Goal: Task Accomplishment & Management: Use online tool/utility

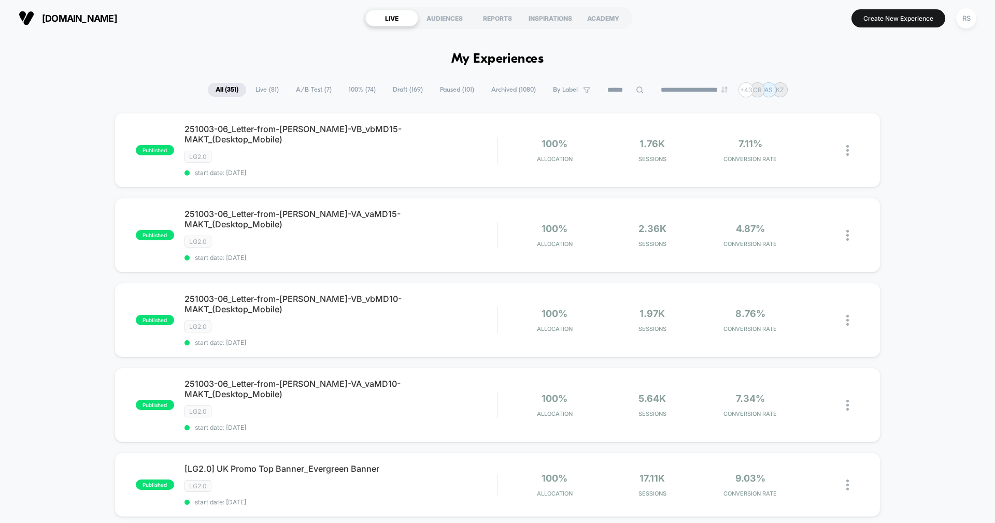
click at [308, 91] on span "A/B Test ( 7 )" at bounding box center [313, 90] width 51 height 14
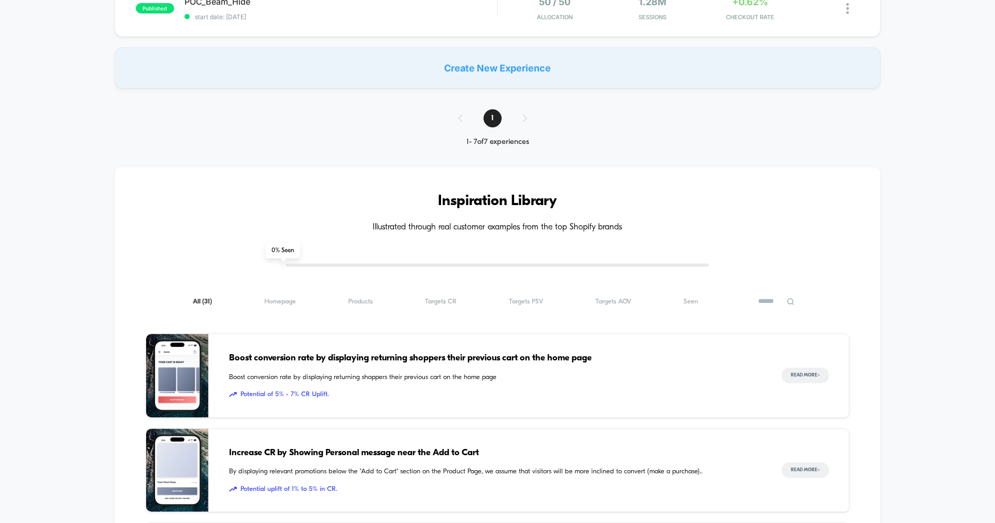
scroll to position [498, 0]
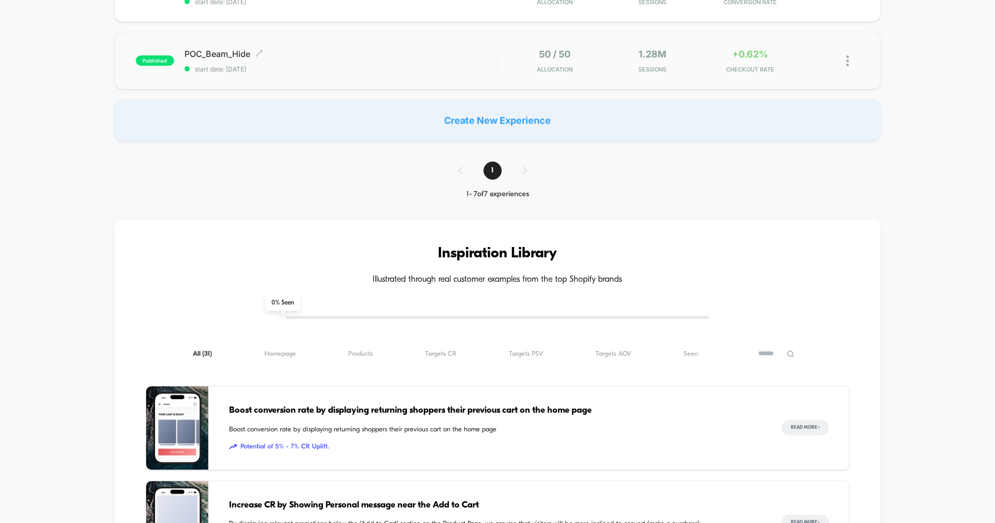
click at [331, 67] on span "start date: 9/8/2025" at bounding box center [340, 69] width 312 height 8
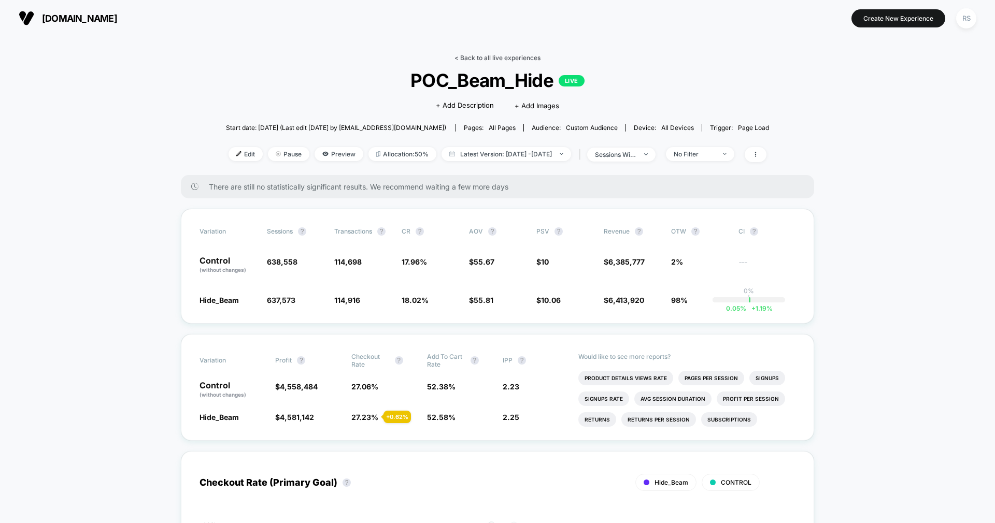
click at [509, 55] on link "< Back to all live experiences" at bounding box center [497, 58] width 86 height 8
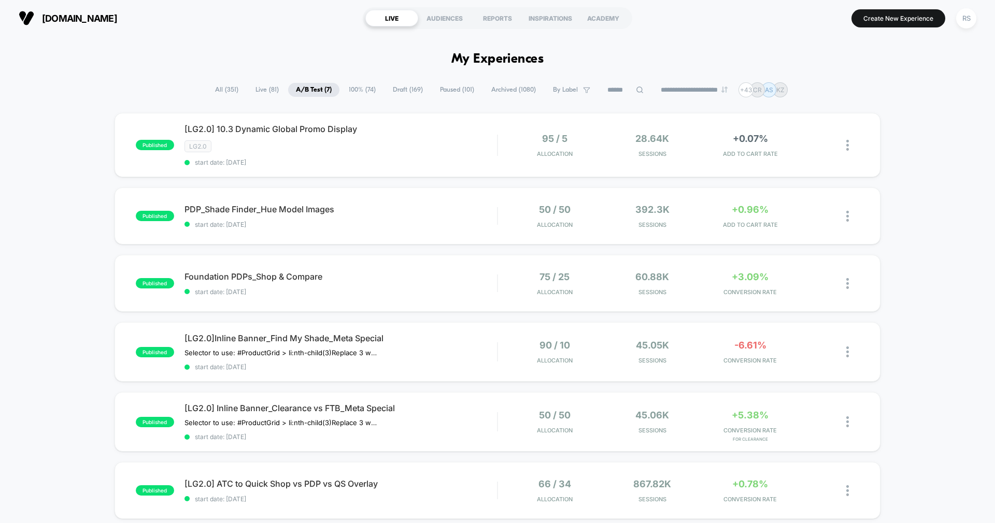
click at [225, 89] on span "All ( 351 )" at bounding box center [226, 90] width 39 height 14
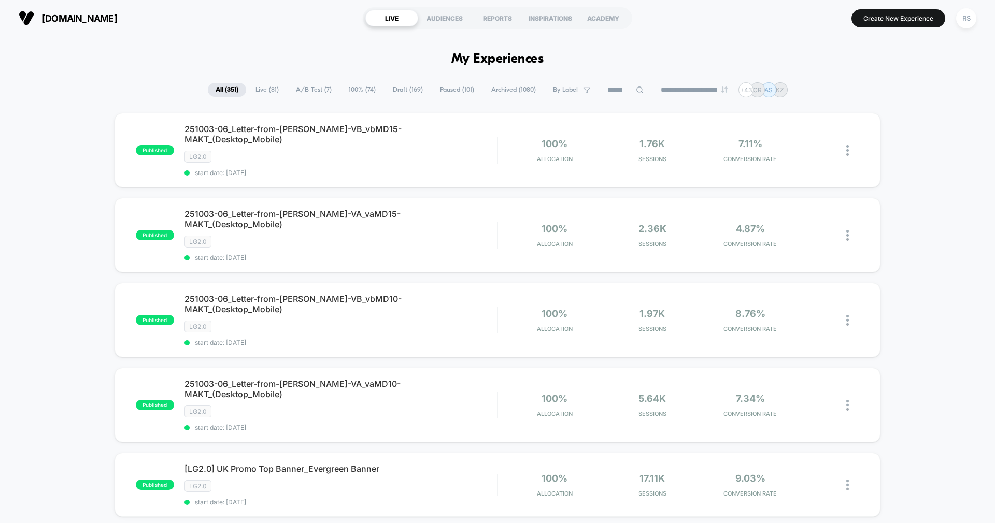
click at [615, 87] on input at bounding box center [626, 90] width 52 height 12
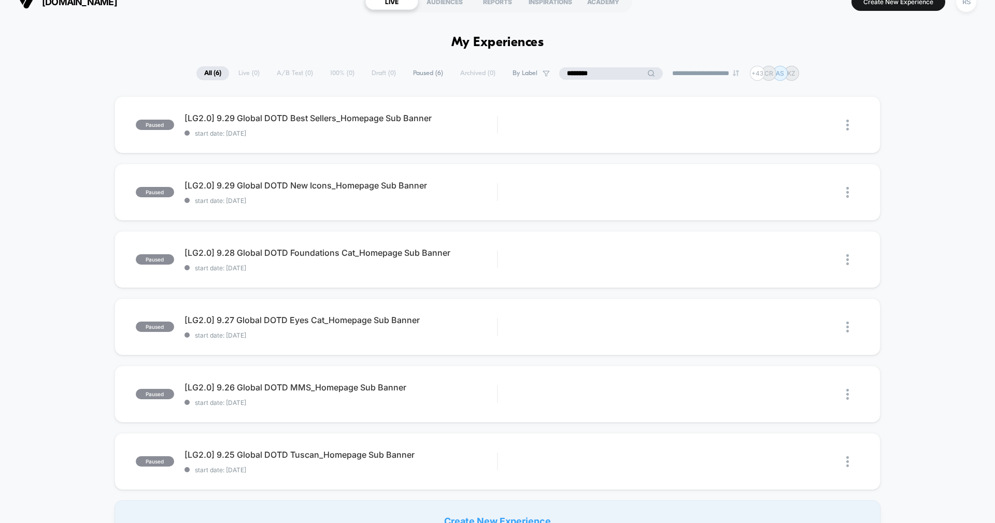
scroll to position [17, 0]
type input "********"
click at [455, 448] on div "paused [LG2.0] 9.25 Global DOTD Tuscan_Homepage Sub Banner start date: 9/22/202…" at bounding box center [498, 461] width 766 height 57
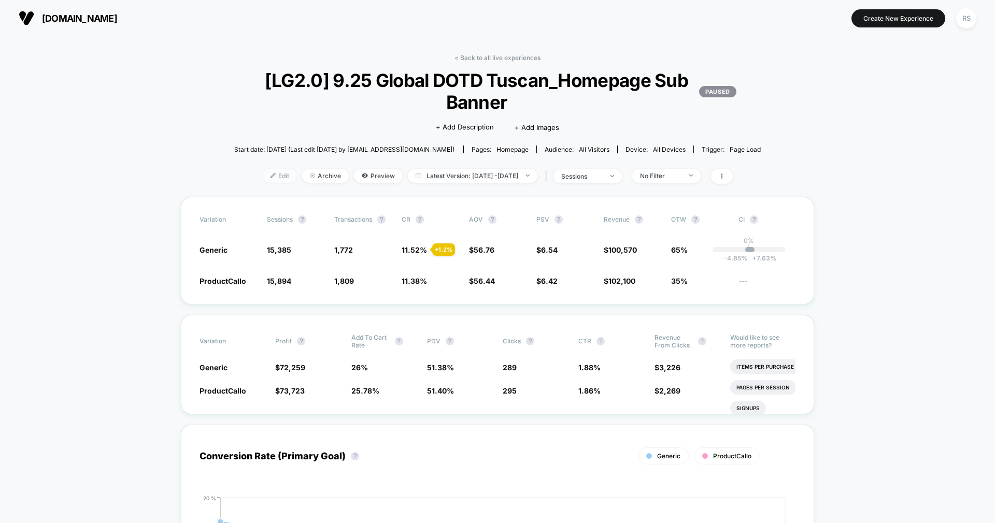
click at [263, 182] on span "Edit" at bounding box center [280, 176] width 34 height 14
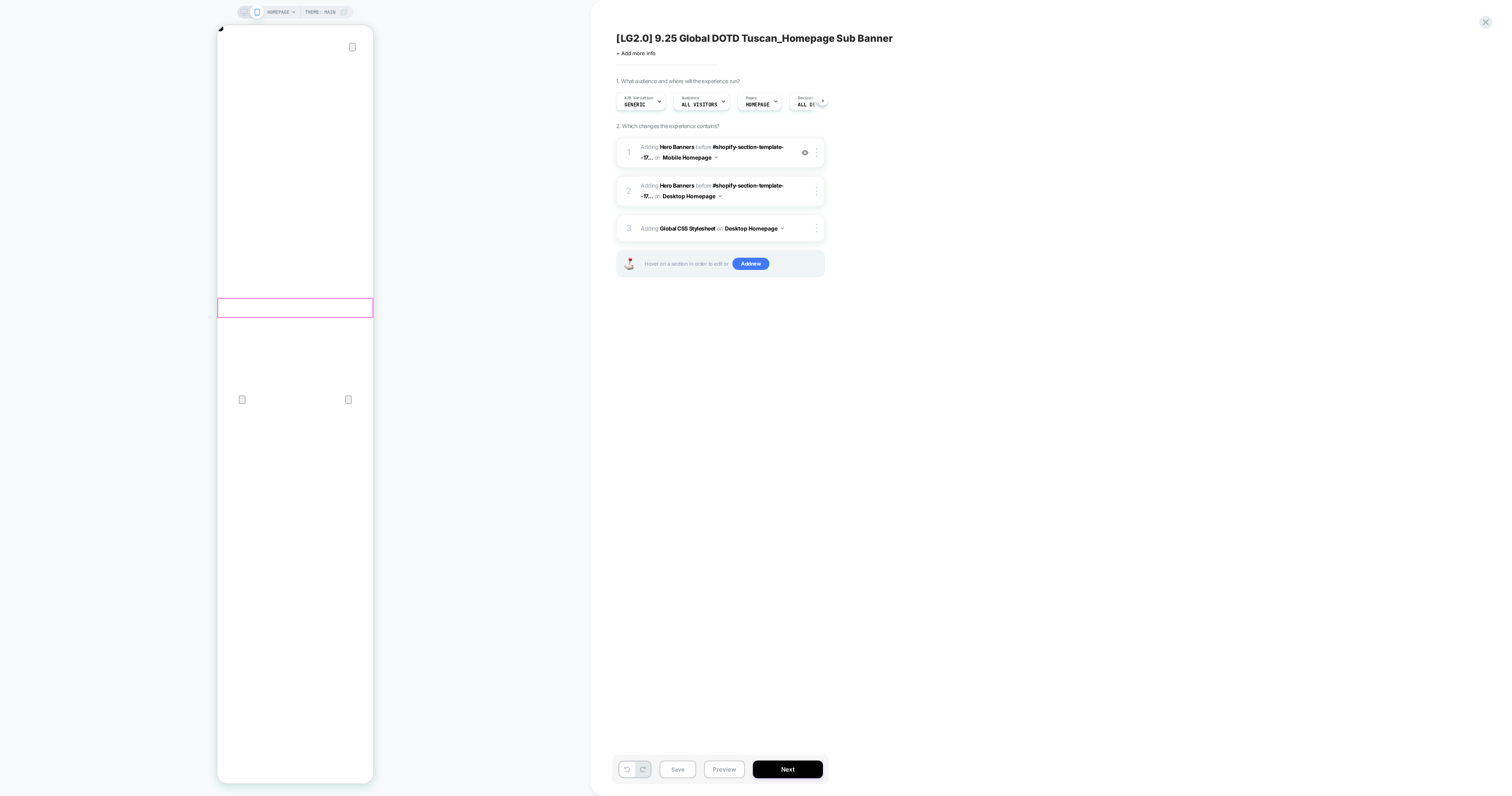
scroll to position [0, 156]
click at [501, 322] on div "HOMEPAGE Theme: MAIN" at bounding box center [295, 398] width 590 height 780
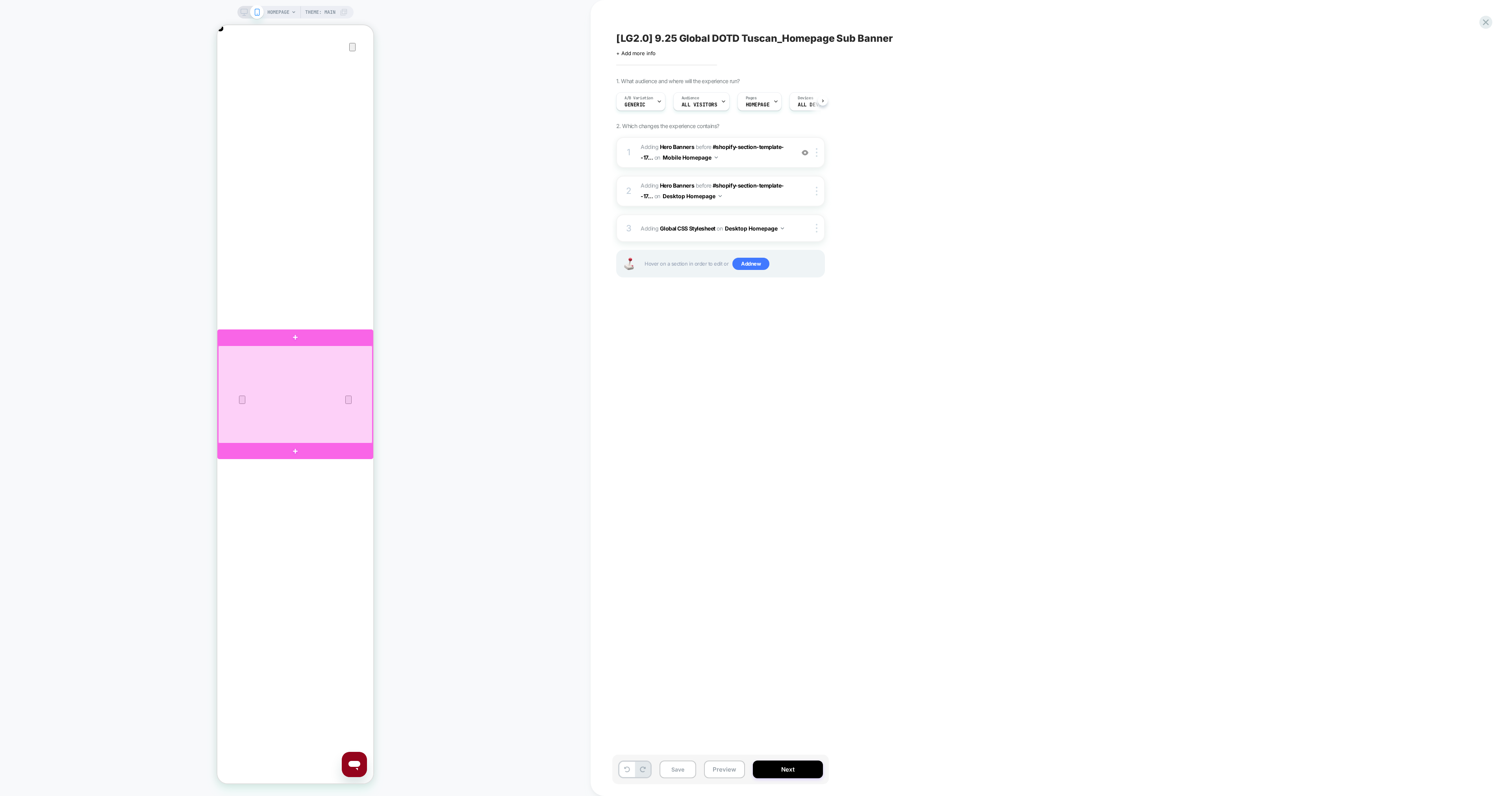
click at [340, 387] on div at bounding box center [295, 394] width 154 height 98
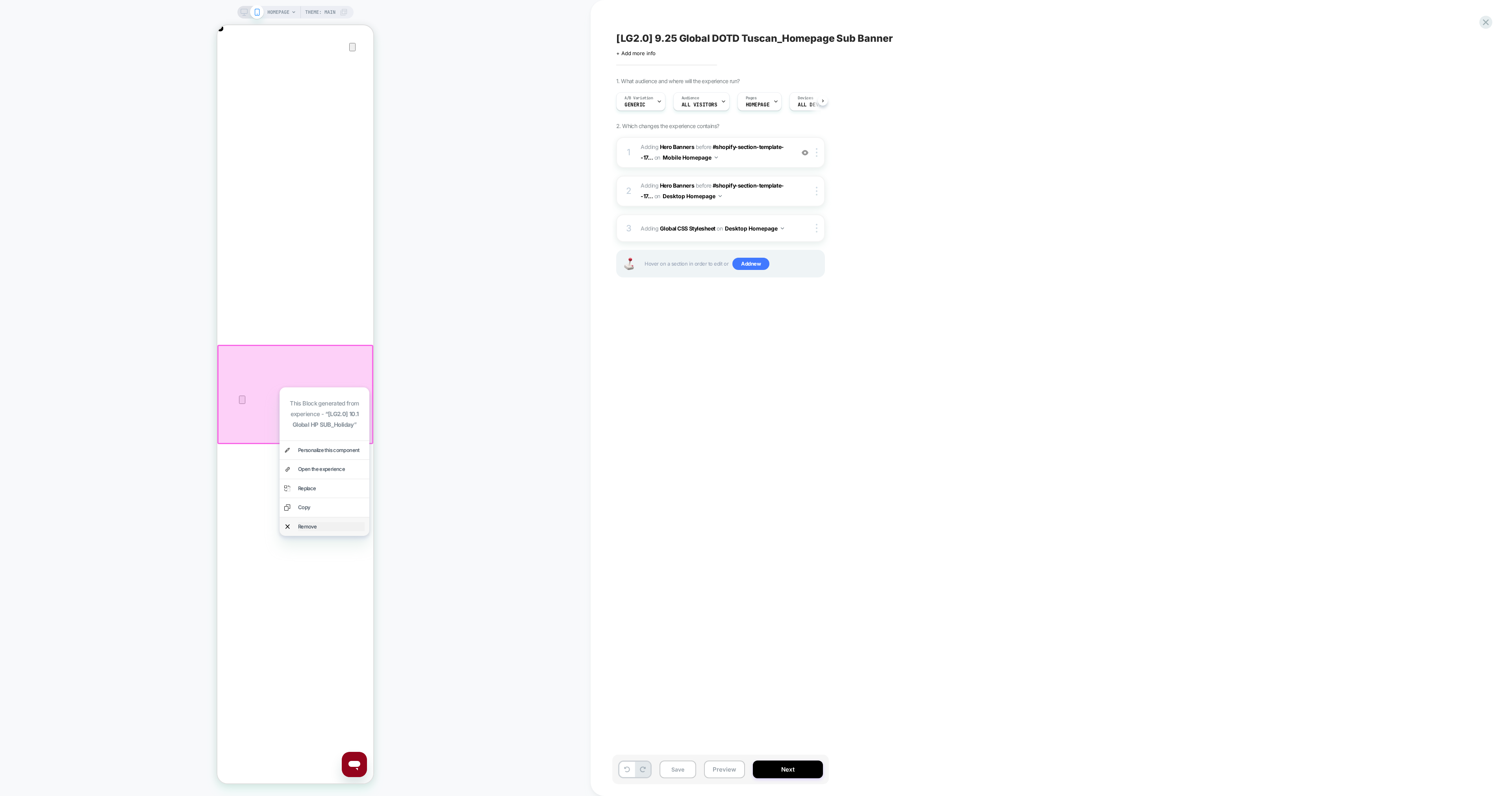
click at [331, 398] on div "Remove" at bounding box center [331, 527] width 67 height 9
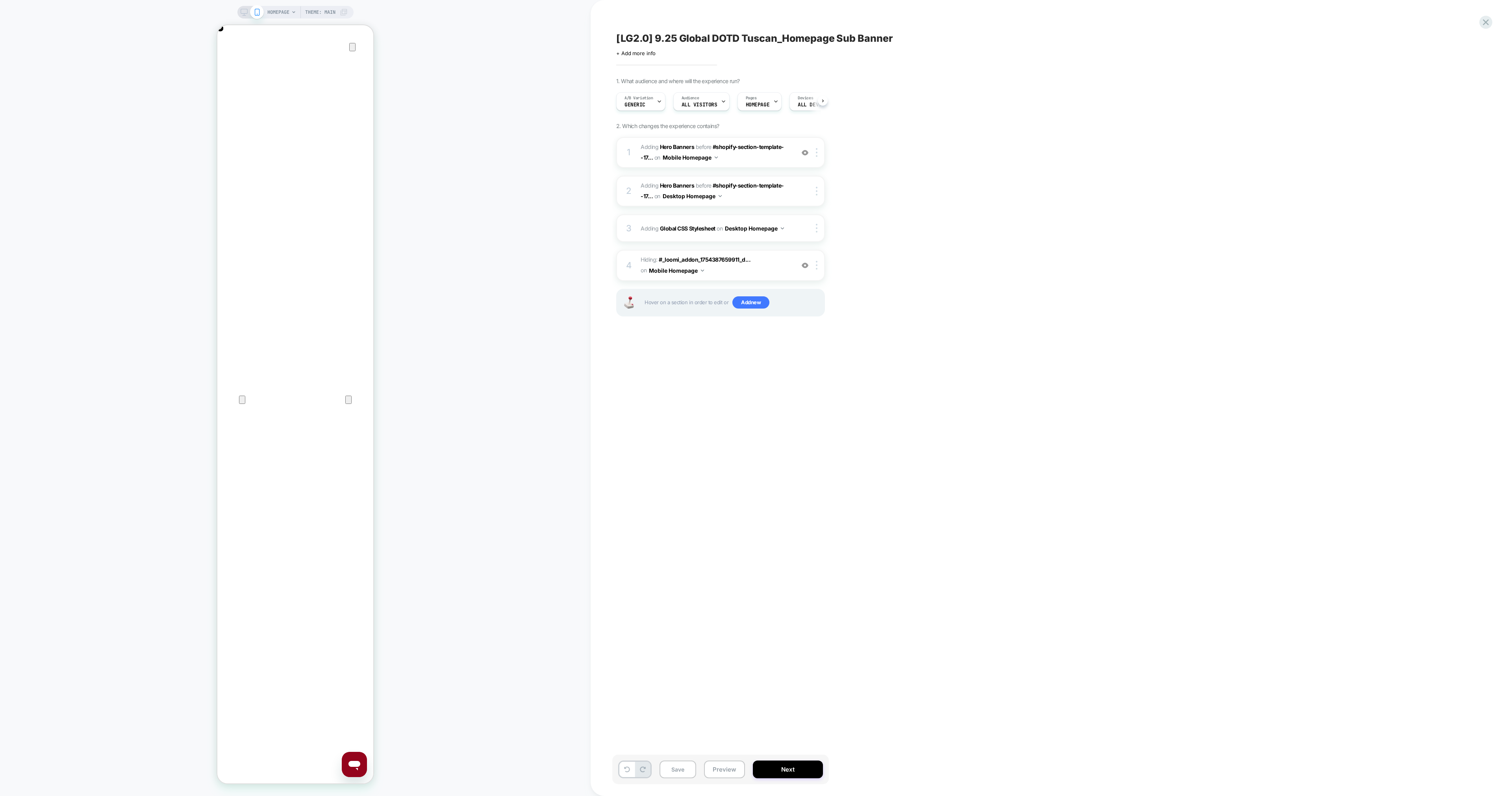
click at [505, 398] on div "HOMEPAGE Theme: MAIN" at bounding box center [295, 398] width 590 height 780
click at [627, 398] on icon at bounding box center [627, 769] width 6 height 6
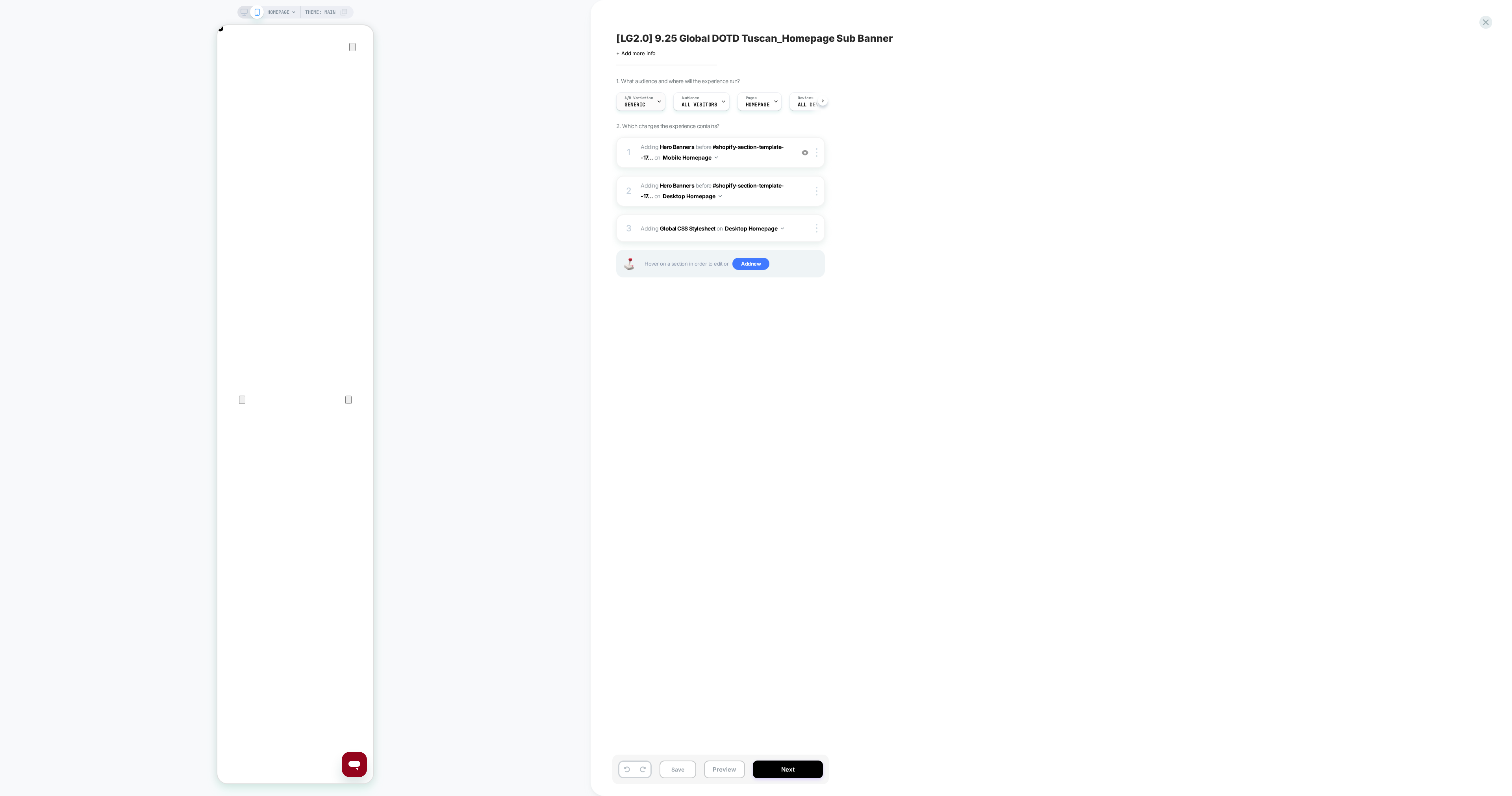
click at [641, 104] on span "Generic" at bounding box center [634, 104] width 21 height 5
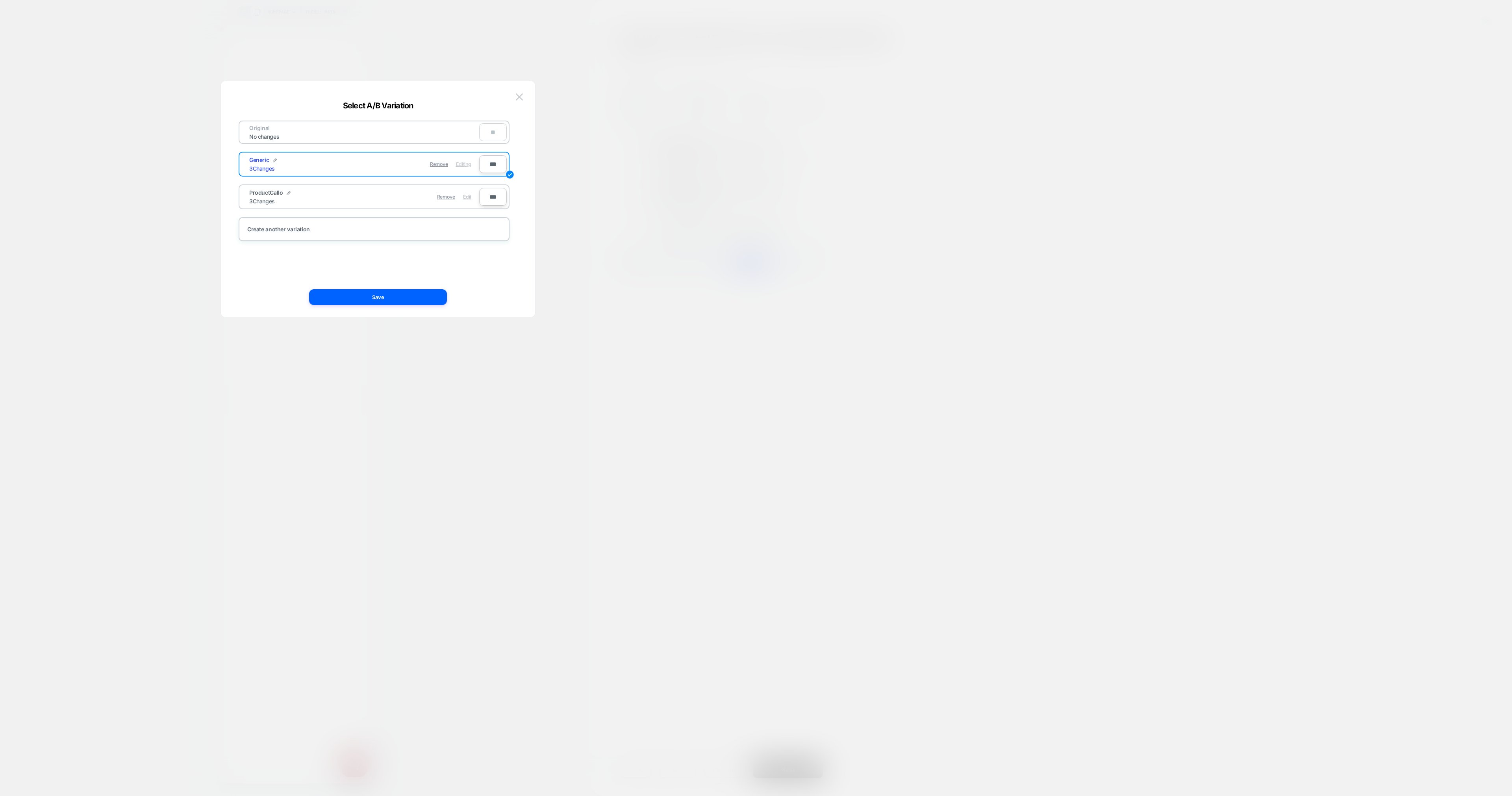
click at [463, 200] on span "Edit" at bounding box center [467, 197] width 8 height 6
click at [387, 306] on div "Original No changes ** Generic 3 Changes Remove Editing *** ProductCallo 3 Chan…" at bounding box center [378, 203] width 290 height 228
click at [382, 298] on button "Save" at bounding box center [378, 297] width 138 height 16
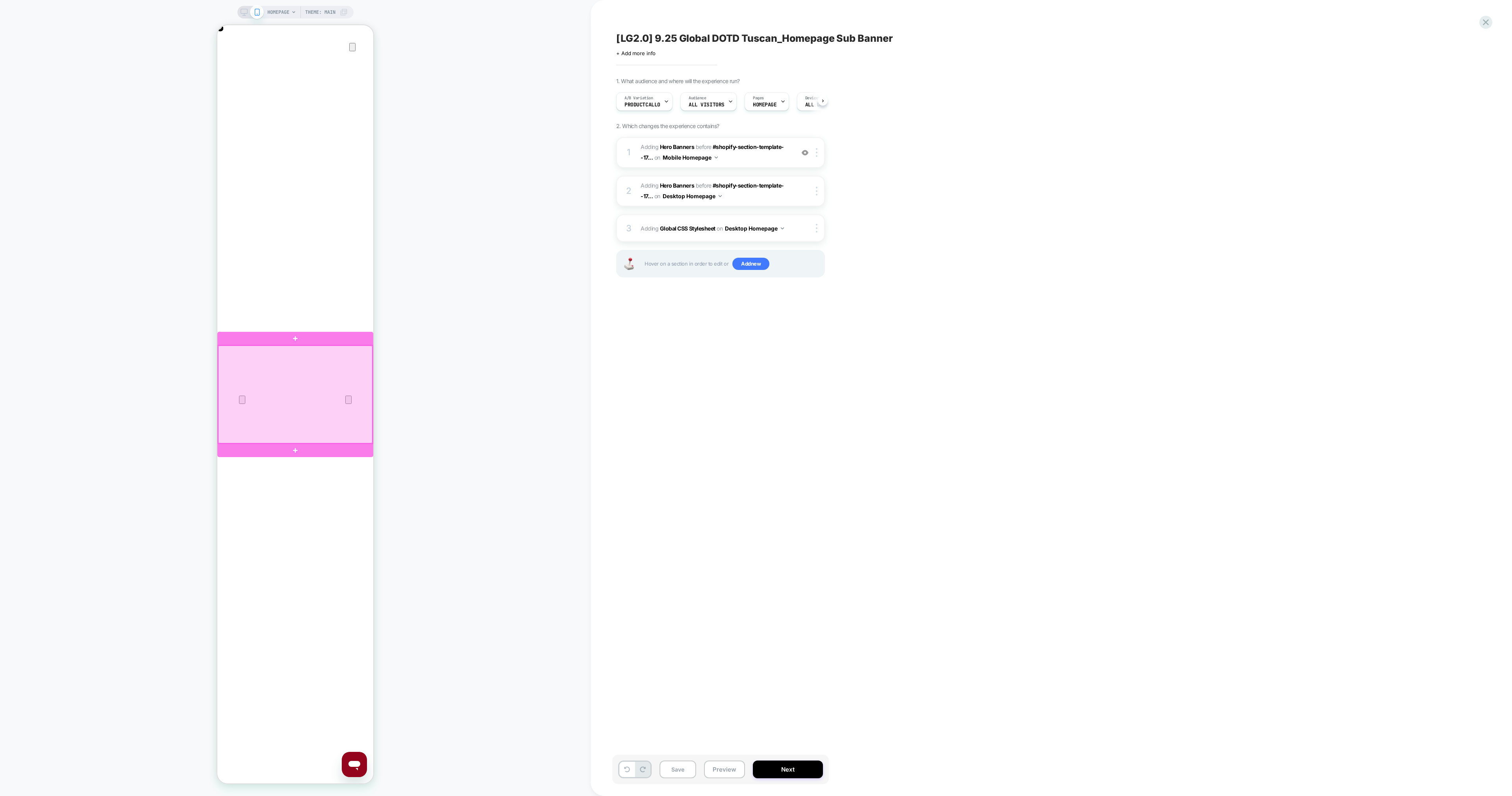
scroll to position [0, 156]
click at [350, 393] on div at bounding box center [295, 394] width 154 height 98
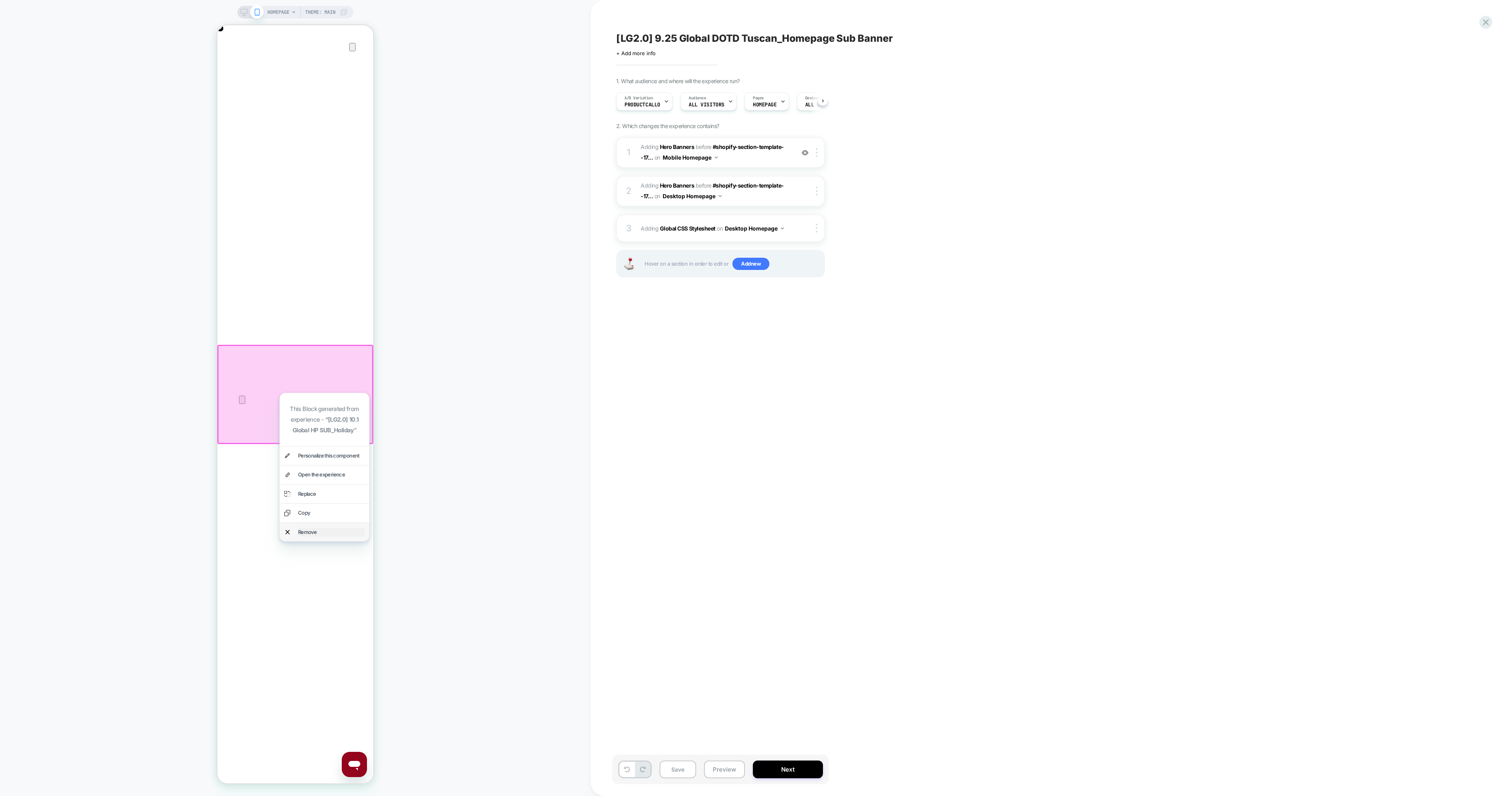
click at [324, 398] on div "Remove" at bounding box center [331, 532] width 67 height 9
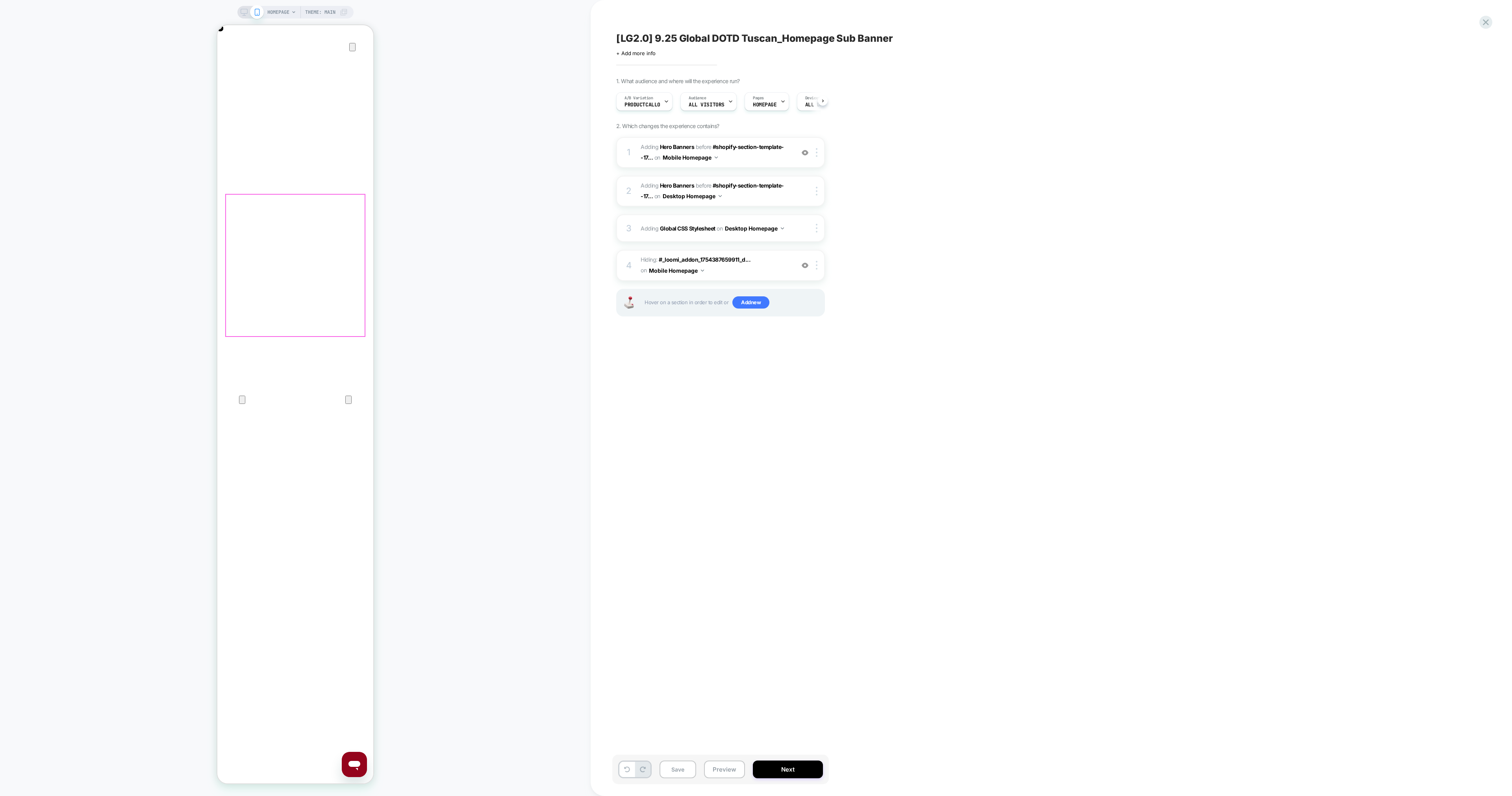
click at [755, 24] on icon at bounding box center [1486, 22] width 6 height 6
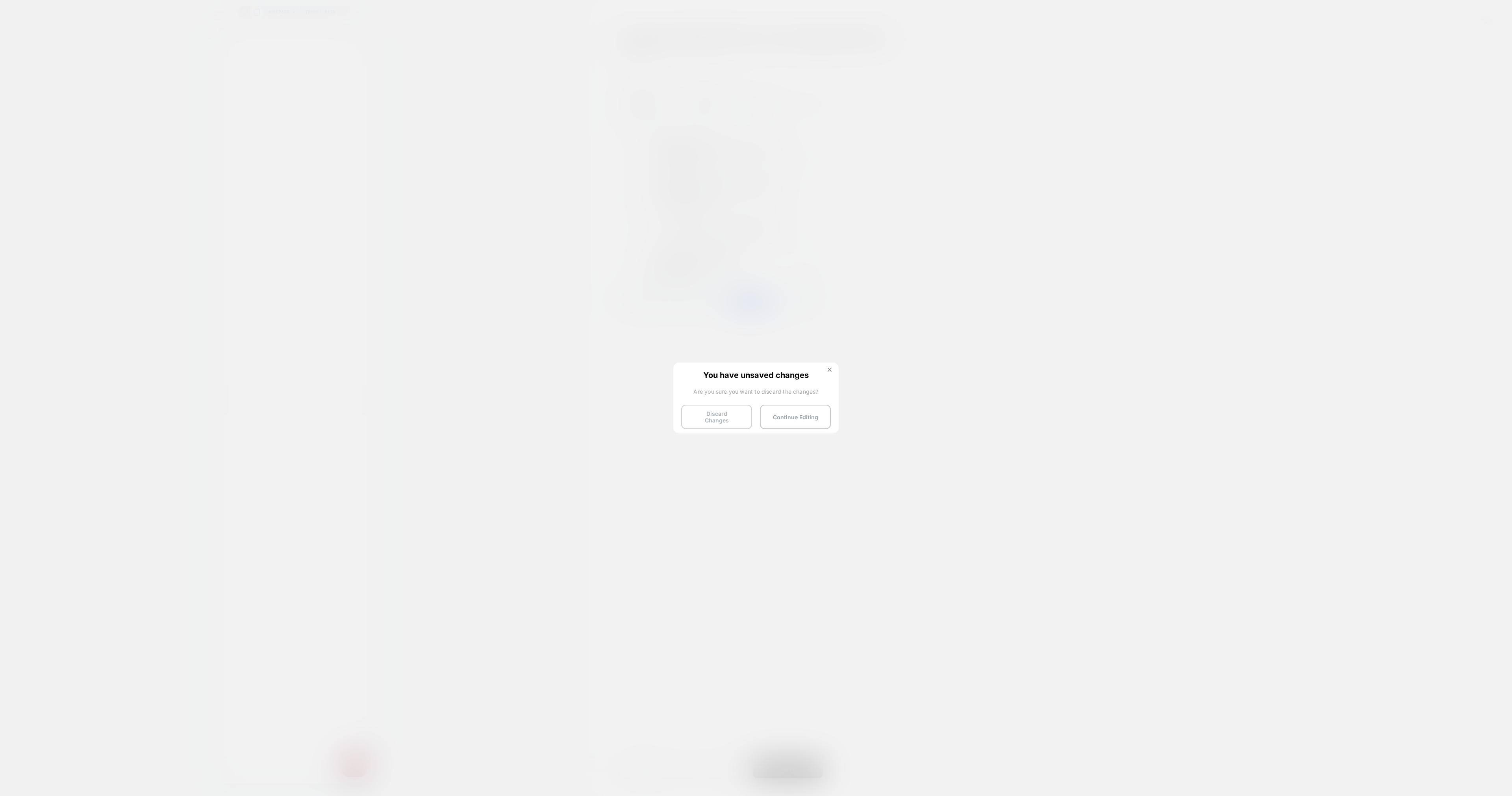
click at [732, 398] on button "Discard Changes" at bounding box center [716, 417] width 71 height 24
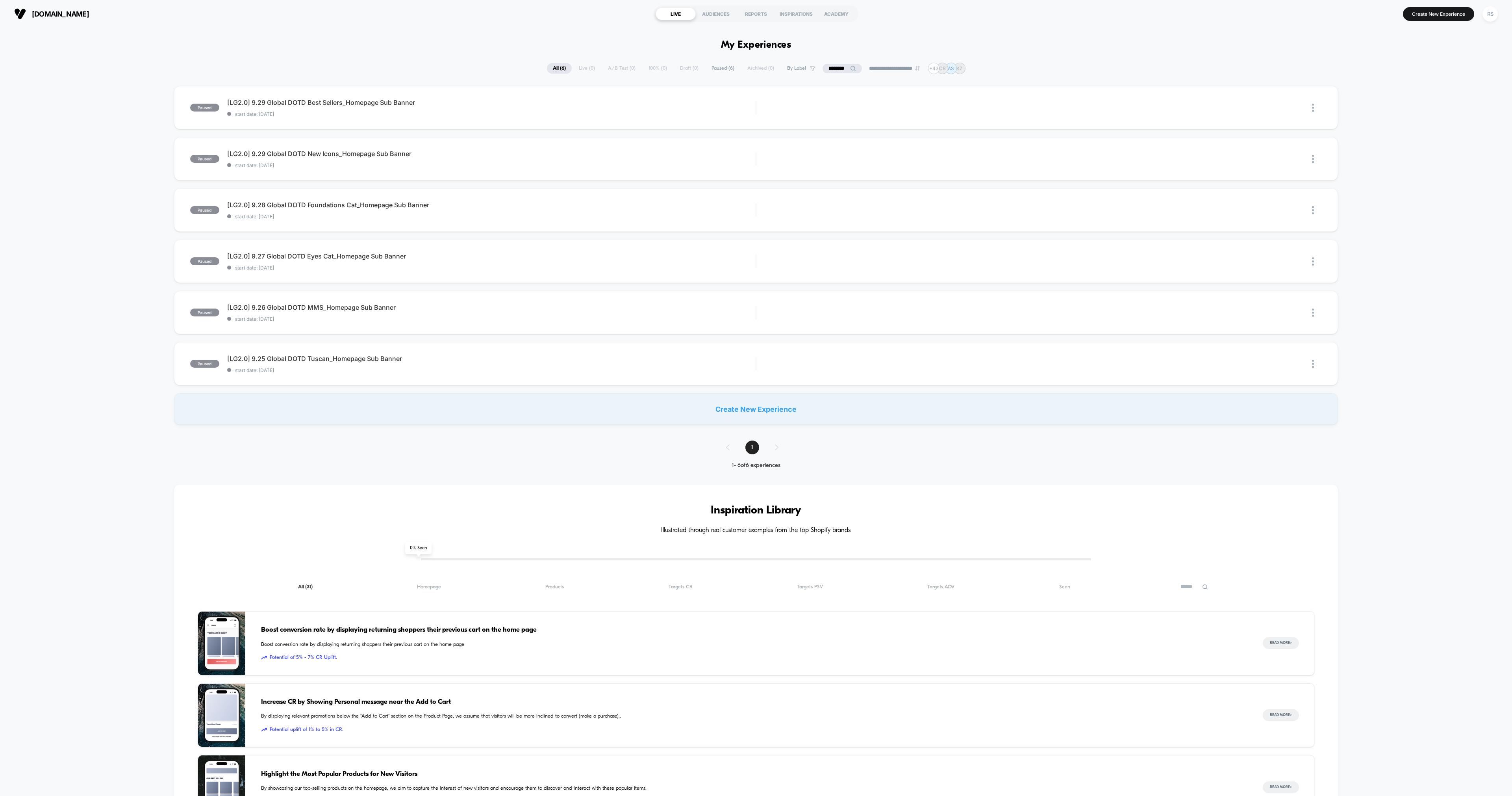
click at [755, 113] on div "paused [LG2.0] 9.29 Global DOTD Best Sellers_Homepage Sub Banner start date: 9/…" at bounding box center [756, 255] width 1512 height 339
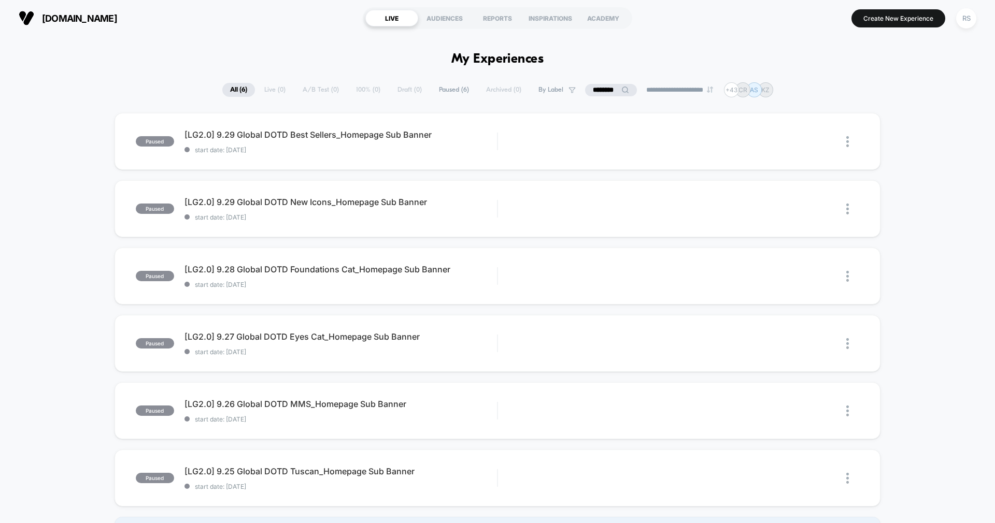
click at [607, 88] on input "********" at bounding box center [611, 90] width 52 height 12
click at [607, 88] on input "********" at bounding box center [611, 90] width 104 height 12
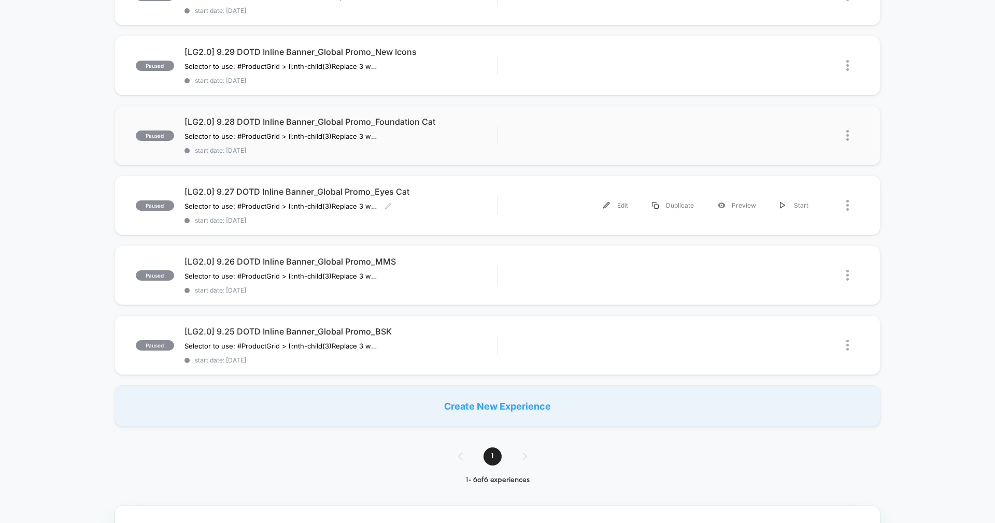
scroll to position [148, 0]
type input "**********"
click at [451, 338] on div "[LG2.0] 9.25 DOTD Inline Banner_Global Promo_BSK Selector to use: #ProductGrid …" at bounding box center [340, 345] width 312 height 38
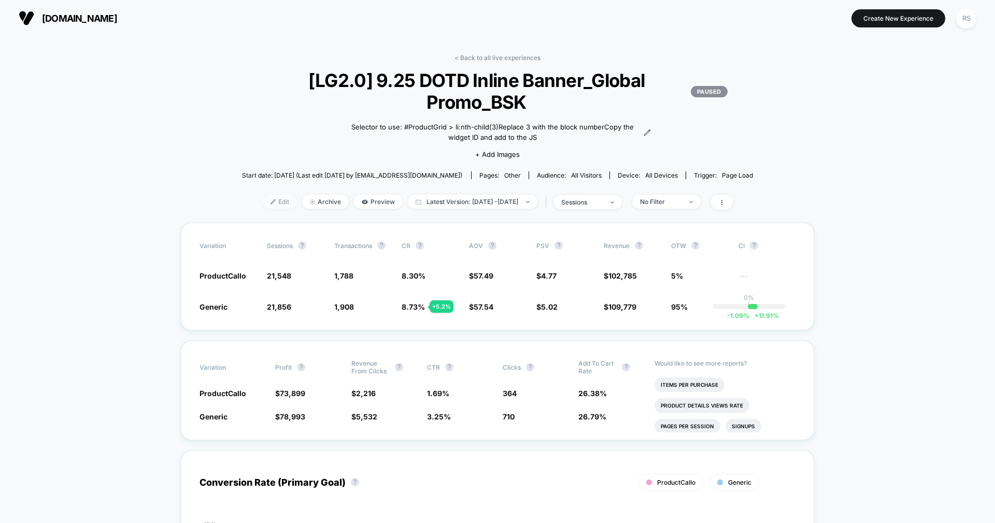
click at [272, 204] on span "Edit" at bounding box center [280, 202] width 34 height 14
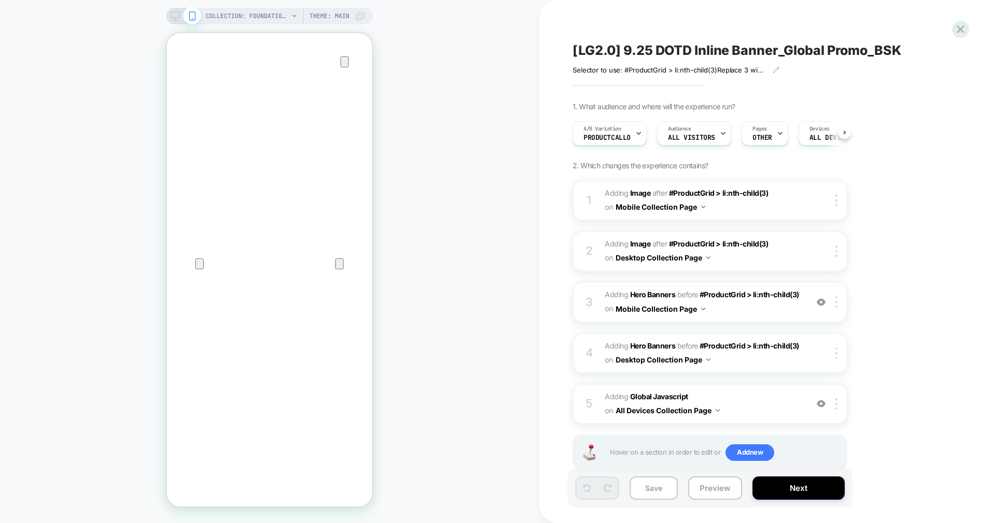
scroll to position [0, 1]
click at [183, 77] on icon "Close" at bounding box center [177, 83] width 12 height 12
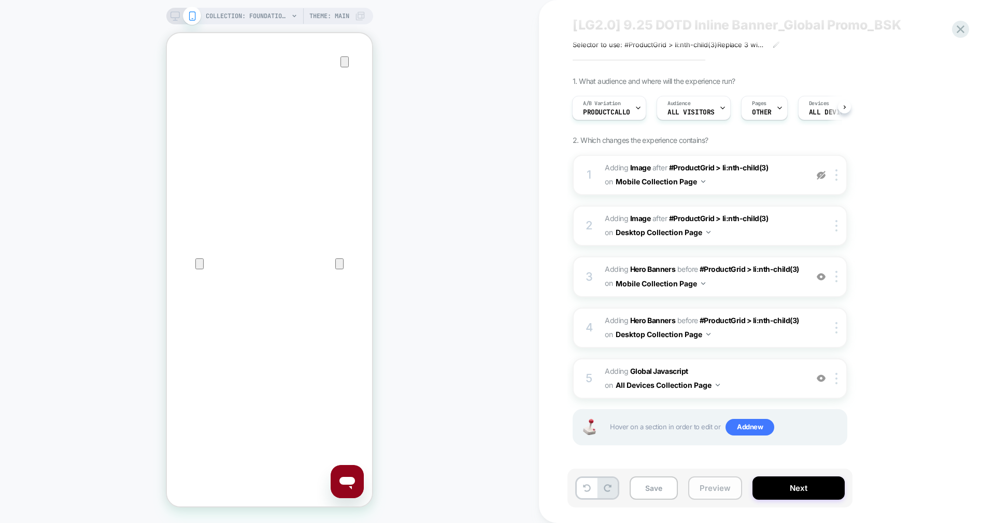
click at [728, 490] on button "Preview" at bounding box center [715, 488] width 54 height 23
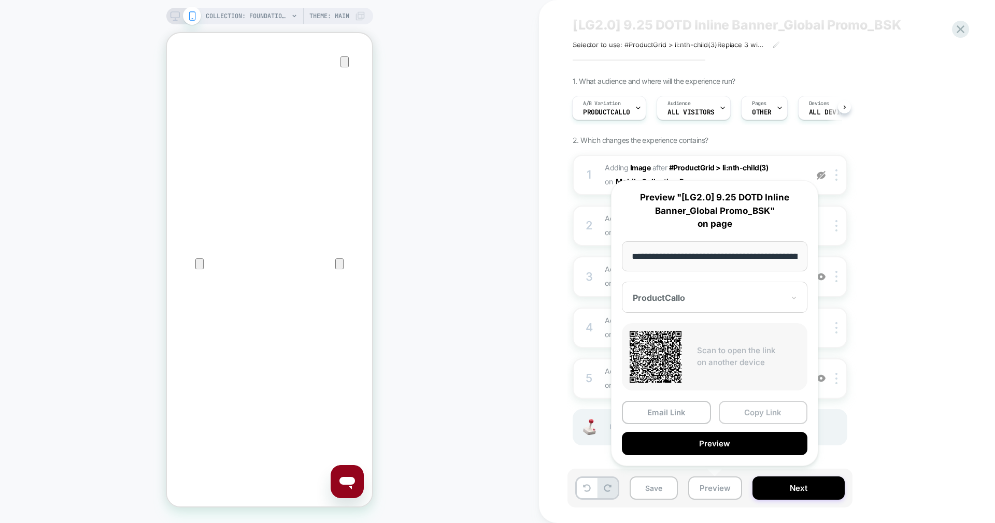
scroll to position [0, 126]
click at [778, 416] on button "Copy Link" at bounding box center [763, 413] width 89 height 23
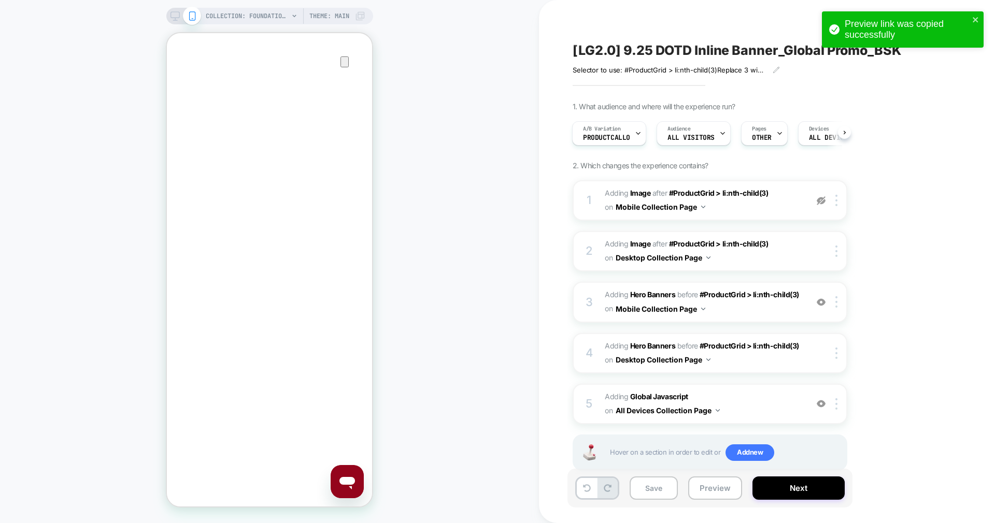
scroll to position [0, 0]
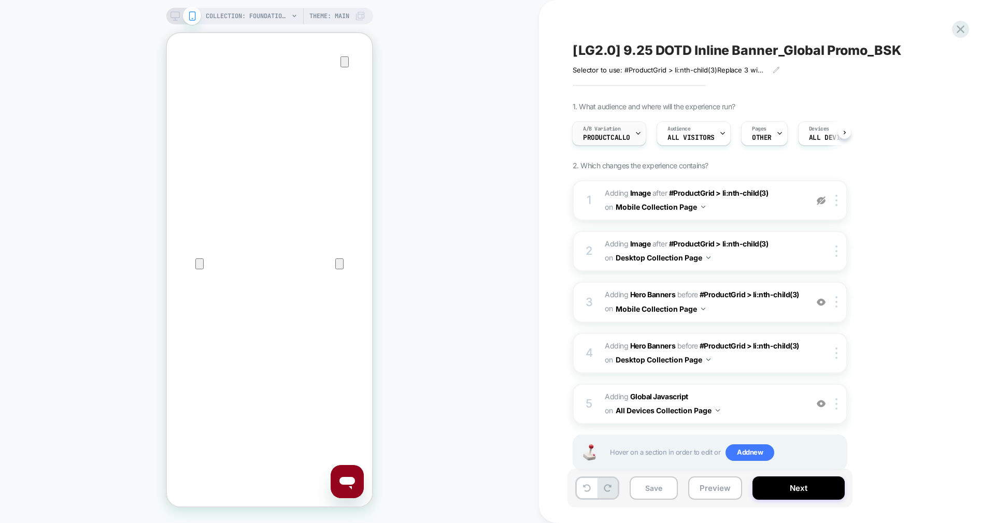
click at [613, 134] on span "ProductCallo" at bounding box center [606, 137] width 47 height 7
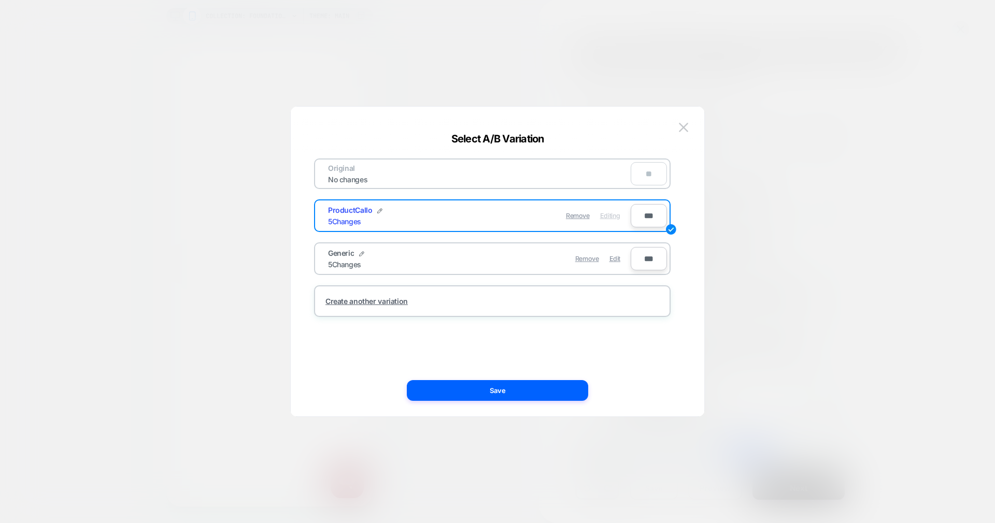
click at [613, 260] on span "Edit" at bounding box center [614, 259] width 11 height 8
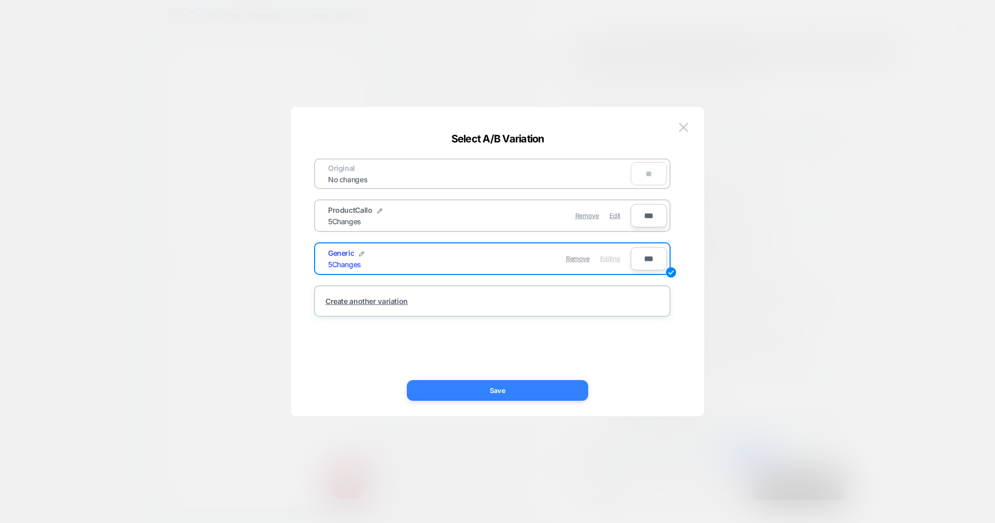
click at [560, 385] on button "Save" at bounding box center [497, 390] width 181 height 21
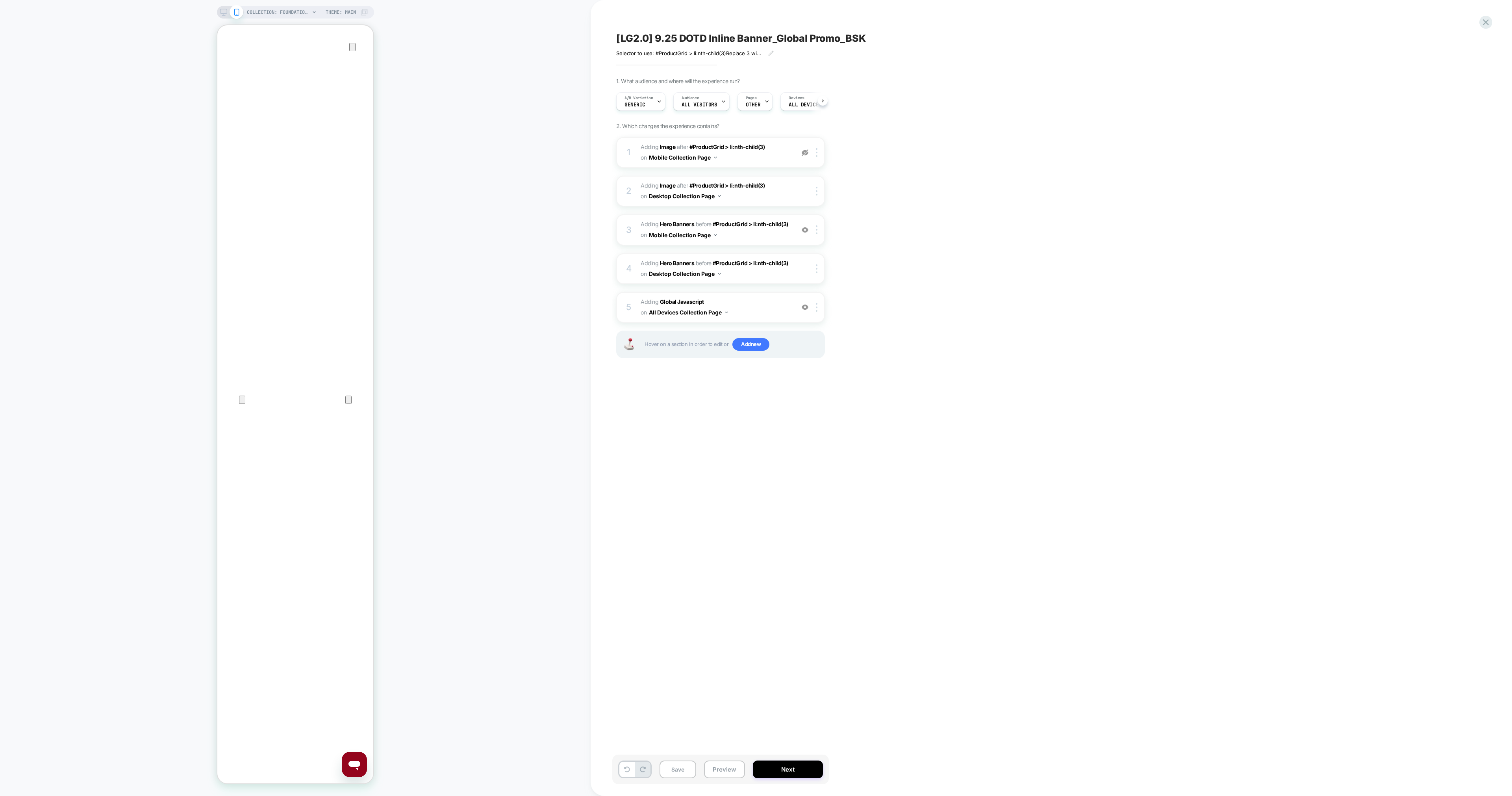
click at [555, 398] on div "COLLECTION: Foundations & Concealers (Category) COLLECTION: Foundations & Conce…" at bounding box center [295, 398] width 590 height 780
click at [634, 103] on span "Generic" at bounding box center [634, 104] width 21 height 5
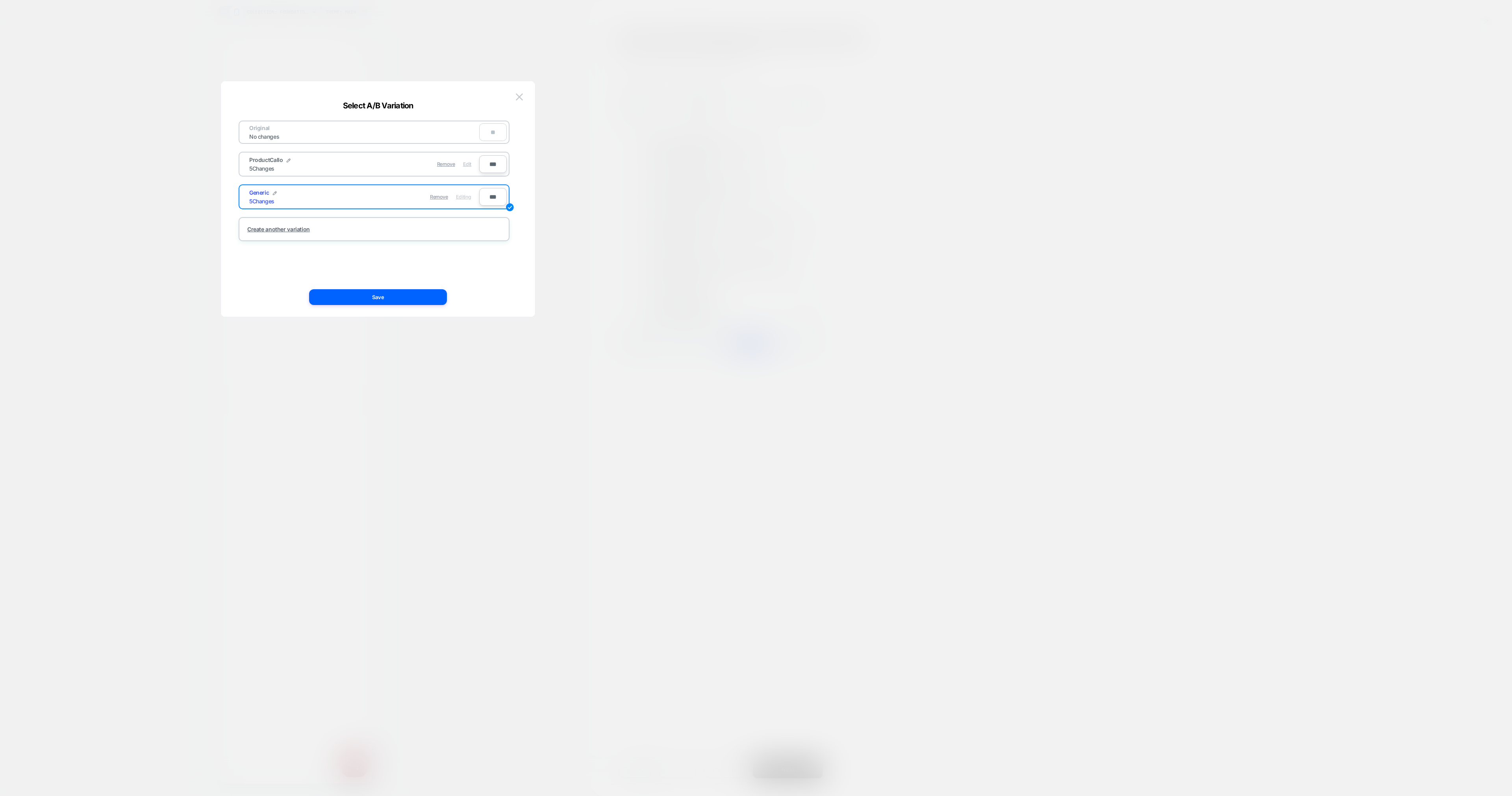
click at [466, 160] on div "Edit" at bounding box center [467, 164] width 8 height 15
click at [413, 297] on button "Save" at bounding box center [378, 297] width 138 height 16
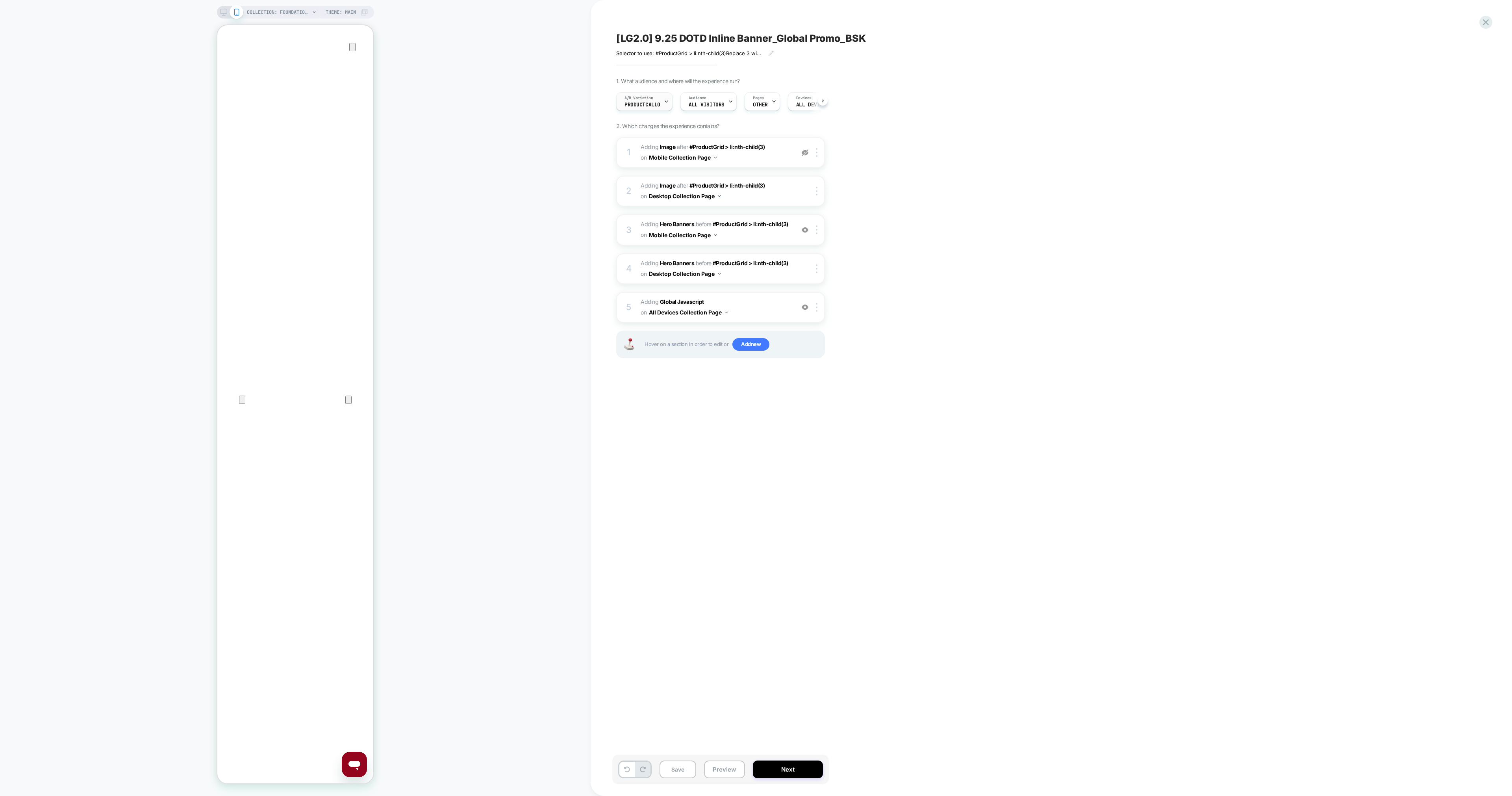
click at [639, 104] on span "ProductCallo" at bounding box center [642, 104] width 36 height 5
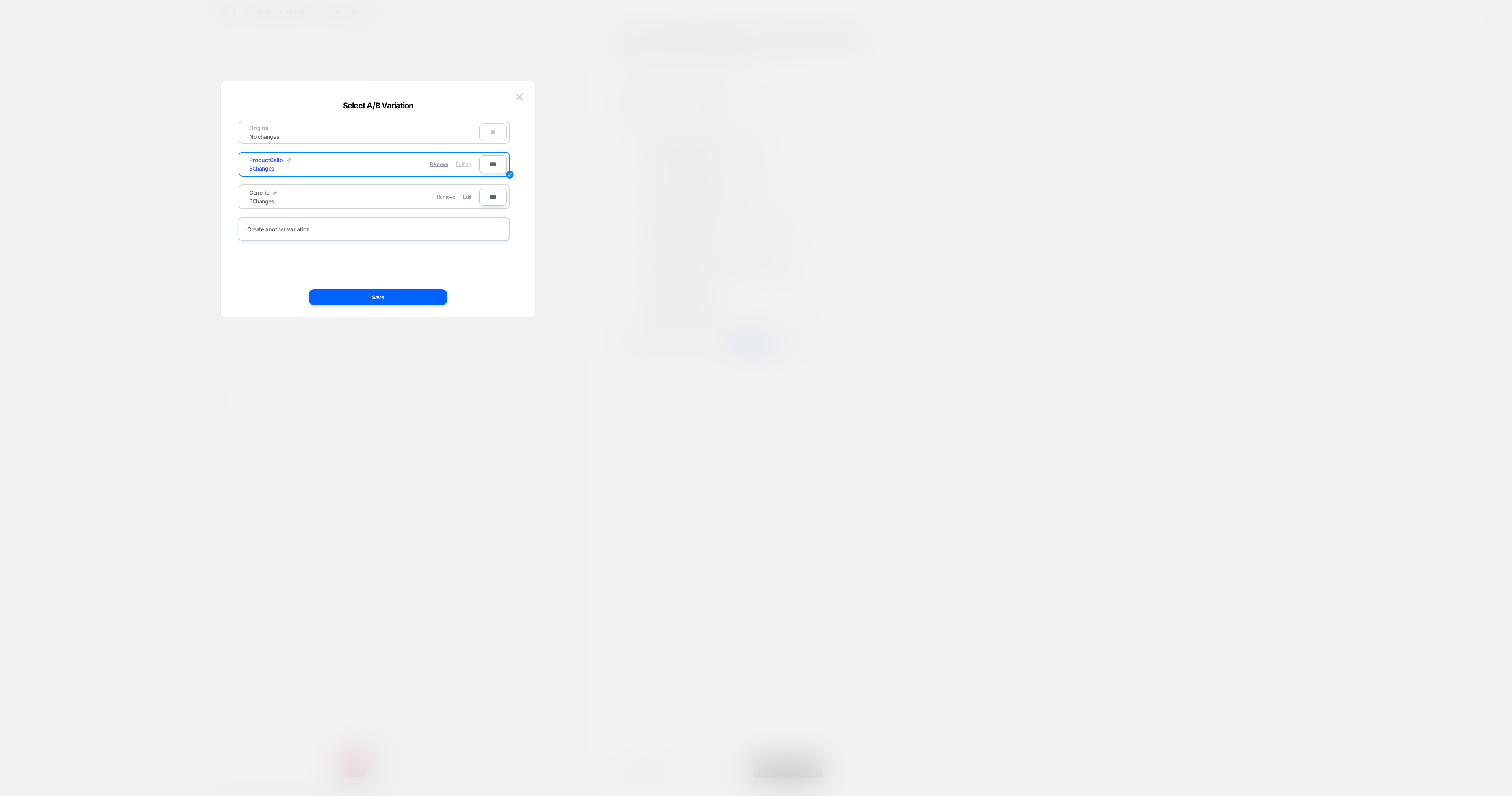
click at [596, 309] on div at bounding box center [756, 398] width 1512 height 796
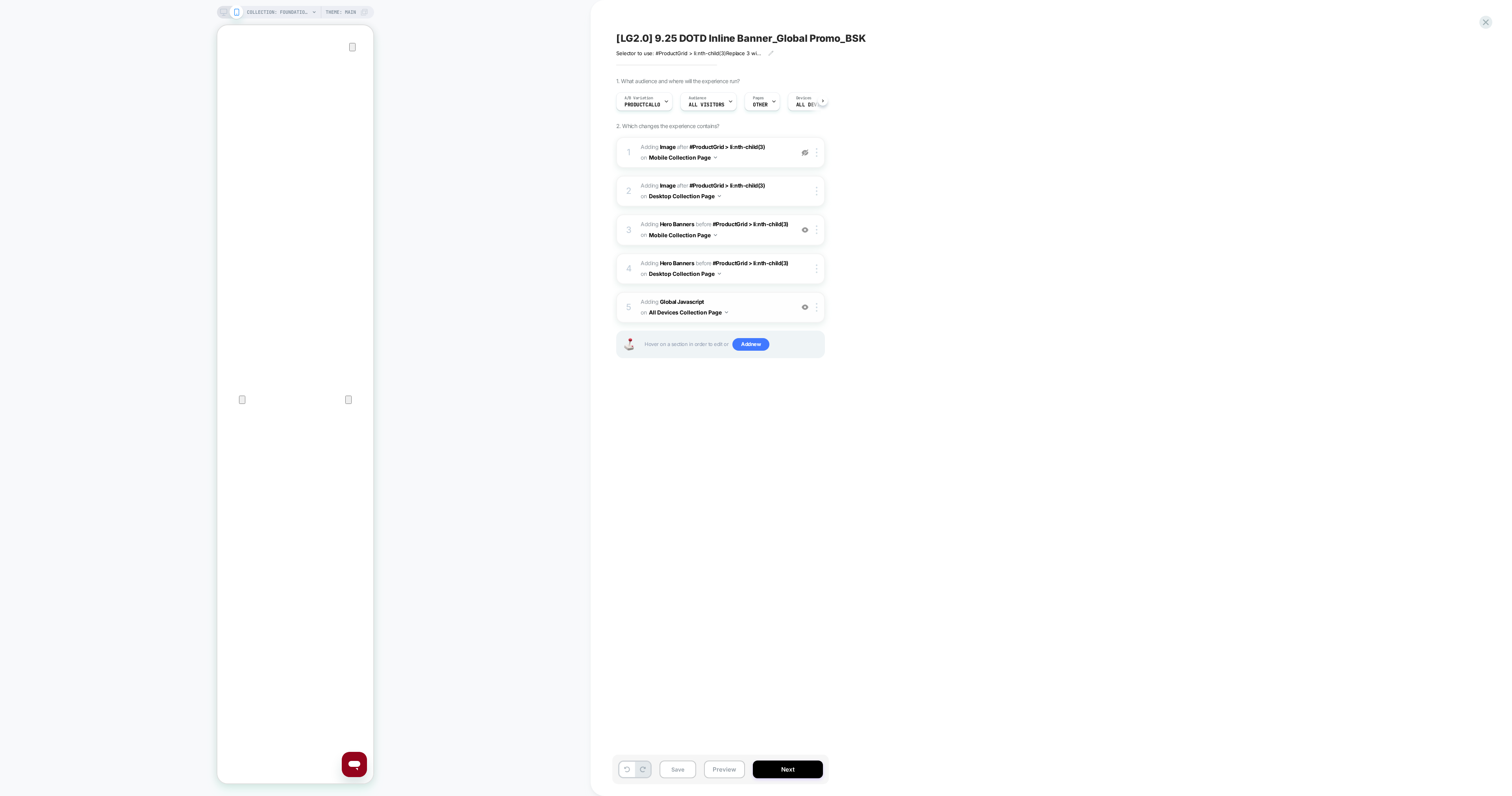
click at [755, 307] on img at bounding box center [805, 307] width 7 height 7
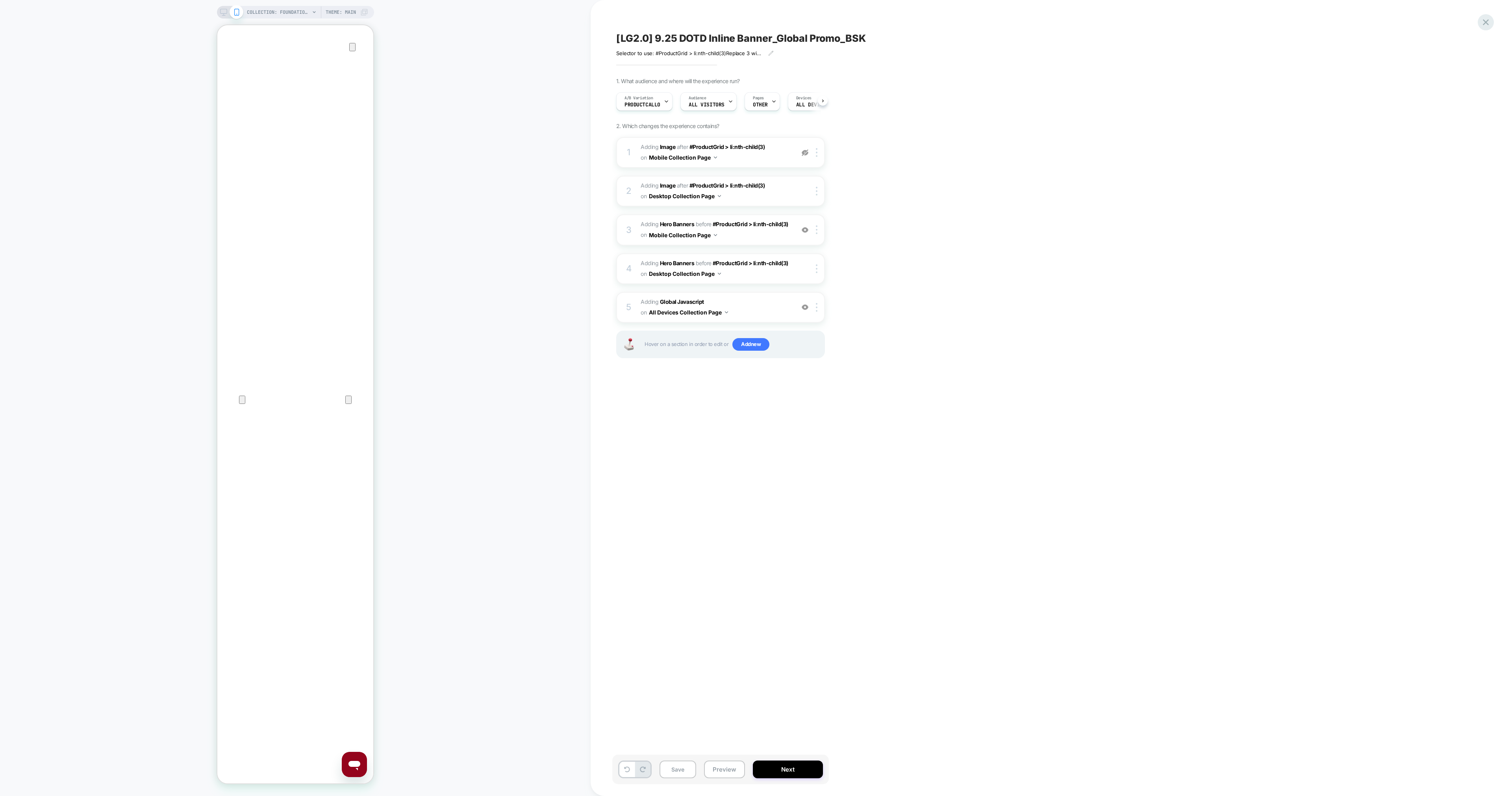
click at [1485, 18] on icon at bounding box center [1486, 22] width 11 height 11
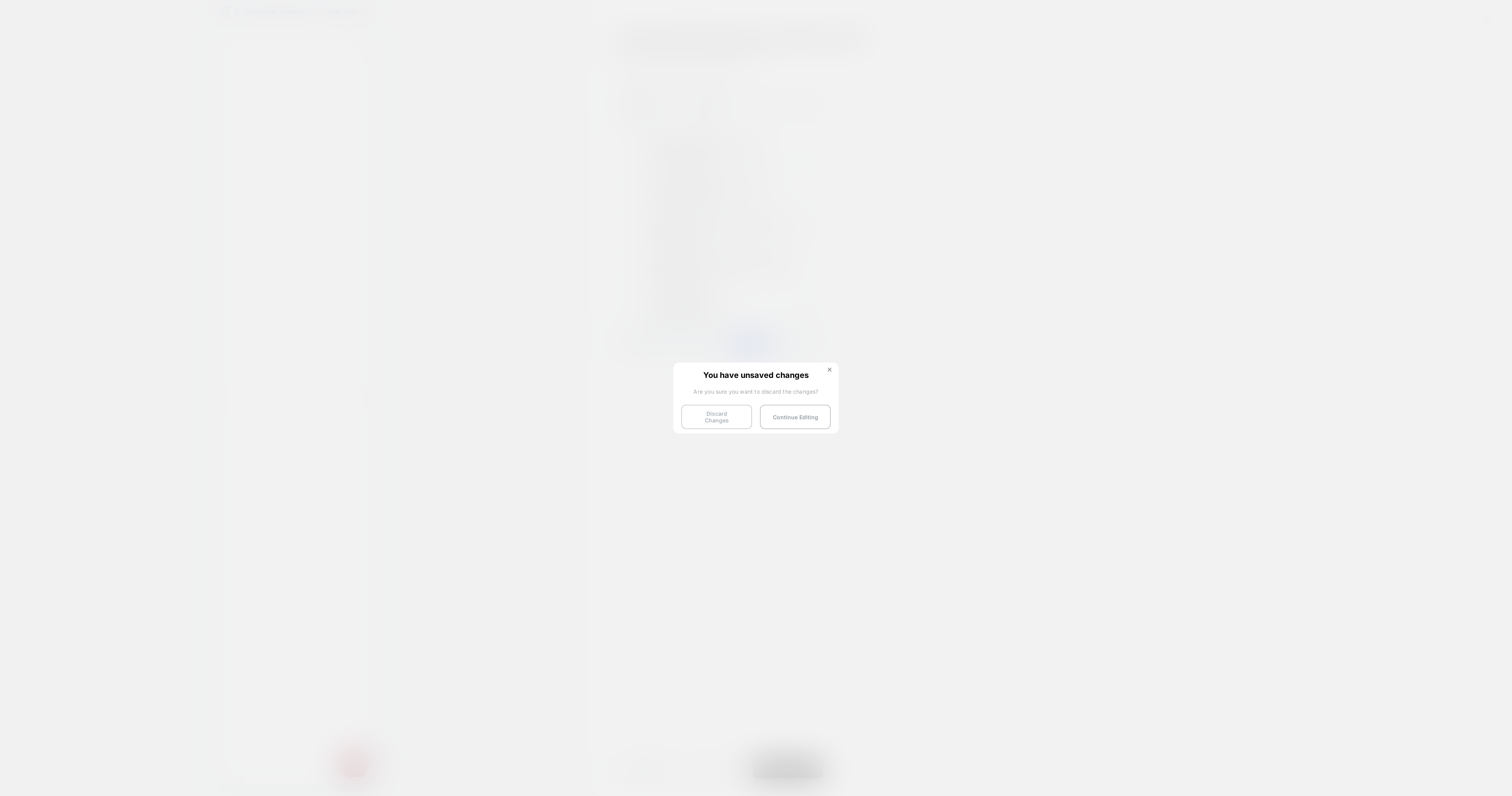
click at [734, 408] on button "Discard Changes" at bounding box center [716, 417] width 71 height 24
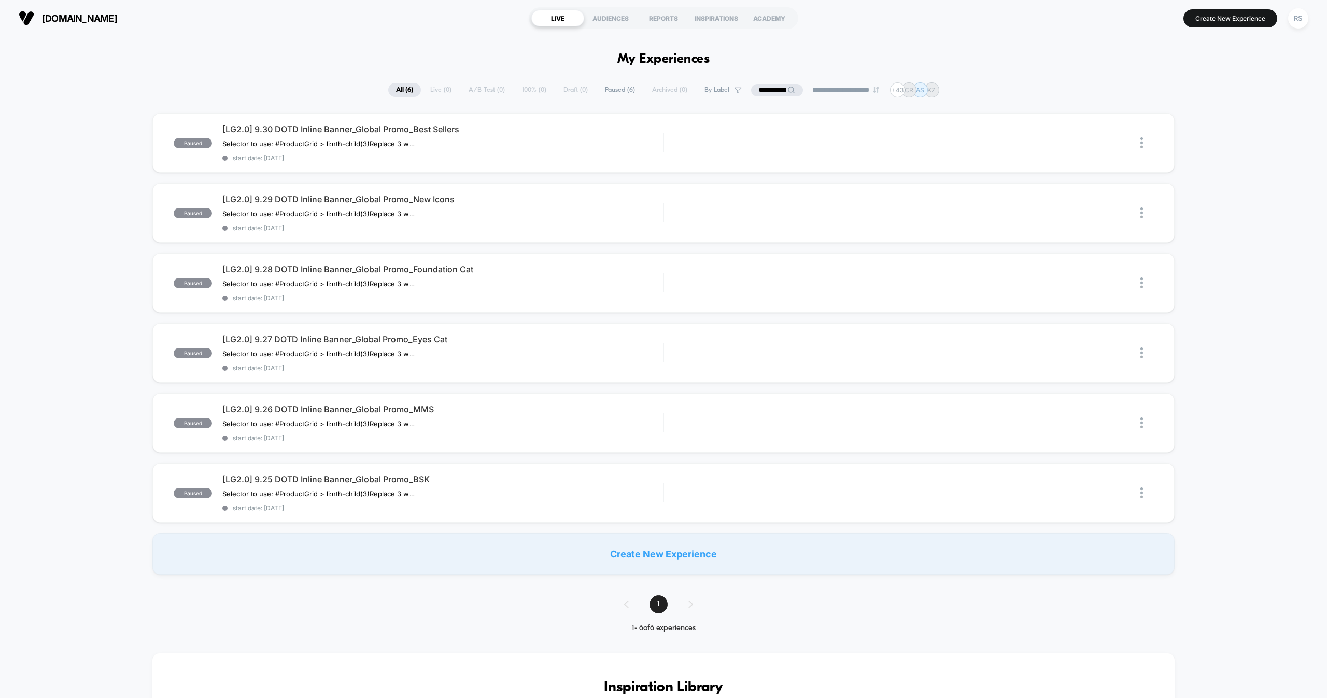
click at [751, 91] on input "**********" at bounding box center [777, 90] width 52 height 12
click at [751, 91] on input "**********" at bounding box center [777, 90] width 104 height 12
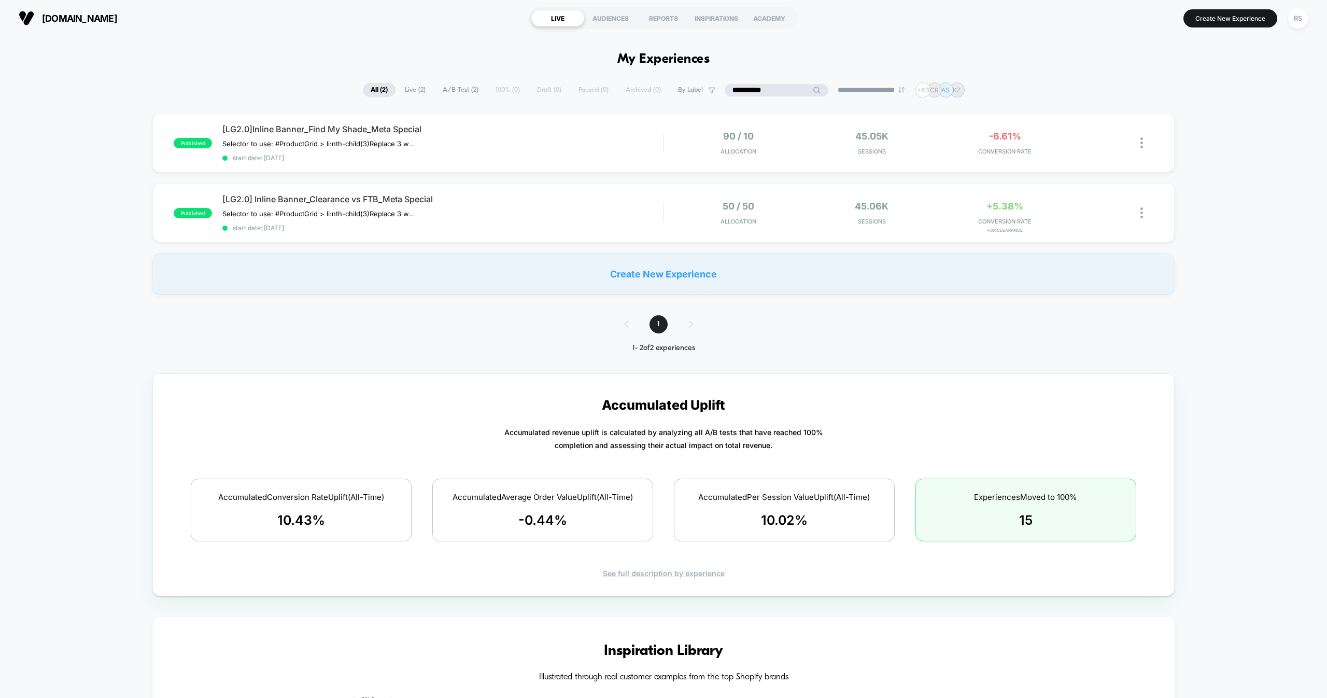
type input "**********"
click at [509, 211] on div "Selector to use: #ProductGrid > li:nth-child(3) Replace 3 with the block number…" at bounding box center [376, 213] width 308 height 8
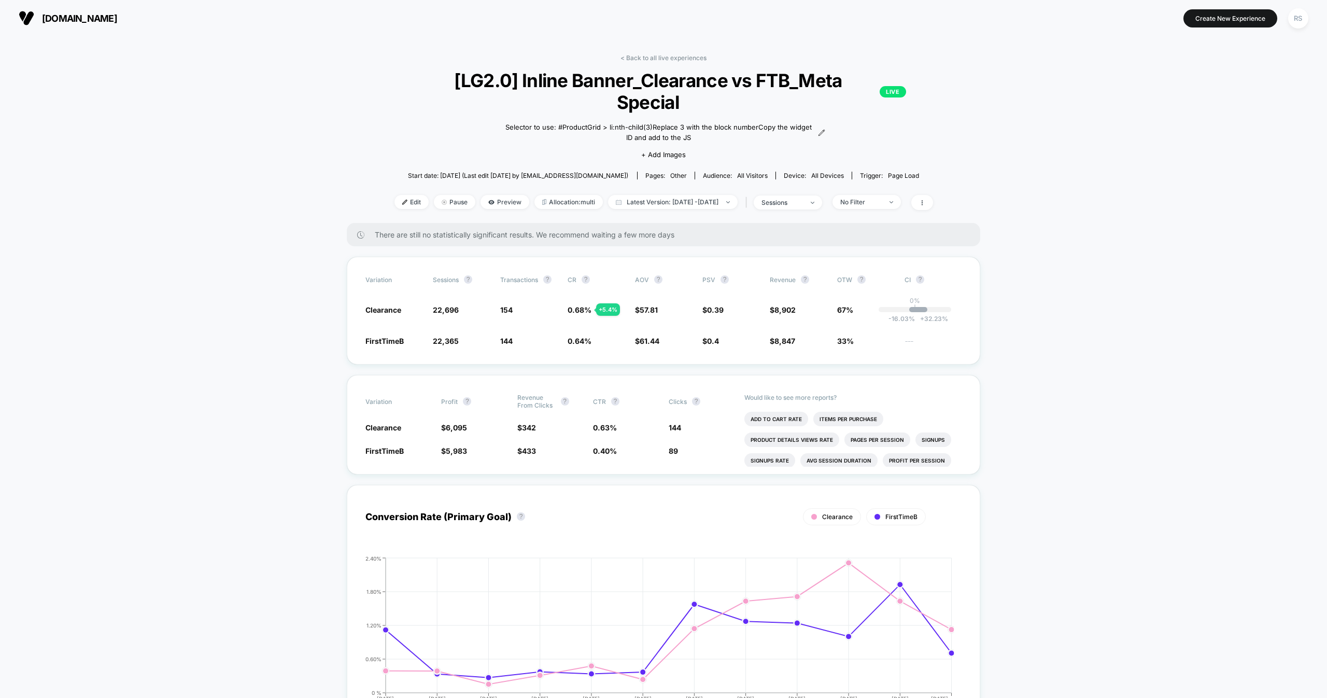
click at [397, 187] on div "< Back to all live experiences [LG2.0] Inline Banner_Clearance vs FTB_Meta Spec…" at bounding box center [663, 138] width 538 height 169
click at [397, 195] on span "Edit" at bounding box center [411, 202] width 34 height 14
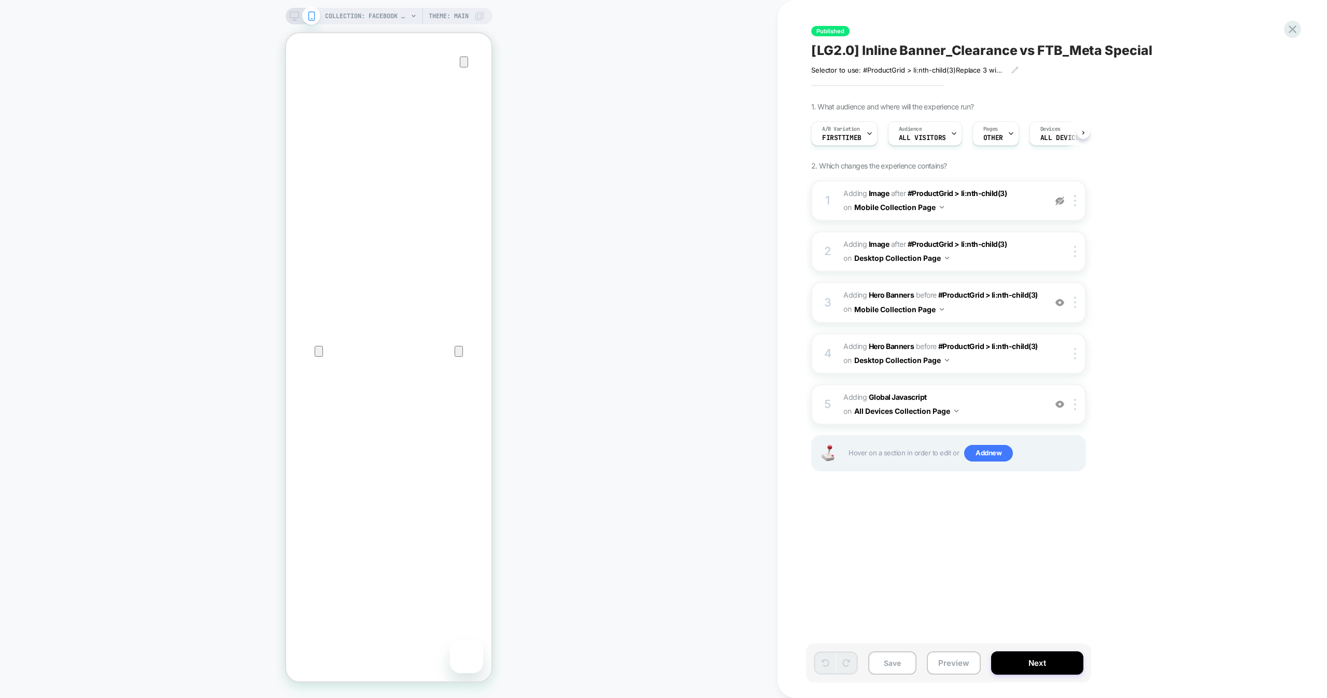
click at [300, 79] on icon "Close" at bounding box center [296, 82] width 7 height 7
click at [303, 77] on icon "Close" at bounding box center [296, 83] width 12 height 12
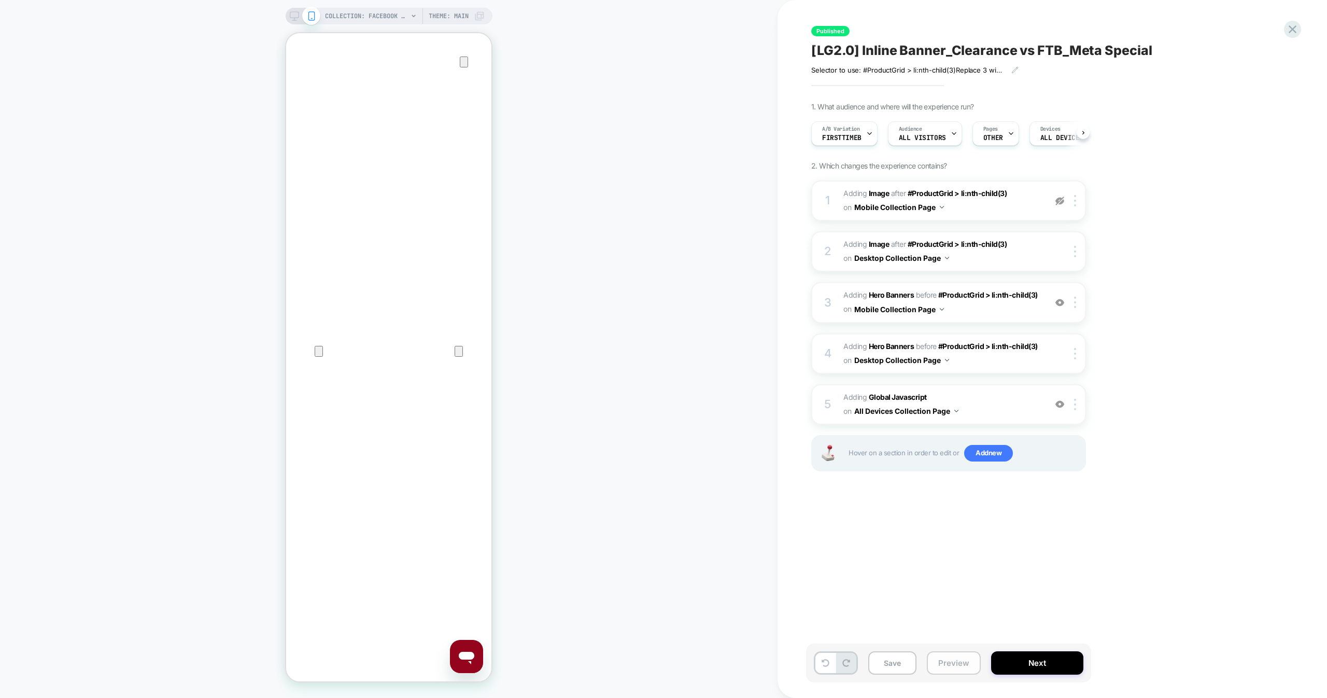
click at [949, 657] on button "Preview" at bounding box center [954, 662] width 54 height 23
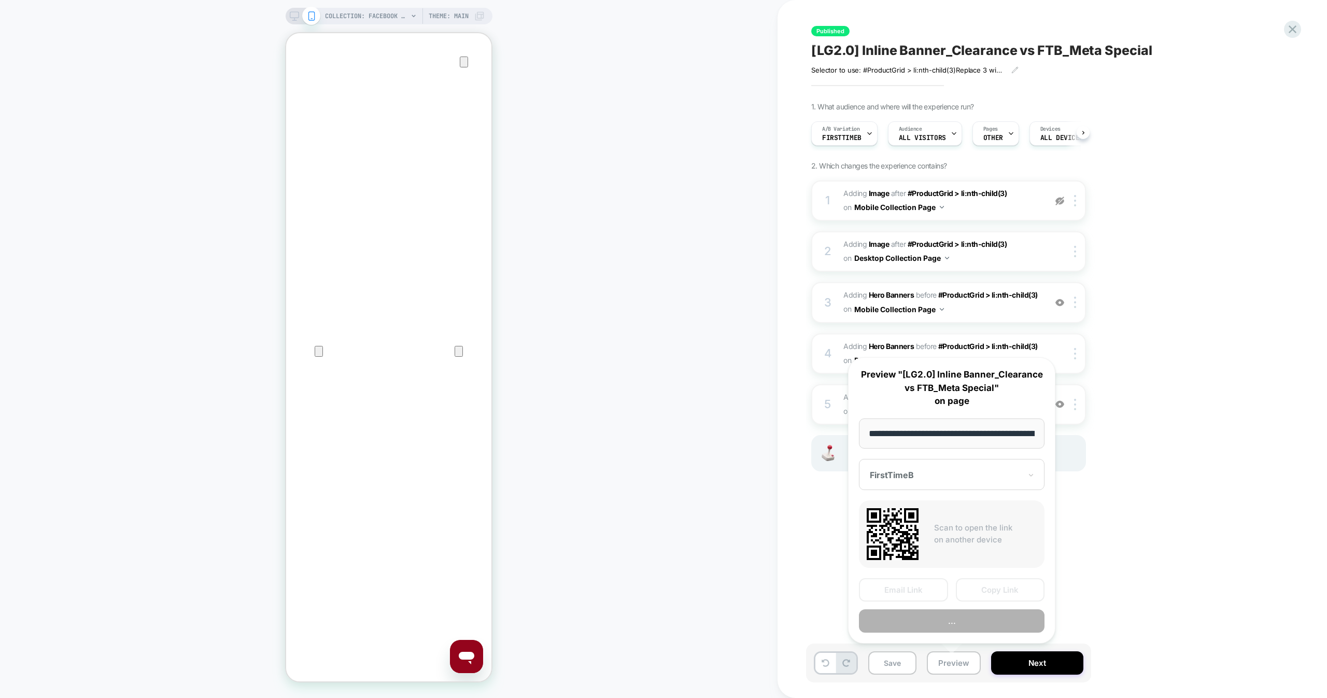
scroll to position [0, 243]
click at [1008, 582] on button "Copy Link" at bounding box center [1000, 589] width 89 height 23
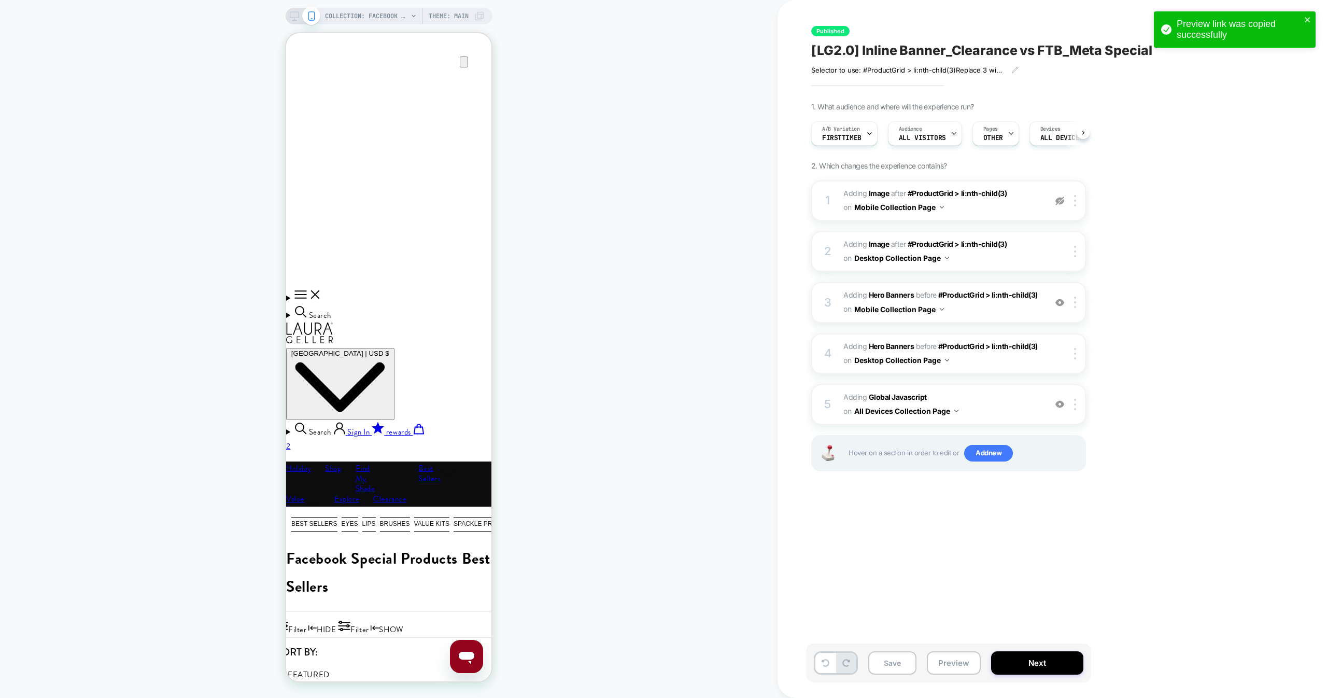
scroll to position [431, 0]
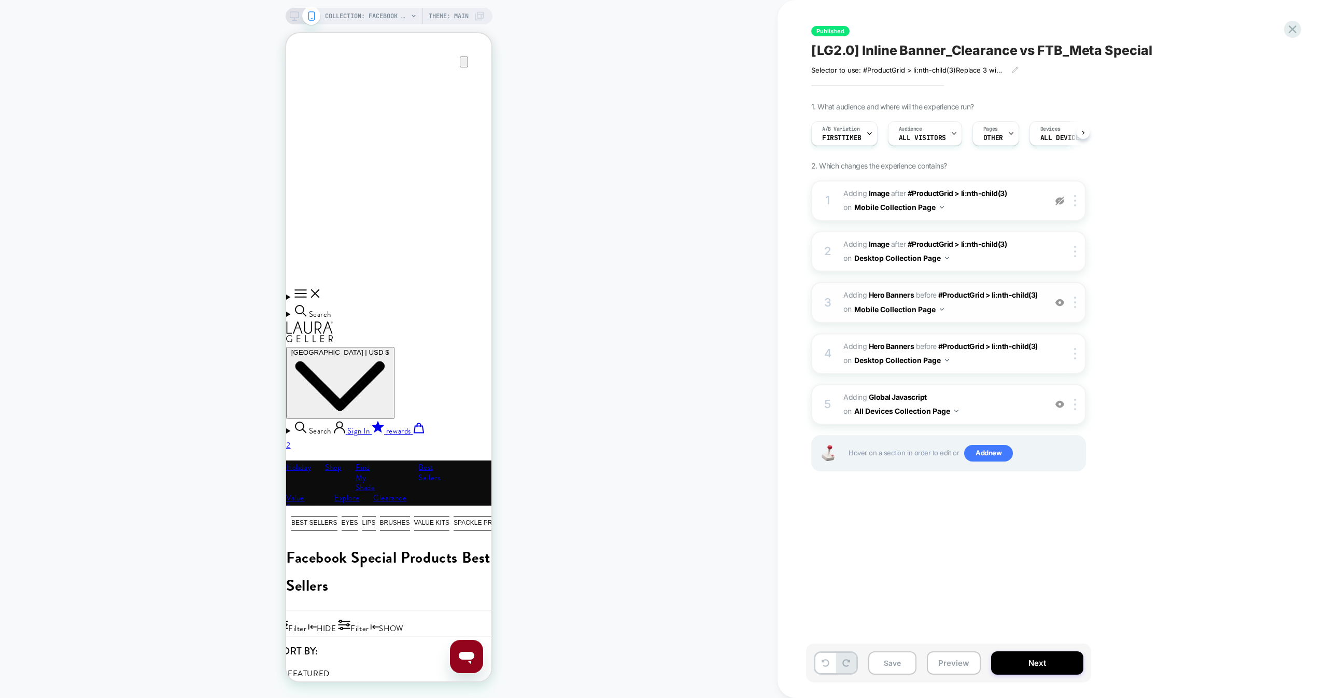
click at [976, 311] on span "#_loomi_addon_1756752960509_dup1757352500 Adding Hero Banners BEFORE #ProductGr…" at bounding box center [941, 302] width 197 height 28
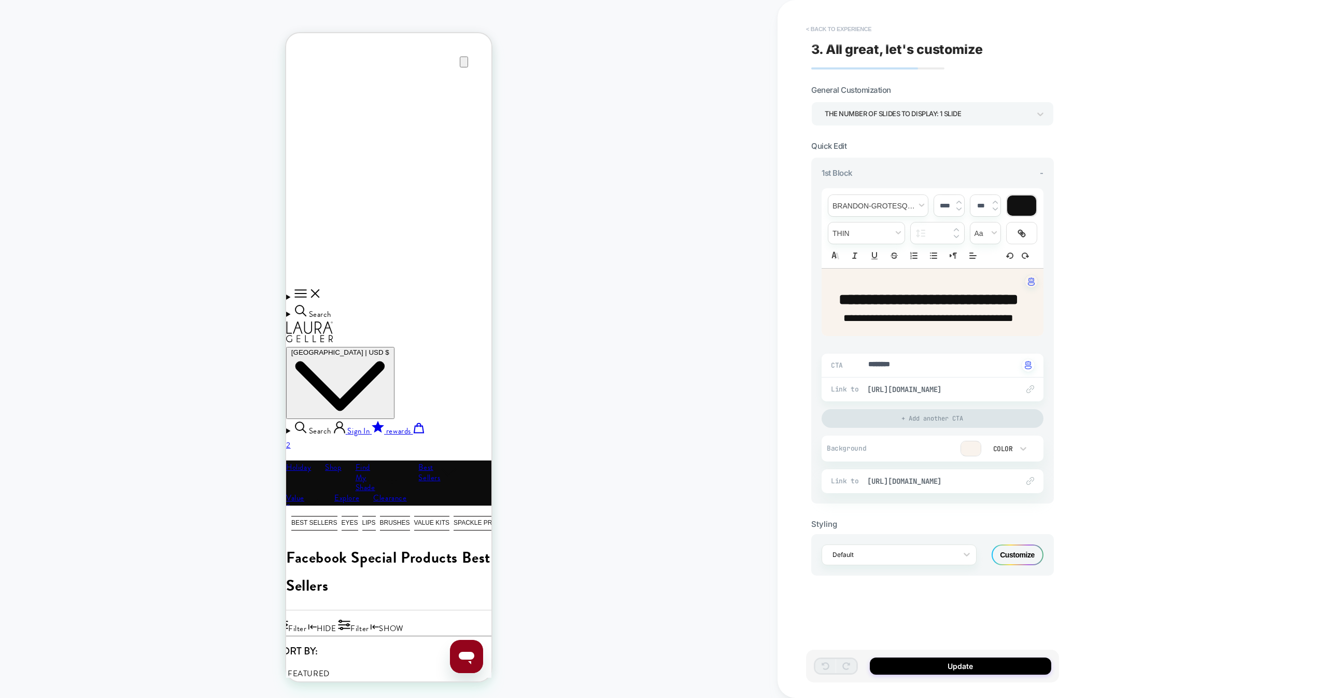
scroll to position [490, 0]
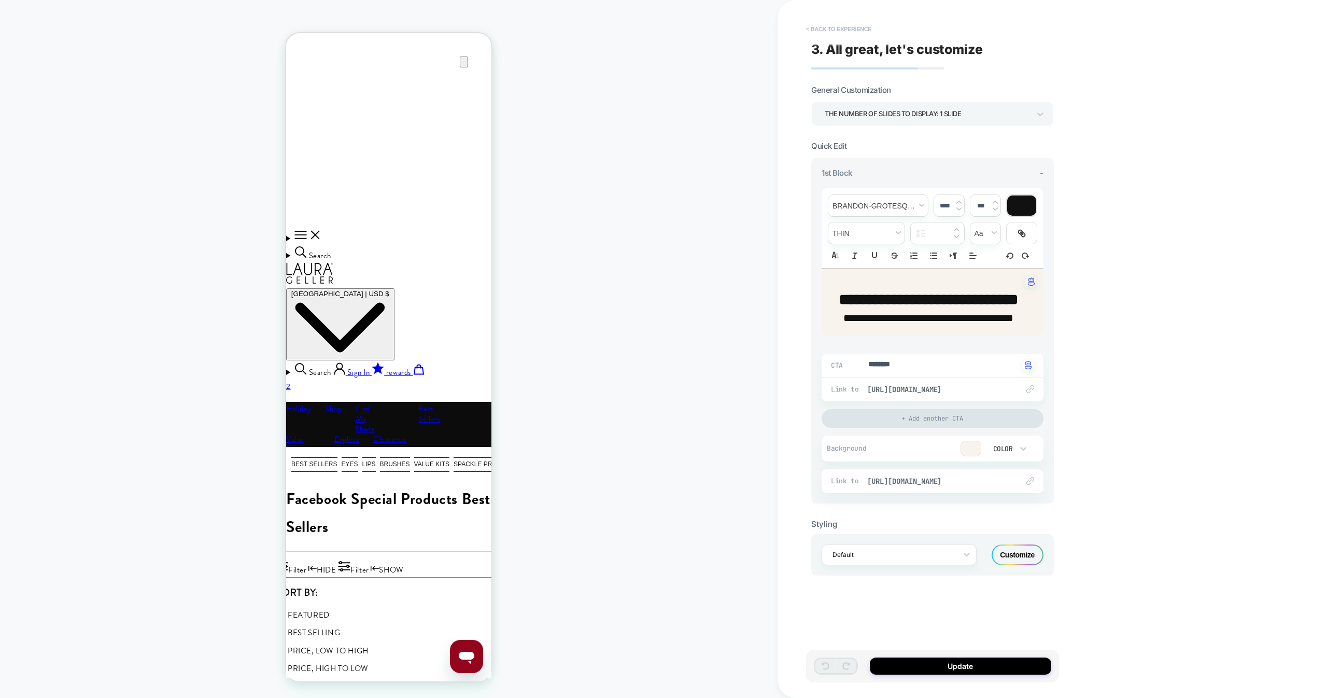
click at [845, 32] on button "< Back to experience" at bounding box center [839, 29] width 76 height 17
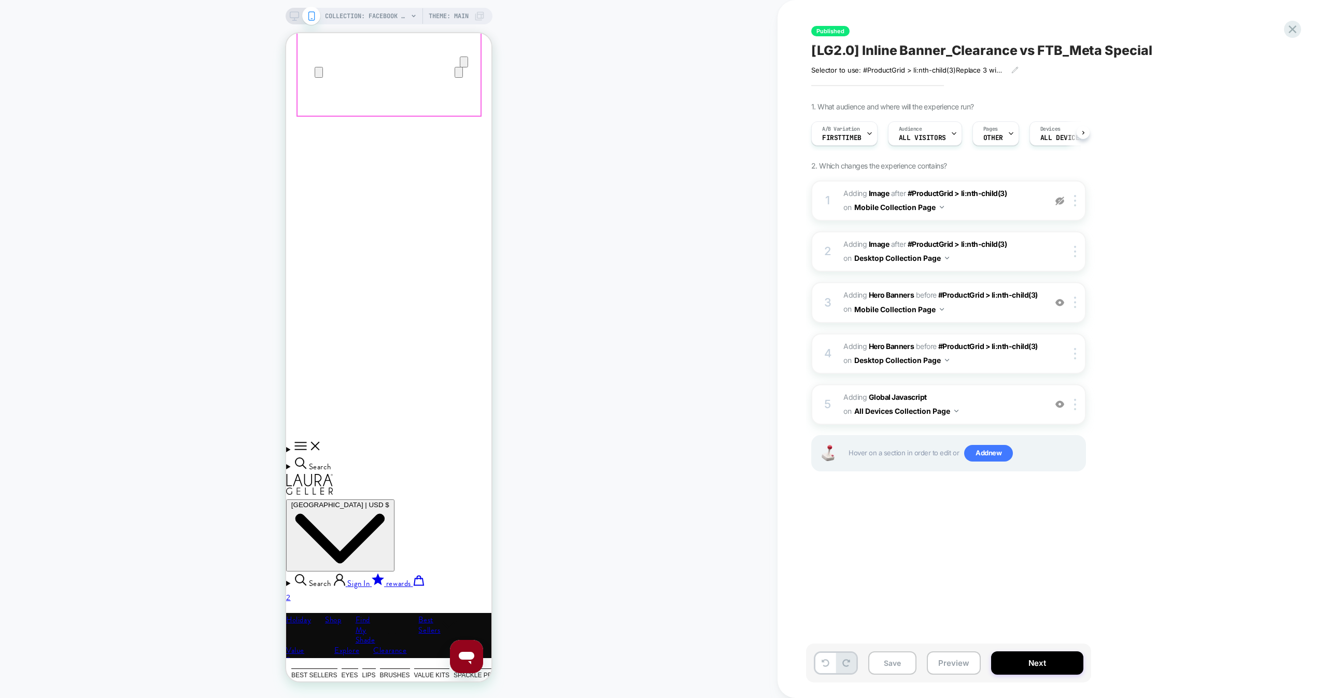
scroll to position [277, 0]
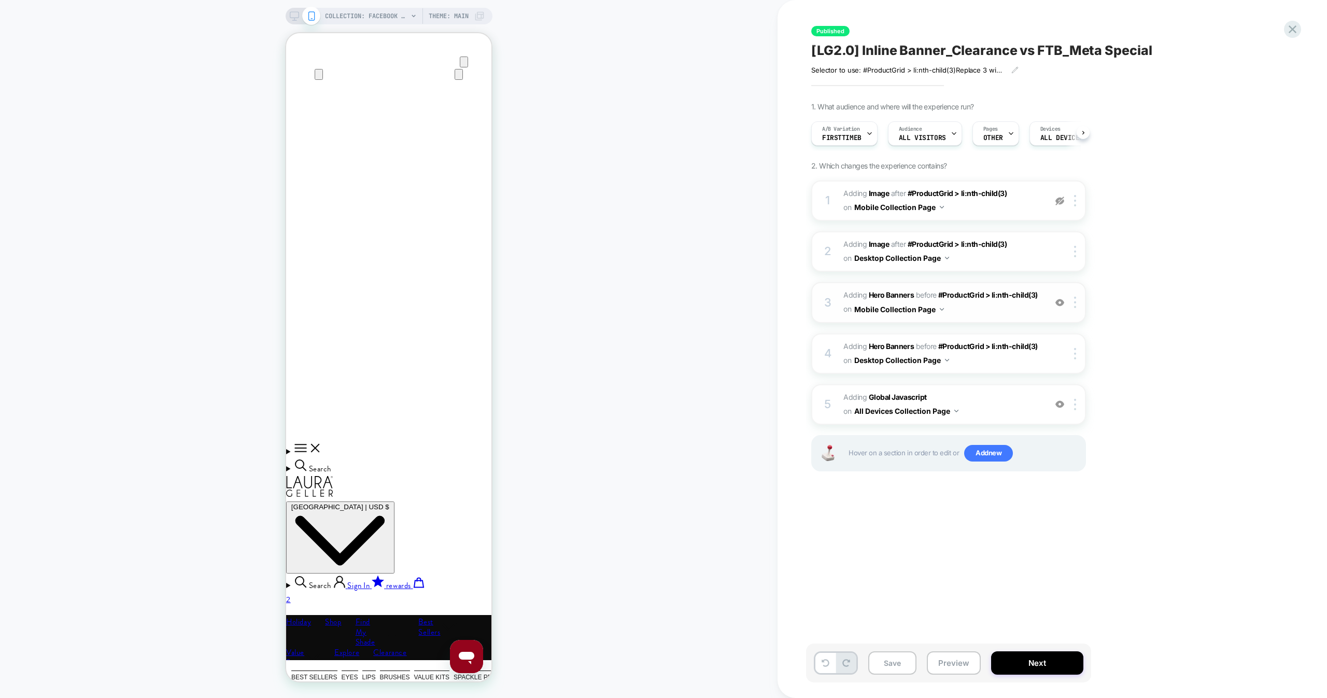
click at [987, 310] on span "#_loomi_addon_1756752960509_dup1757352500 Adding Hero Banners BEFORE #ProductGr…" at bounding box center [941, 302] width 197 height 28
type textarea "*"
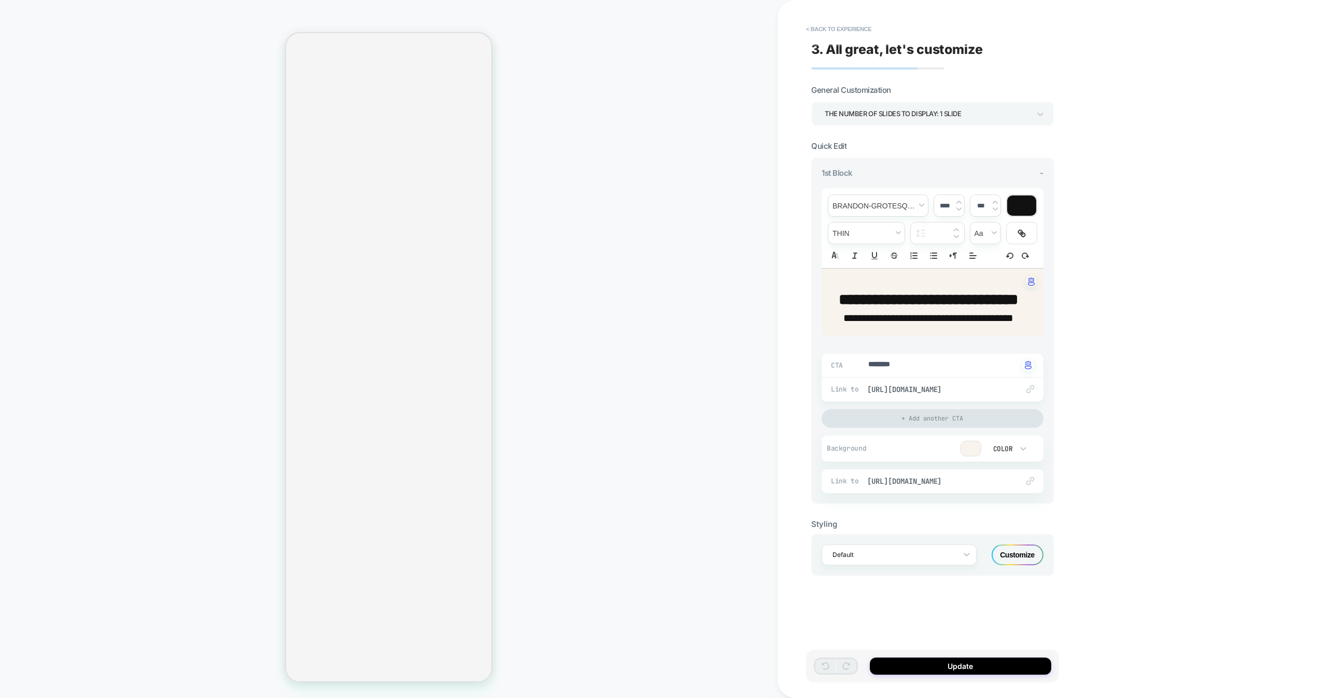
type textarea "*"
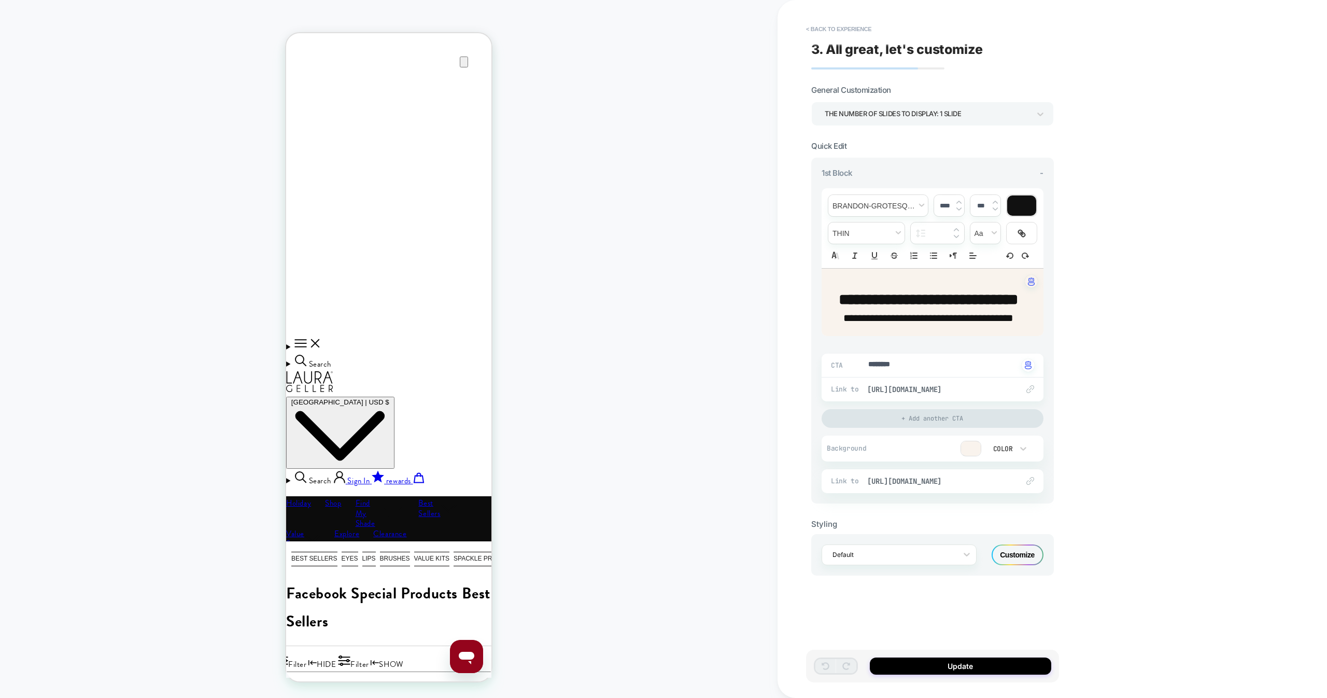
click at [892, 307] on strong "**********" at bounding box center [927, 299] width 179 height 15
type input "****"
click at [863, 31] on button "< Back to experience" at bounding box center [839, 29] width 76 height 17
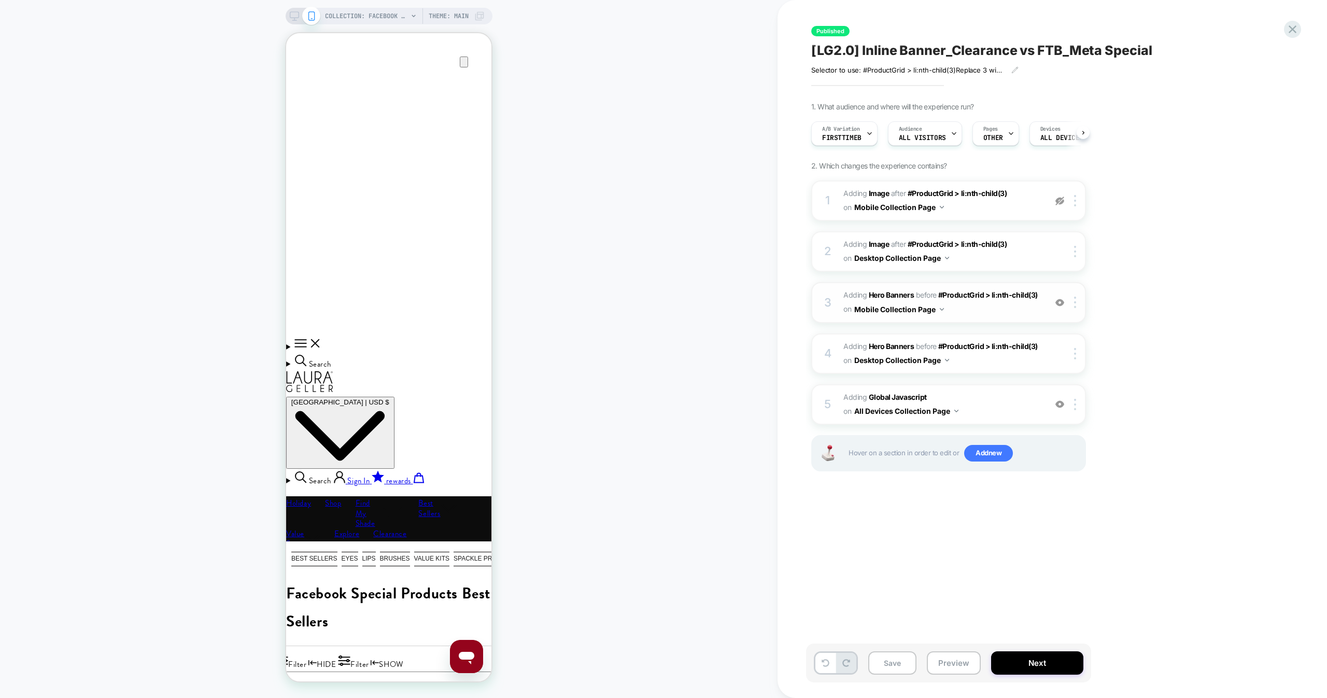
click at [985, 310] on span "#_loomi_addon_1756752960509_dup1757352500 Adding Hero Banners BEFORE #ProductGr…" at bounding box center [941, 302] width 197 height 28
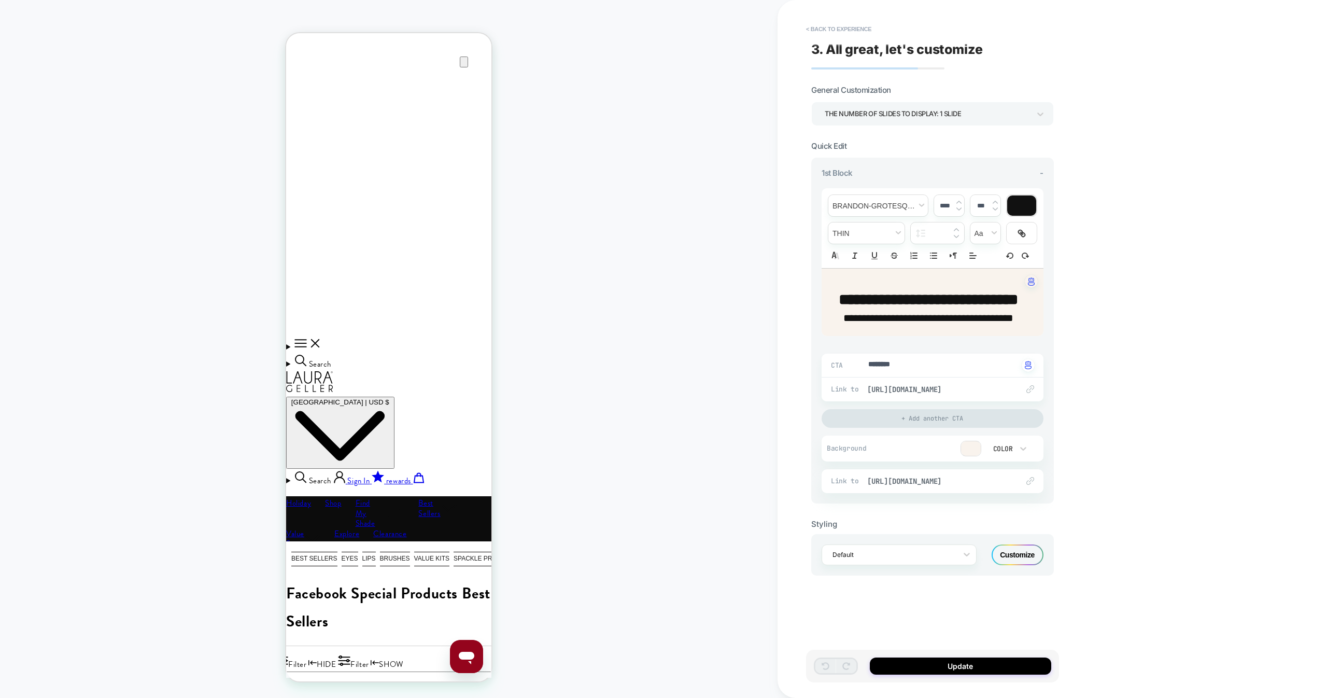
type textarea "*"
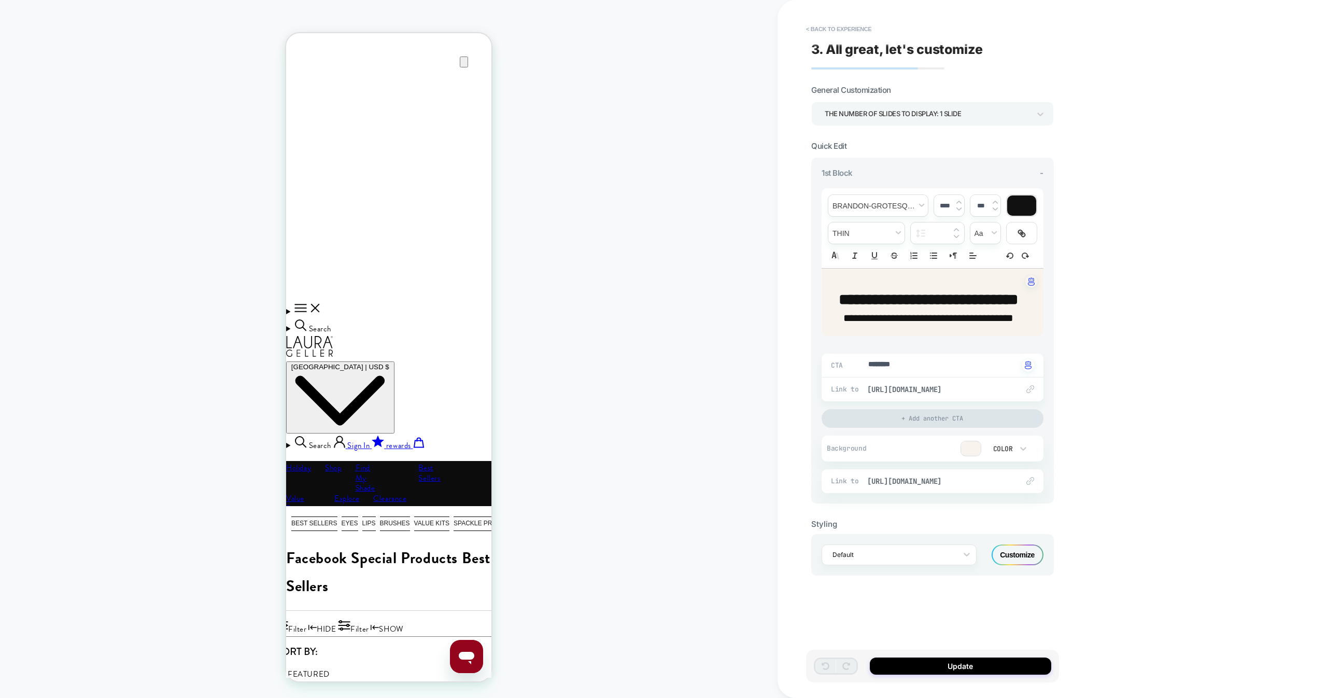
scroll to position [456, 0]
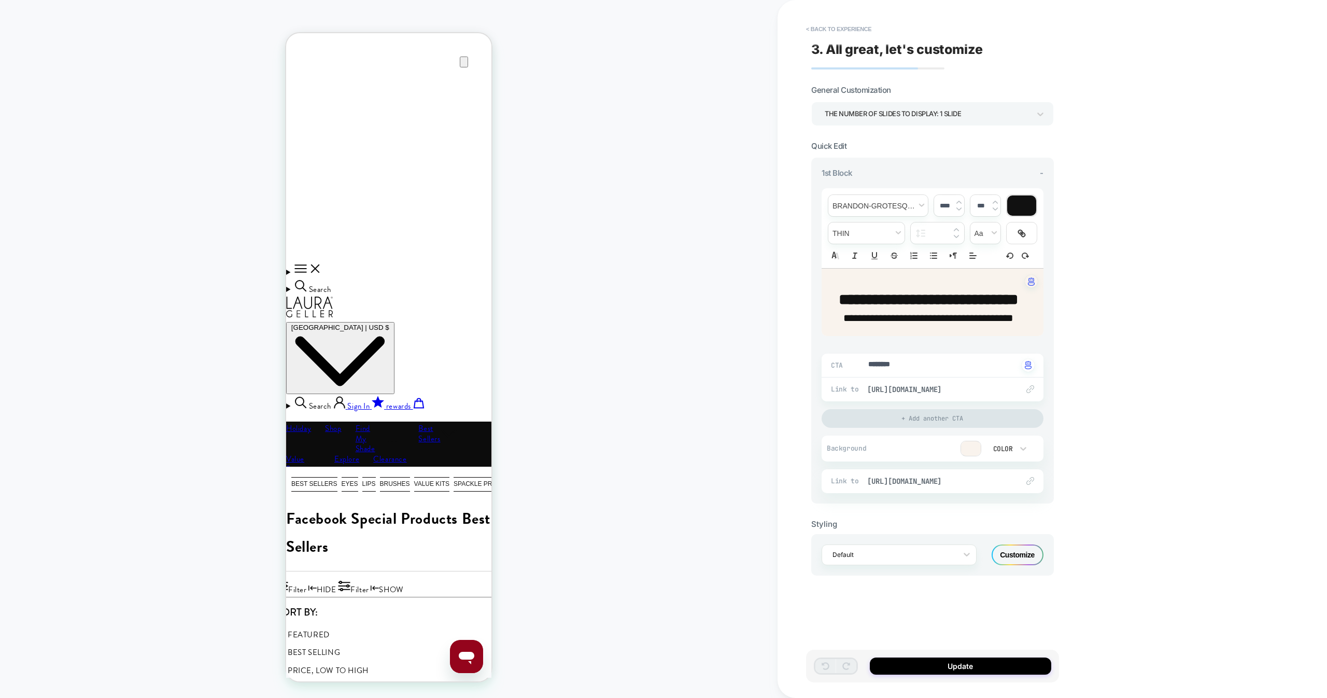
click at [946, 323] on strong "**********" at bounding box center [928, 317] width 170 height 10
click at [925, 296] on strong "**********" at bounding box center [927, 299] width 179 height 15
type input "****"
click at [836, 29] on button "< Back to experience" at bounding box center [839, 29] width 76 height 17
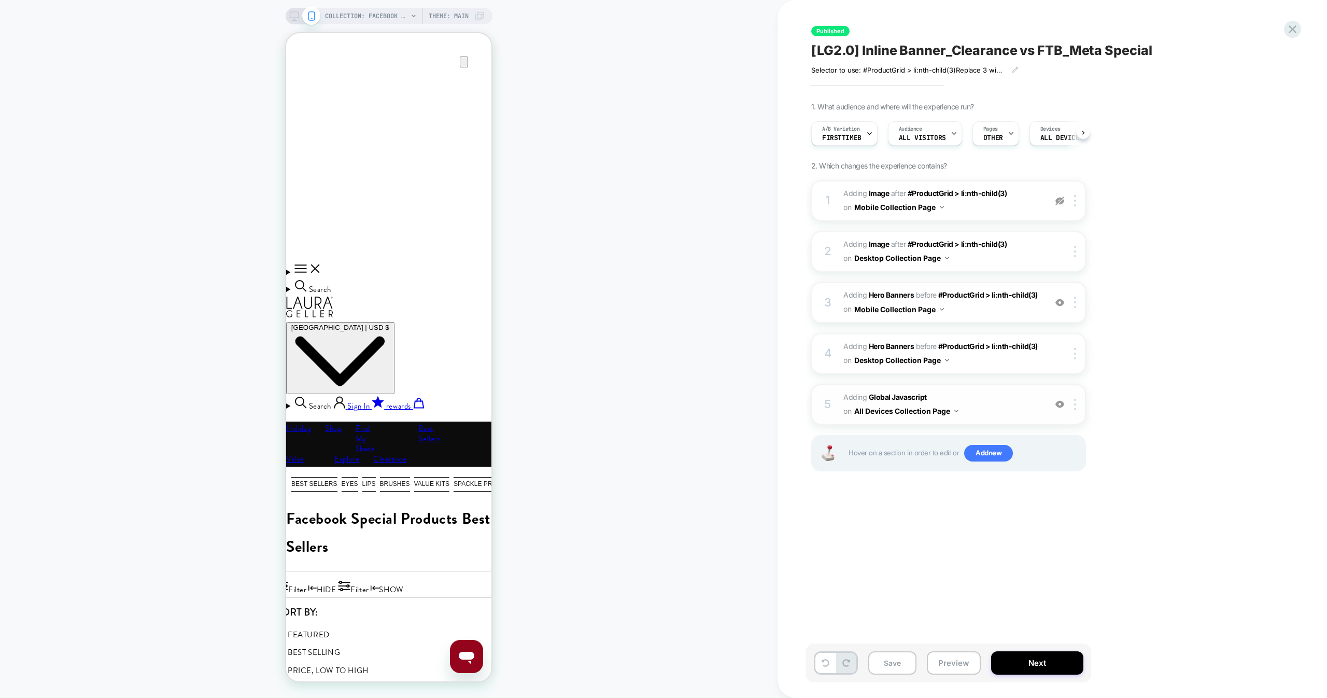
click at [975, 395] on span "Adding Global Javascript on All Devices Collection Page" at bounding box center [941, 404] width 197 height 28
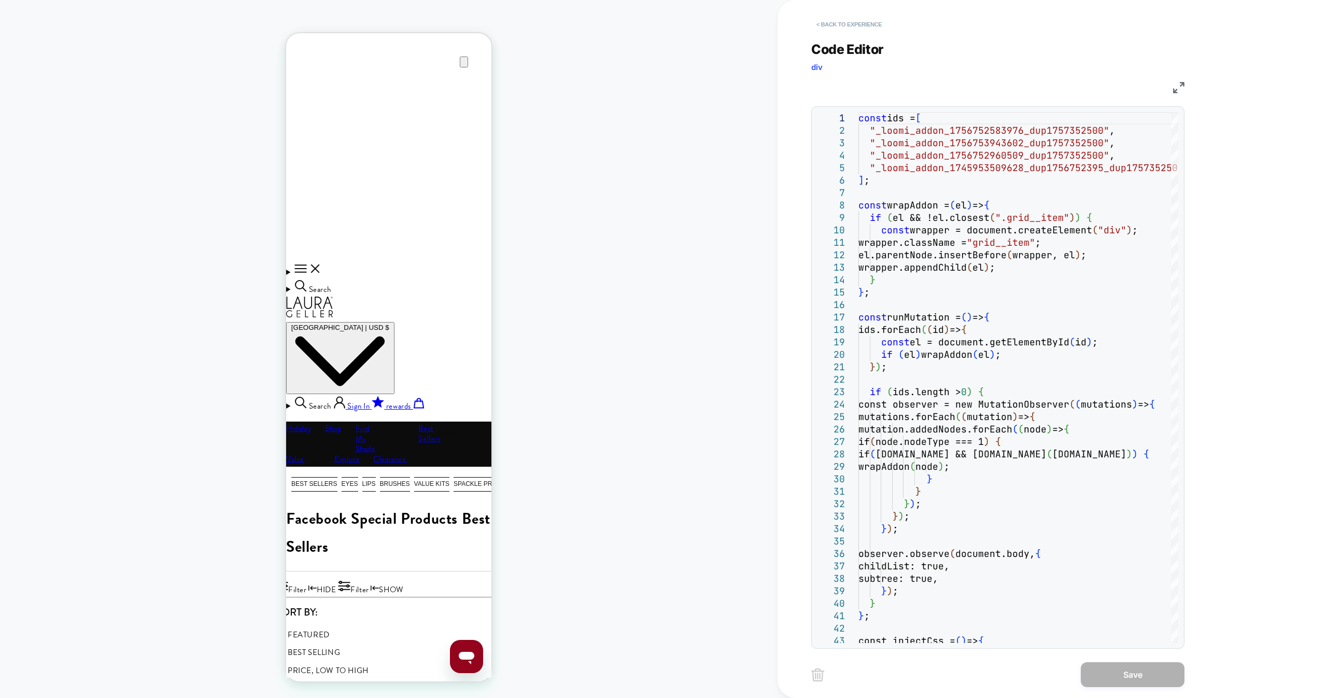
click at [840, 22] on button "< Back to experience" at bounding box center [849, 24] width 76 height 17
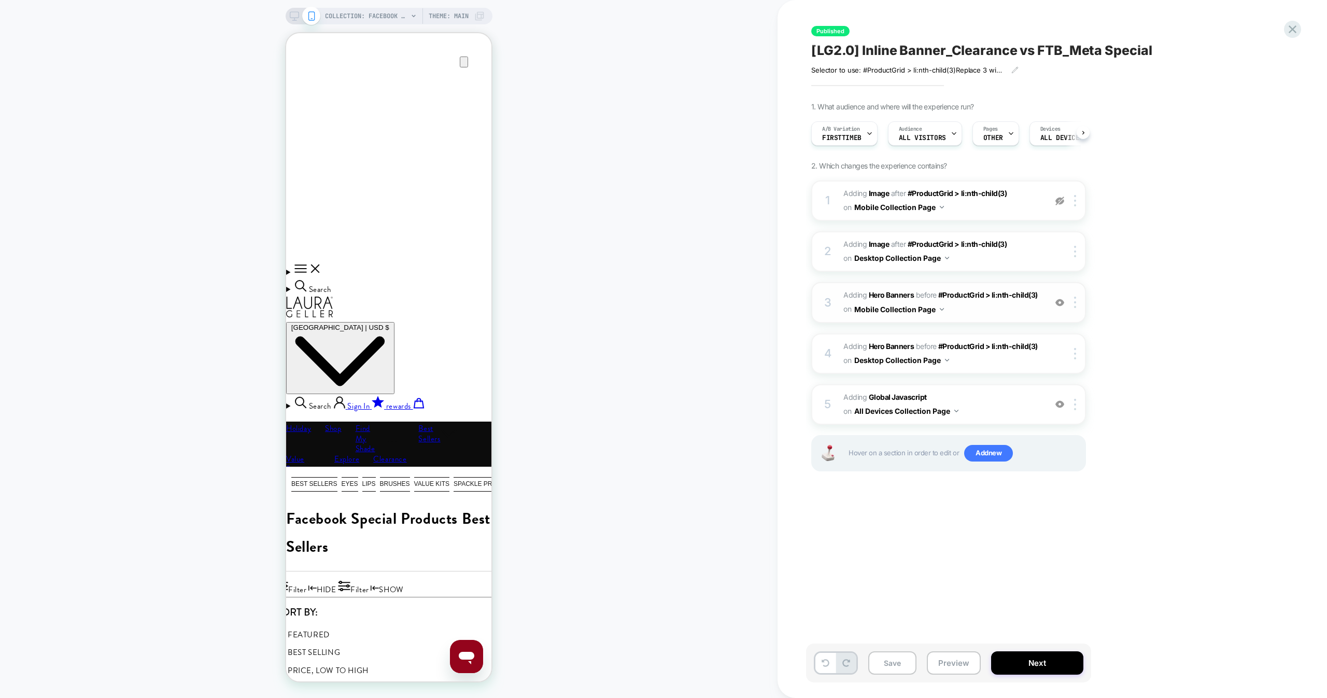
click at [982, 311] on span "#_loomi_addon_1756752960509_dup1757352500 Adding Hero Banners BEFORE #ProductGr…" at bounding box center [941, 302] width 197 height 28
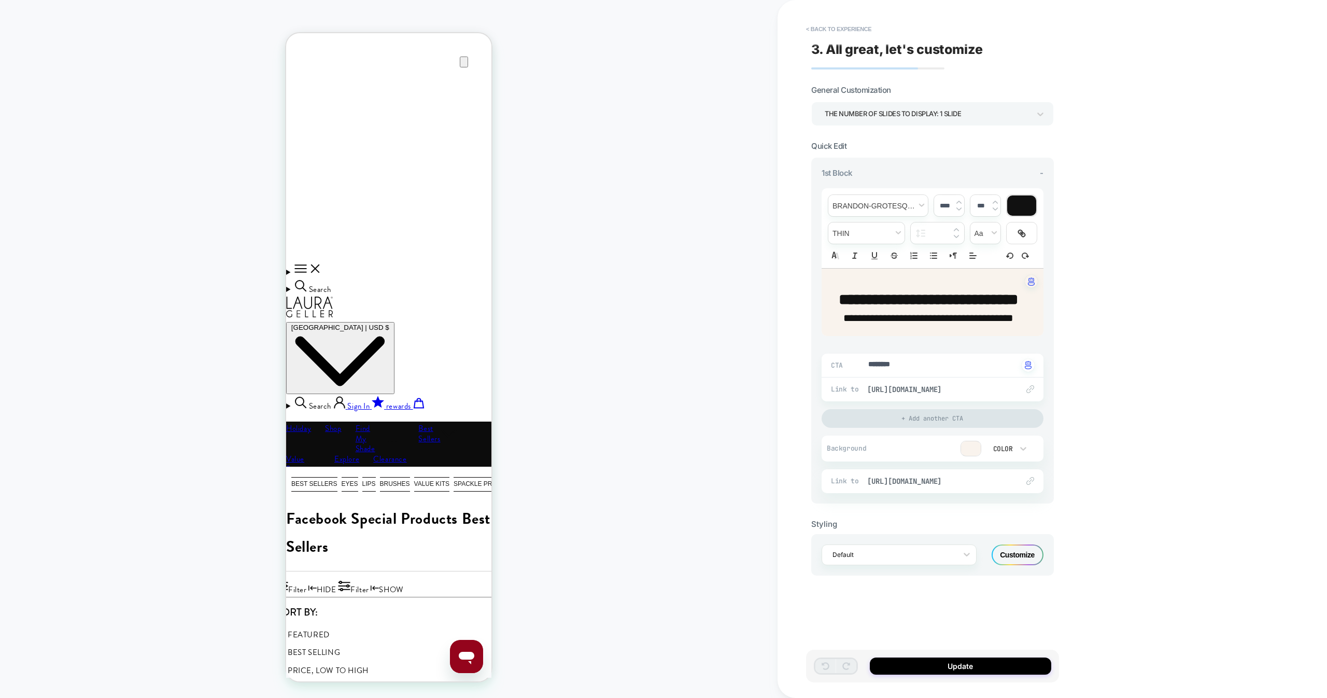
type textarea "*"
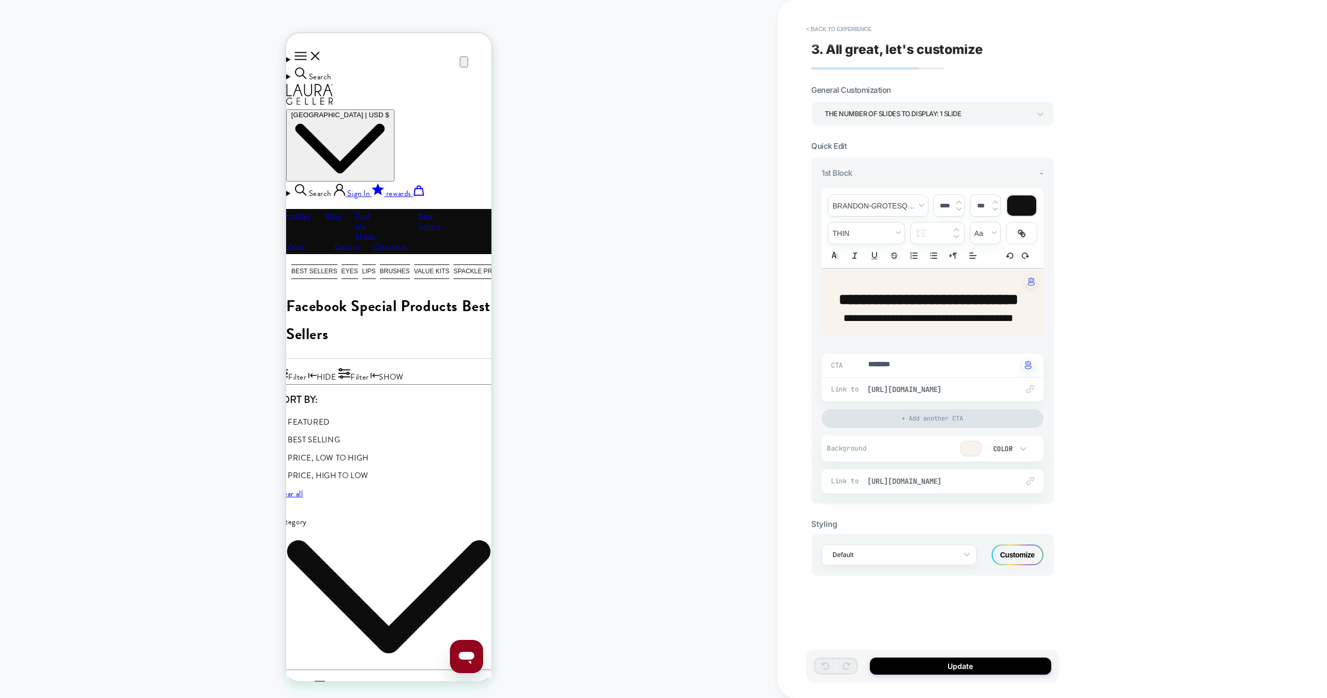
scroll to position [662, 0]
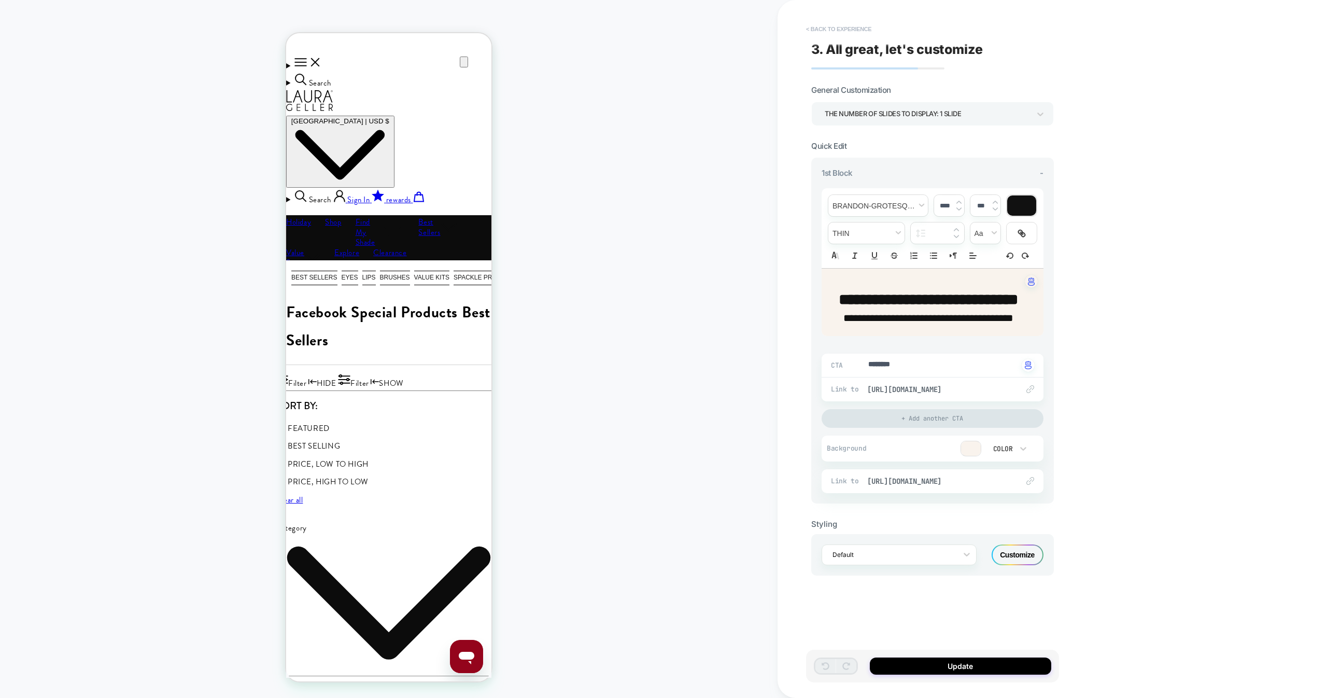
click at [863, 33] on button "< Back to experience" at bounding box center [839, 29] width 76 height 17
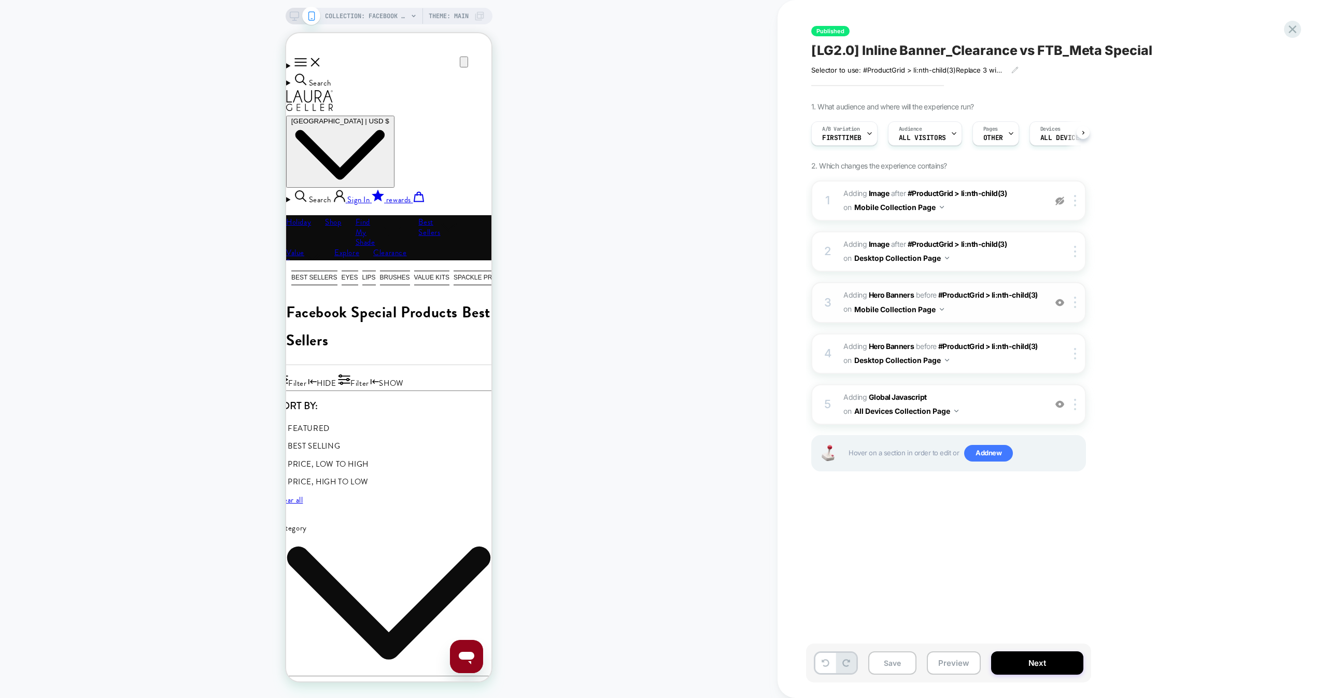
click at [964, 306] on span "#_loomi_addon_1756752960509_dup1757352500 Adding Hero Banners BEFORE #ProductGr…" at bounding box center [941, 302] width 197 height 28
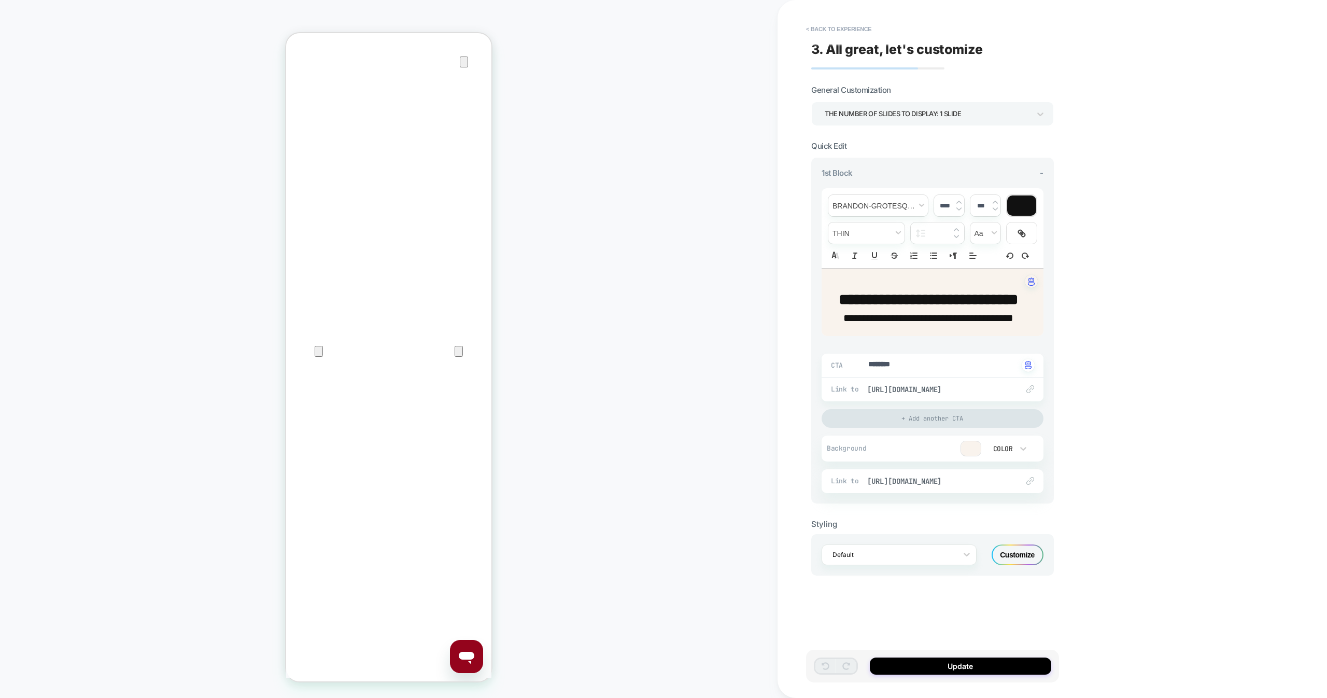
scroll to position [538, 0]
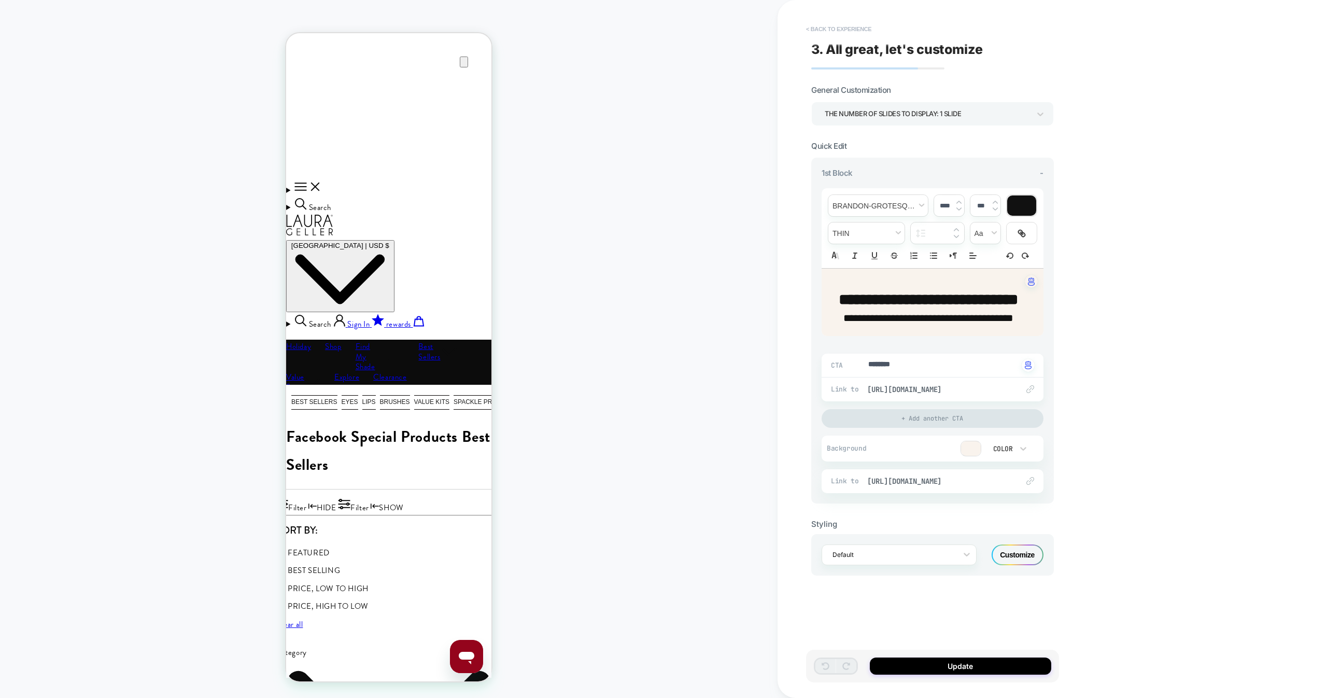
click at [850, 22] on button "< Back to experience" at bounding box center [839, 29] width 76 height 17
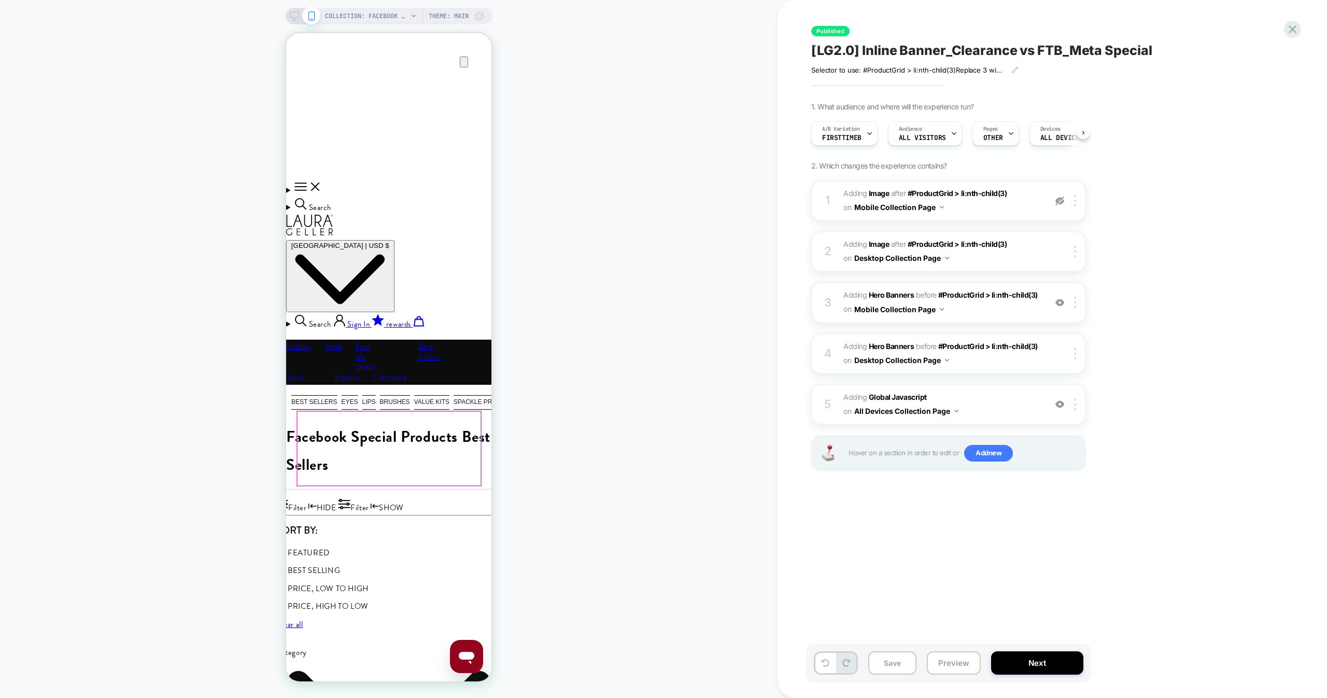
scroll to position [0, 0]
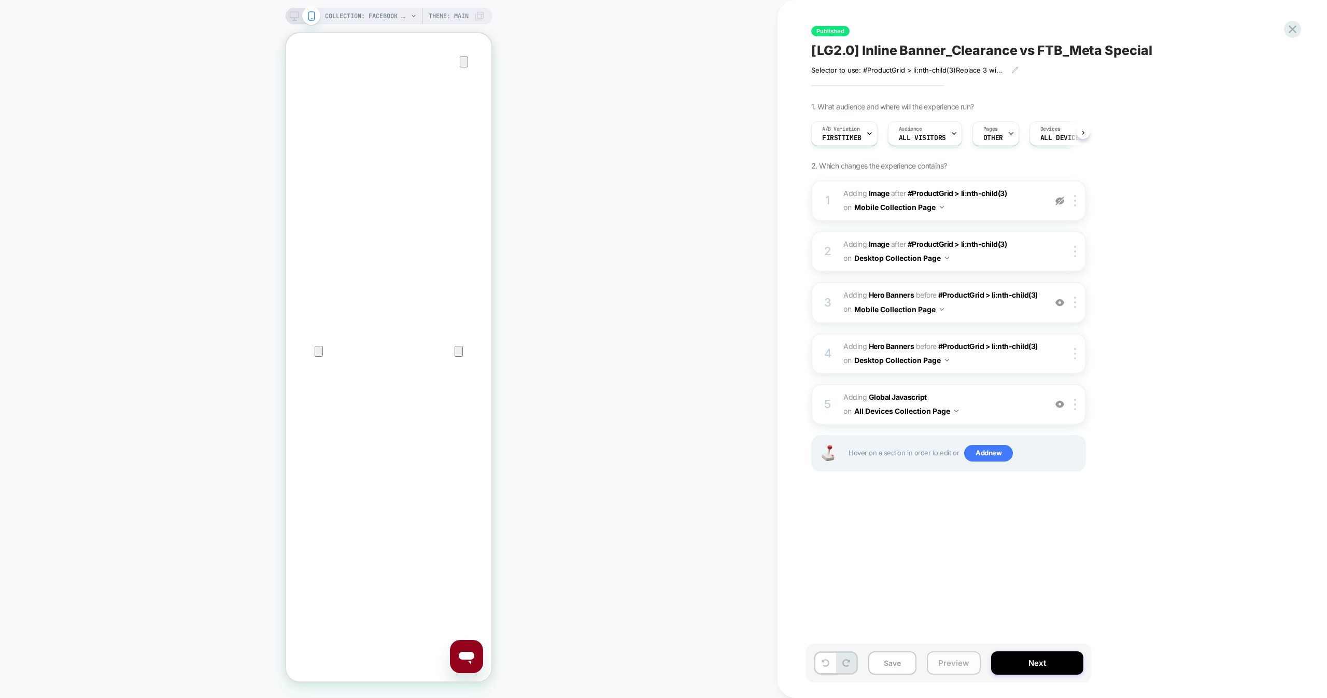
click at [935, 666] on button "Preview" at bounding box center [954, 662] width 54 height 23
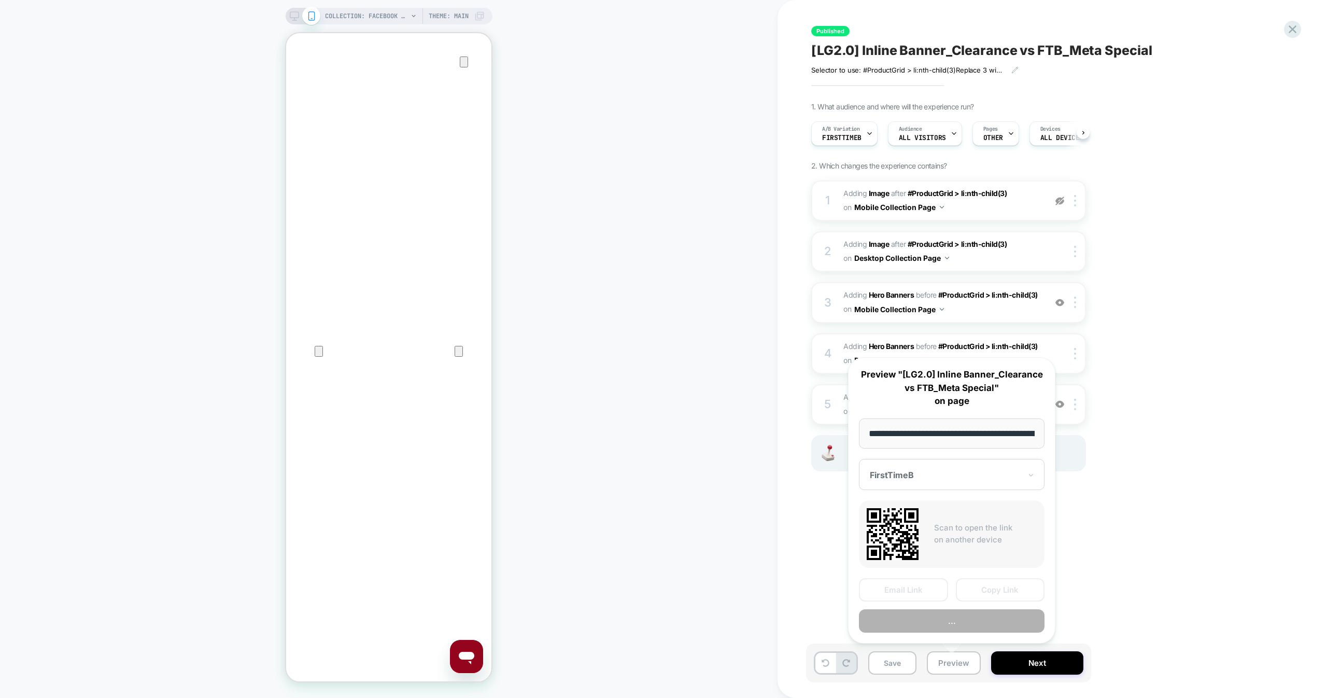
scroll to position [0, 243]
click at [1005, 585] on button "Copy Link" at bounding box center [1000, 589] width 89 height 23
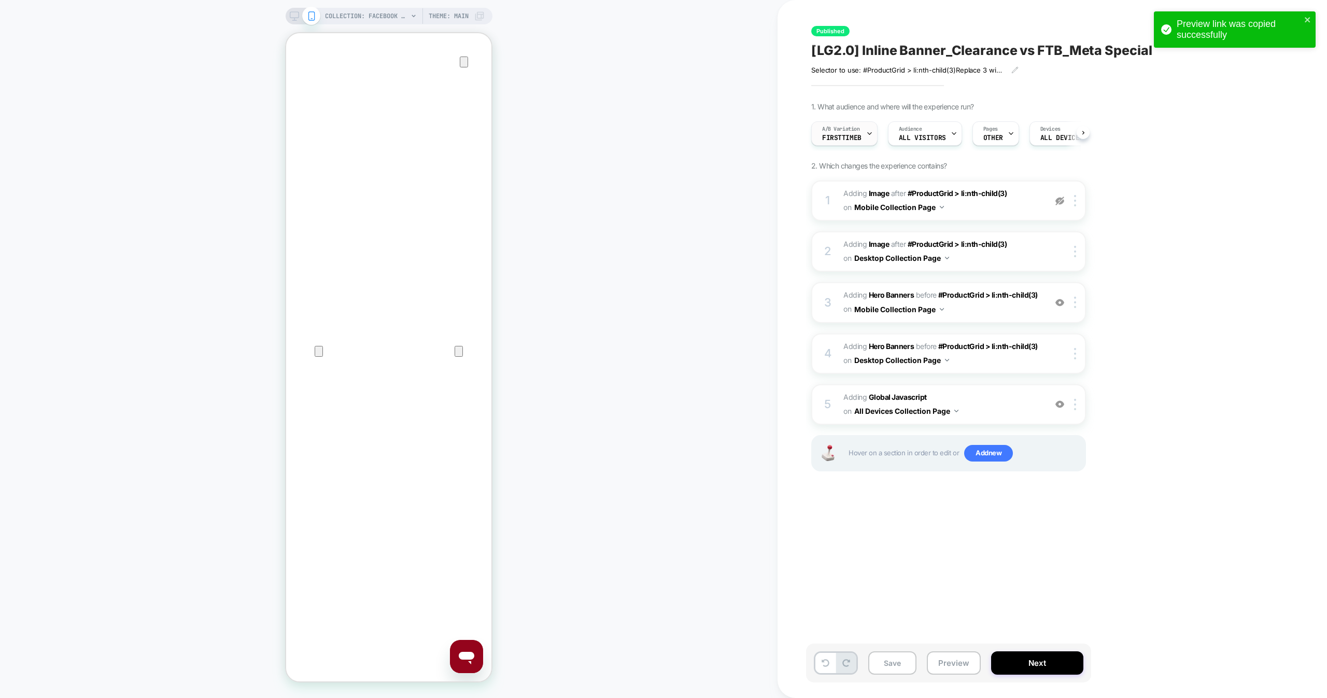
click at [849, 130] on span "A/B Variation" at bounding box center [841, 128] width 38 height 7
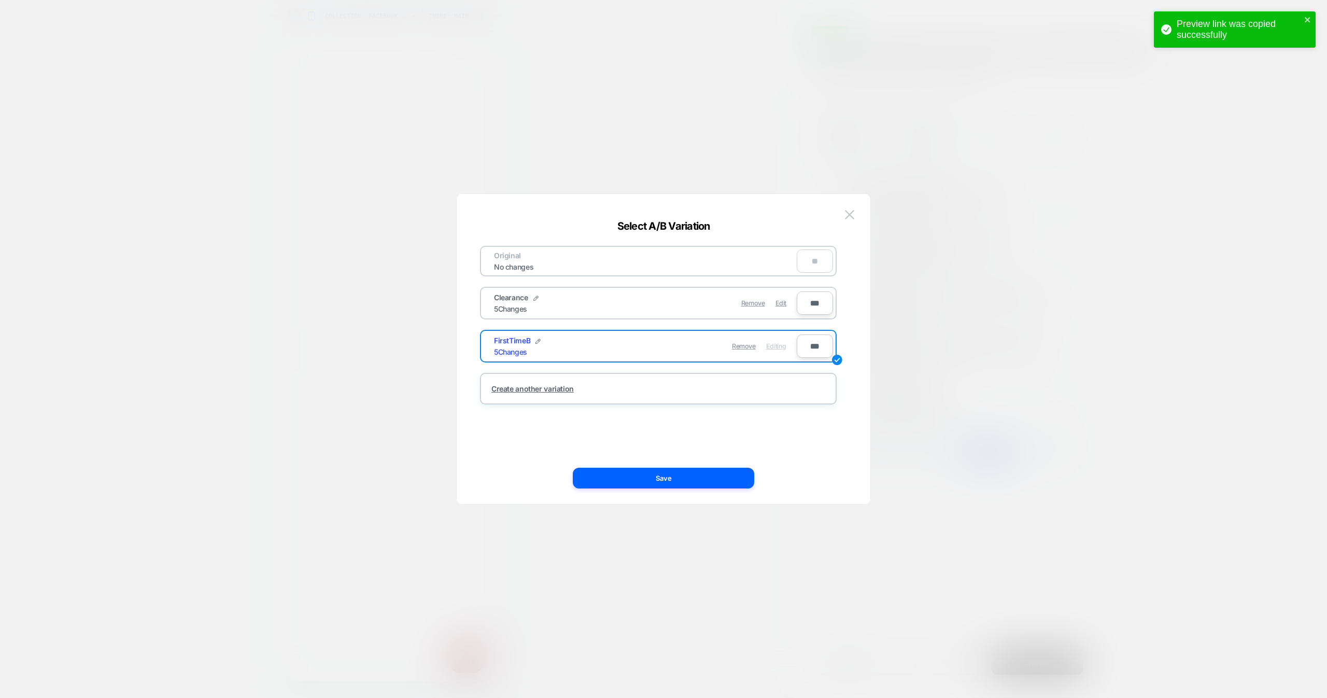
click at [774, 305] on div "Remove Edit" at bounding box center [718, 303] width 146 height 20
click at [783, 304] on span "Edit" at bounding box center [780, 303] width 11 height 8
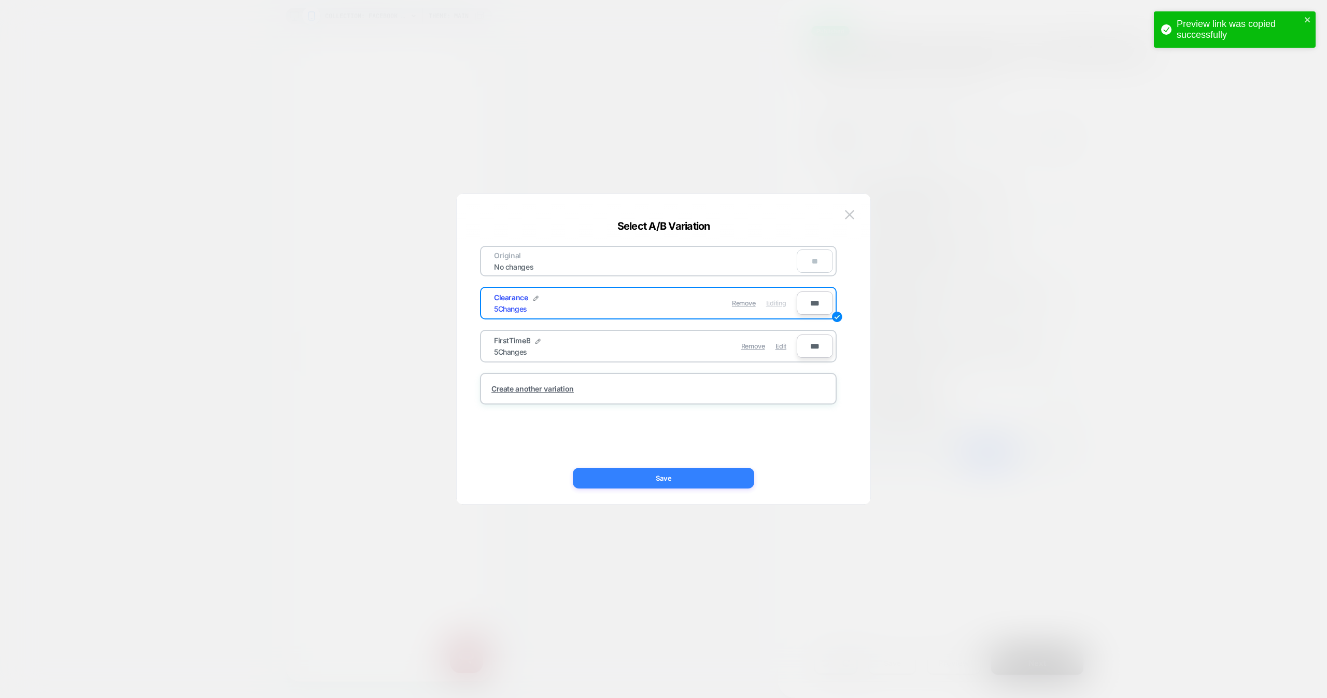
click at [695, 478] on button "Save" at bounding box center [663, 477] width 181 height 21
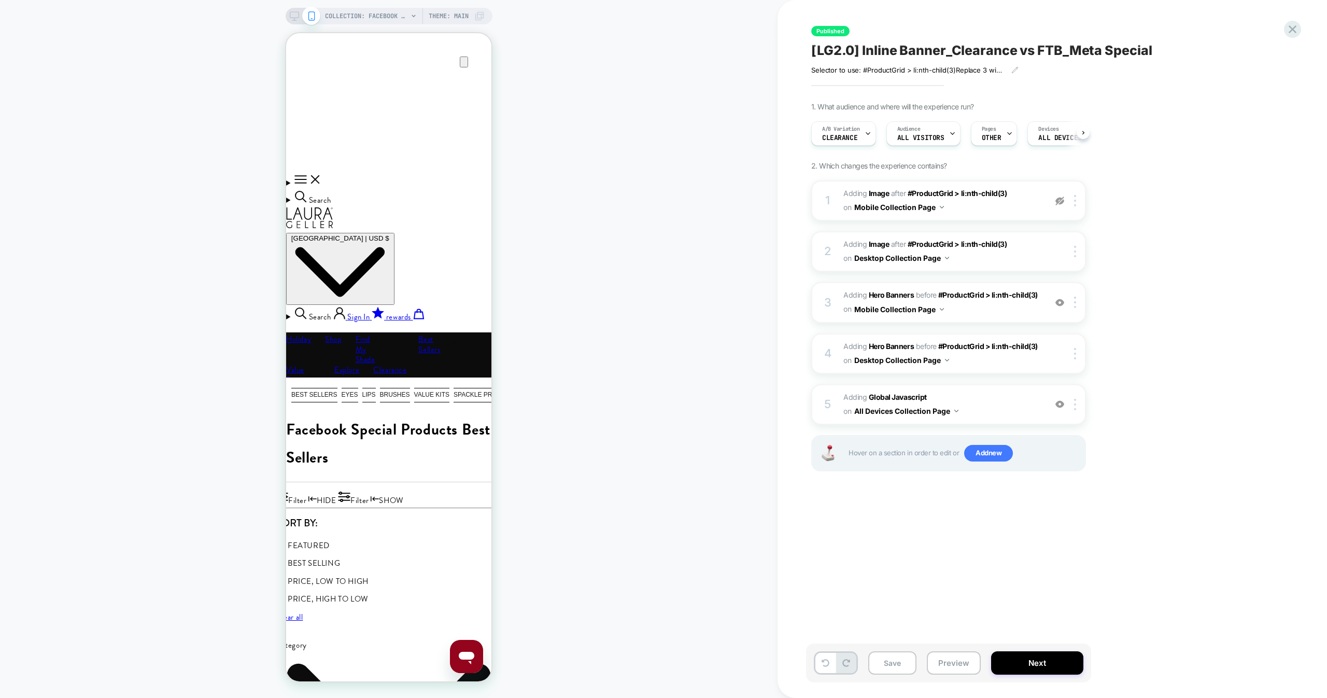
scroll to position [63, 0]
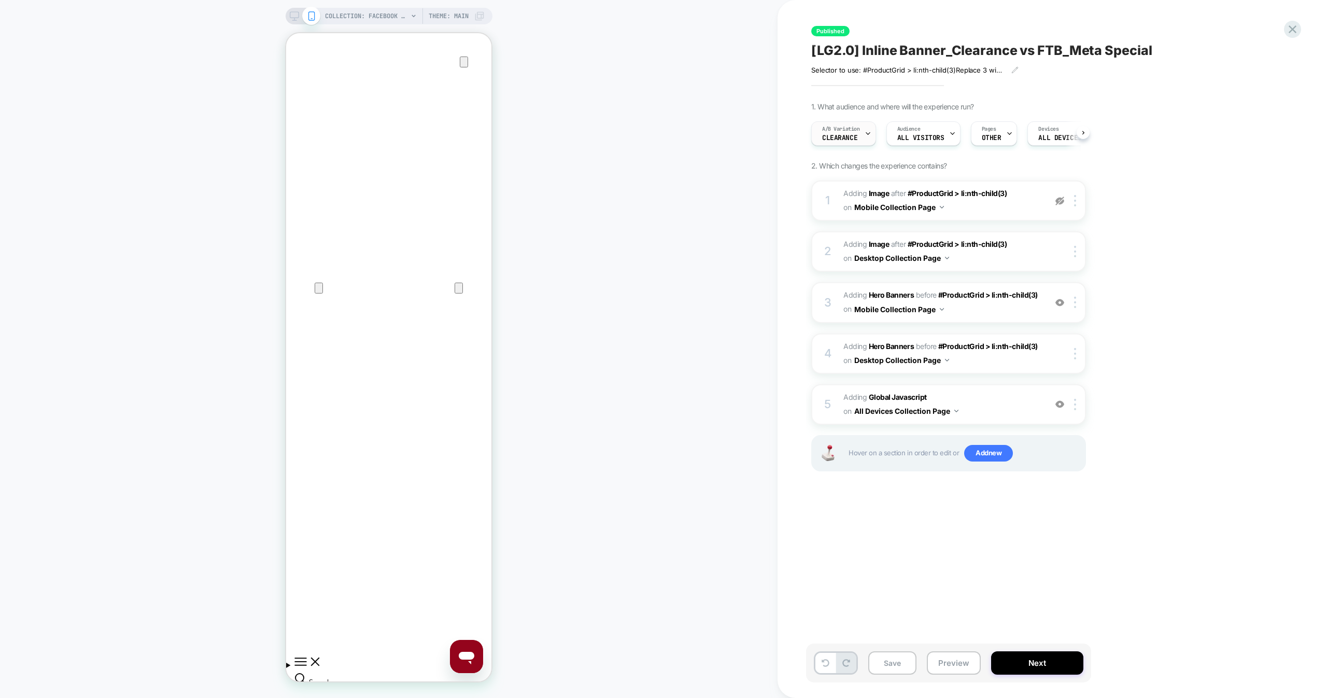
click at [848, 138] on span "Clearance" at bounding box center [839, 137] width 35 height 7
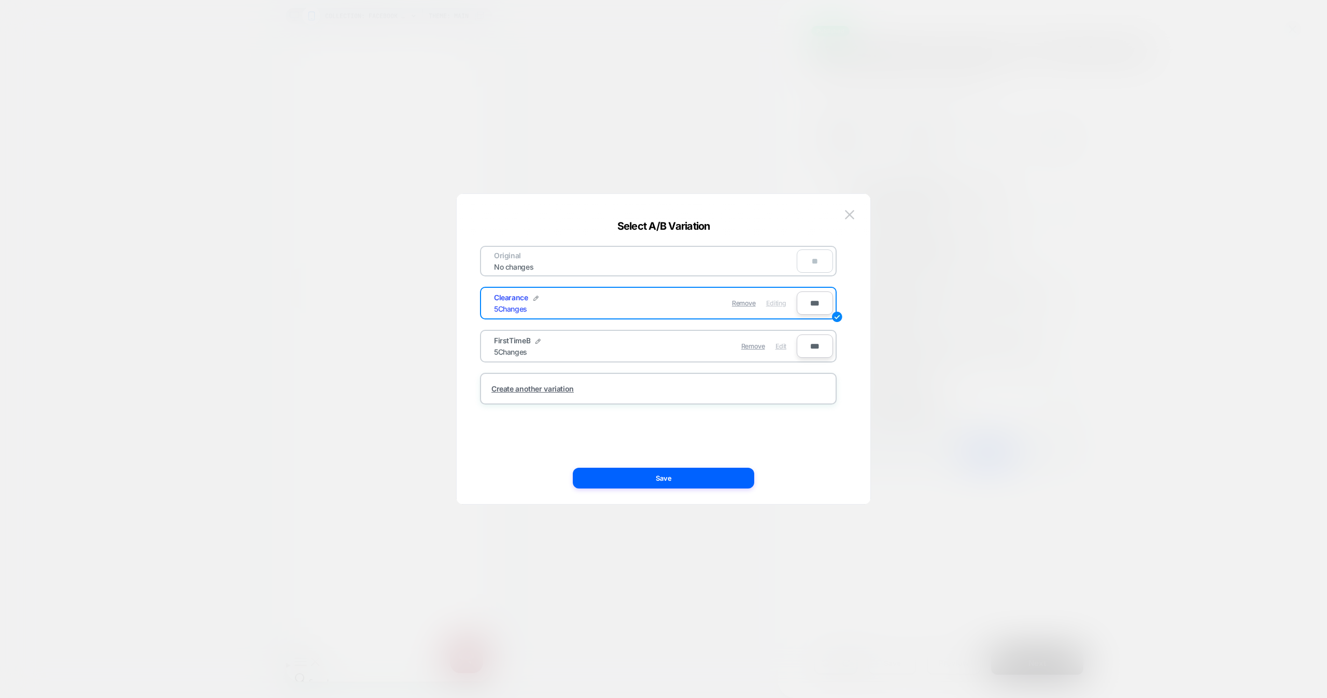
click at [781, 342] on span "Edit" at bounding box center [780, 346] width 11 height 8
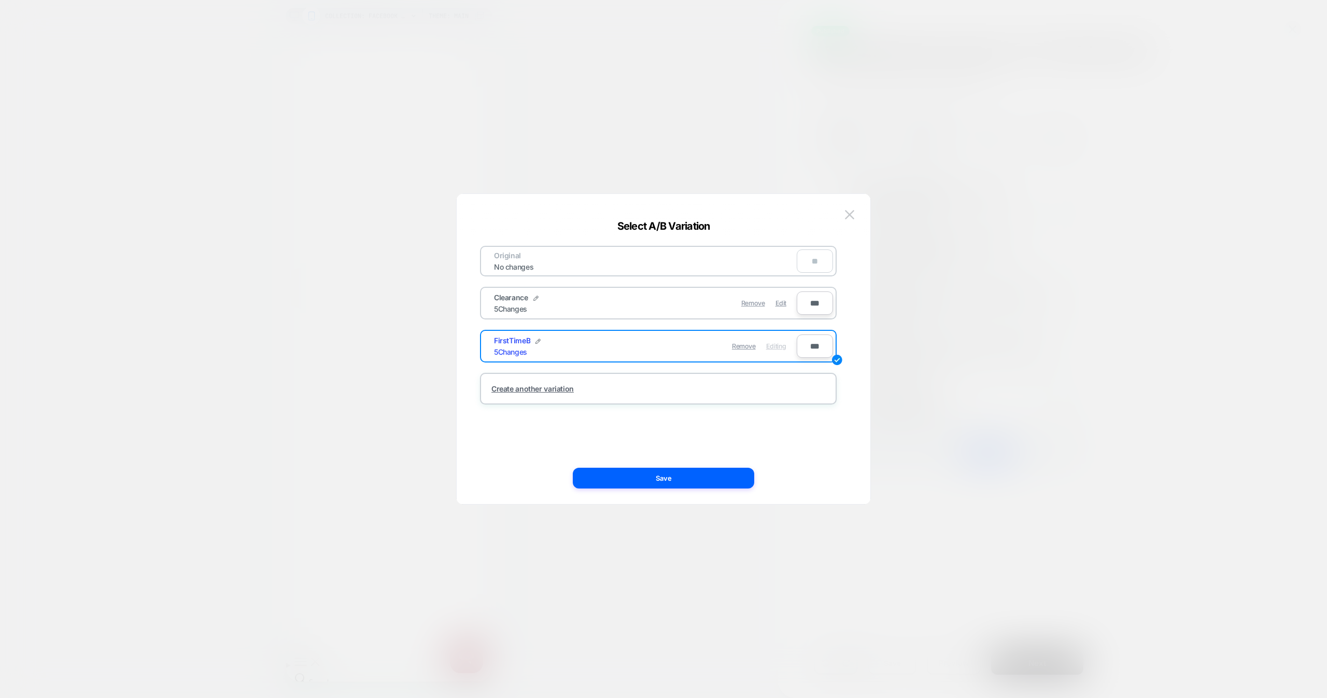
drag, startPoint x: 682, startPoint y: 485, endPoint x: 682, endPoint y: 492, distance: 7.8
click at [682, 492] on div "Original No changes ** Clearance 5 Changes Remove Edit *** FirstTimeB 5 Changes…" at bounding box center [663, 354] width 382 height 300
click at [642, 474] on button "Save" at bounding box center [663, 477] width 181 height 21
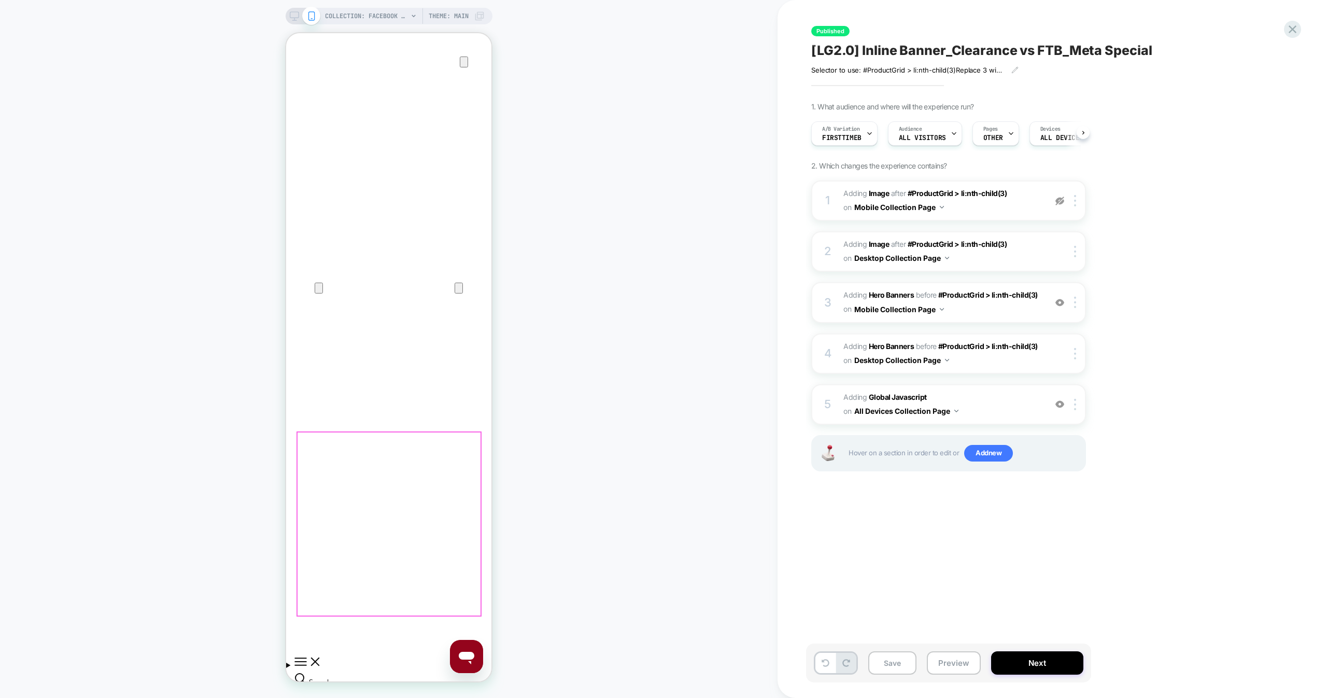
scroll to position [613, 0]
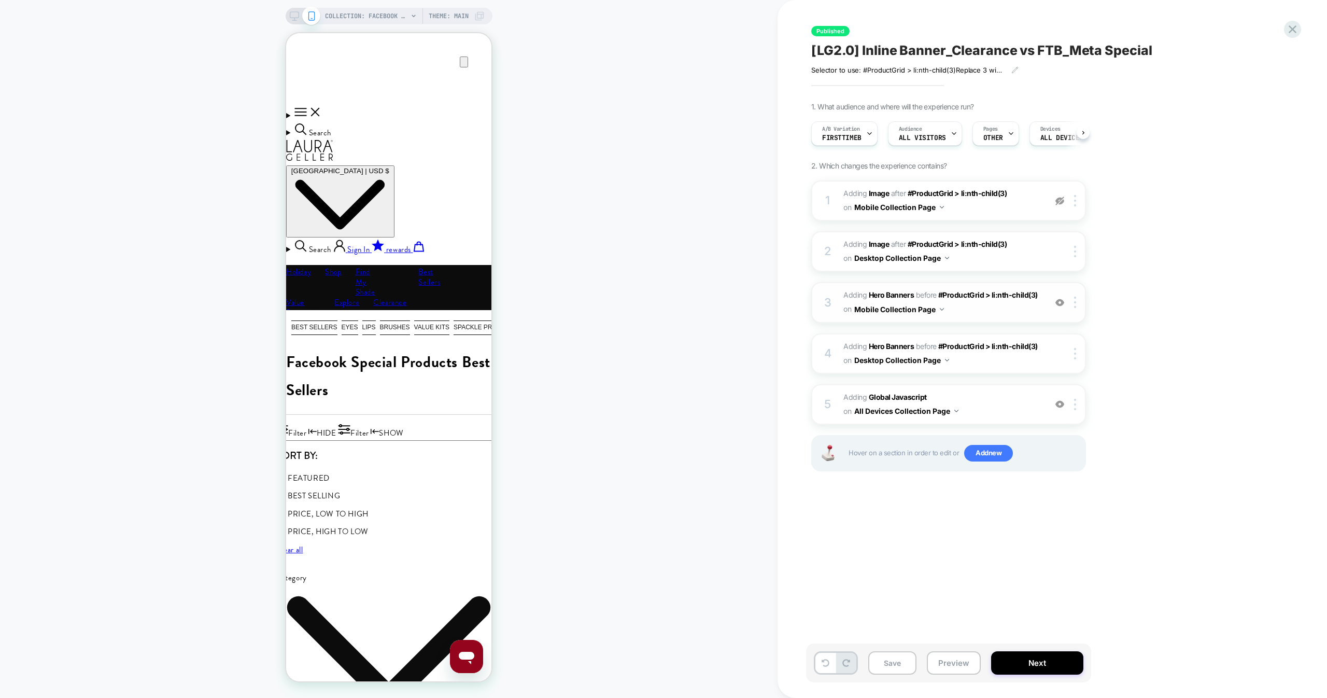
click at [974, 305] on span "#_loomi_addon_1756752960509_dup1757352500 Adding Hero Banners BEFORE #ProductGr…" at bounding box center [941, 302] width 197 height 28
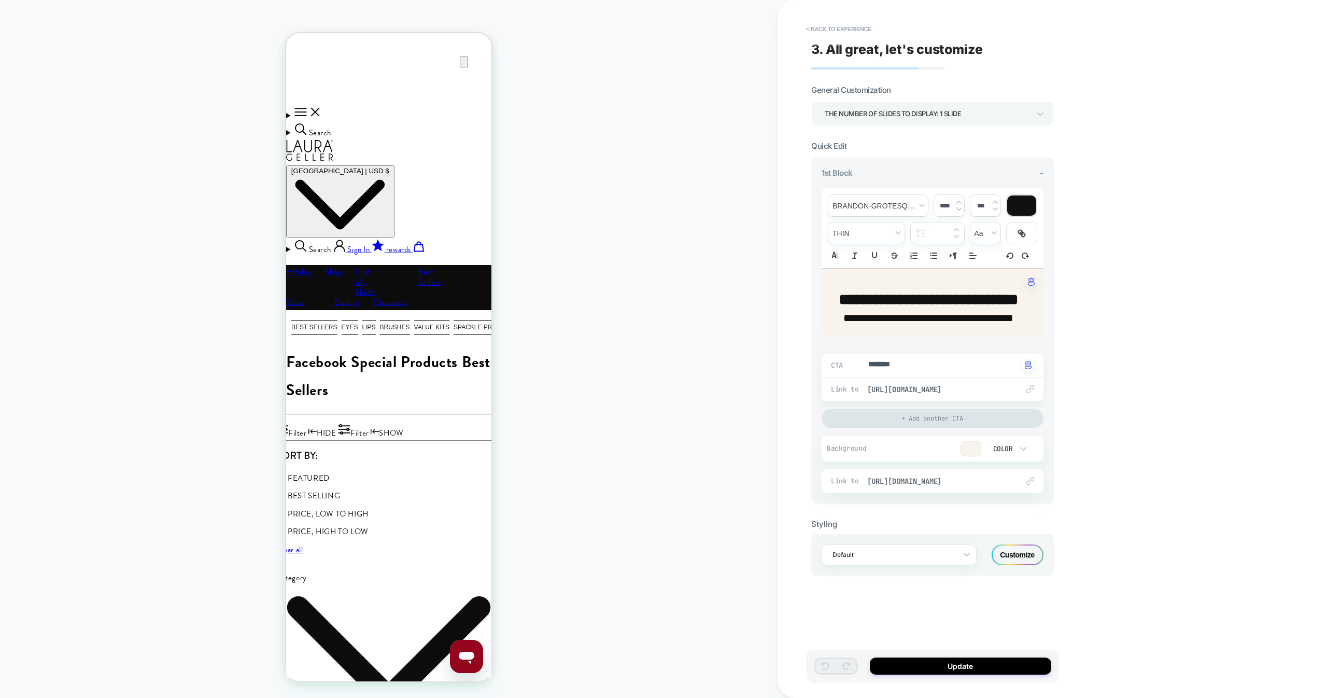
type textarea "*"
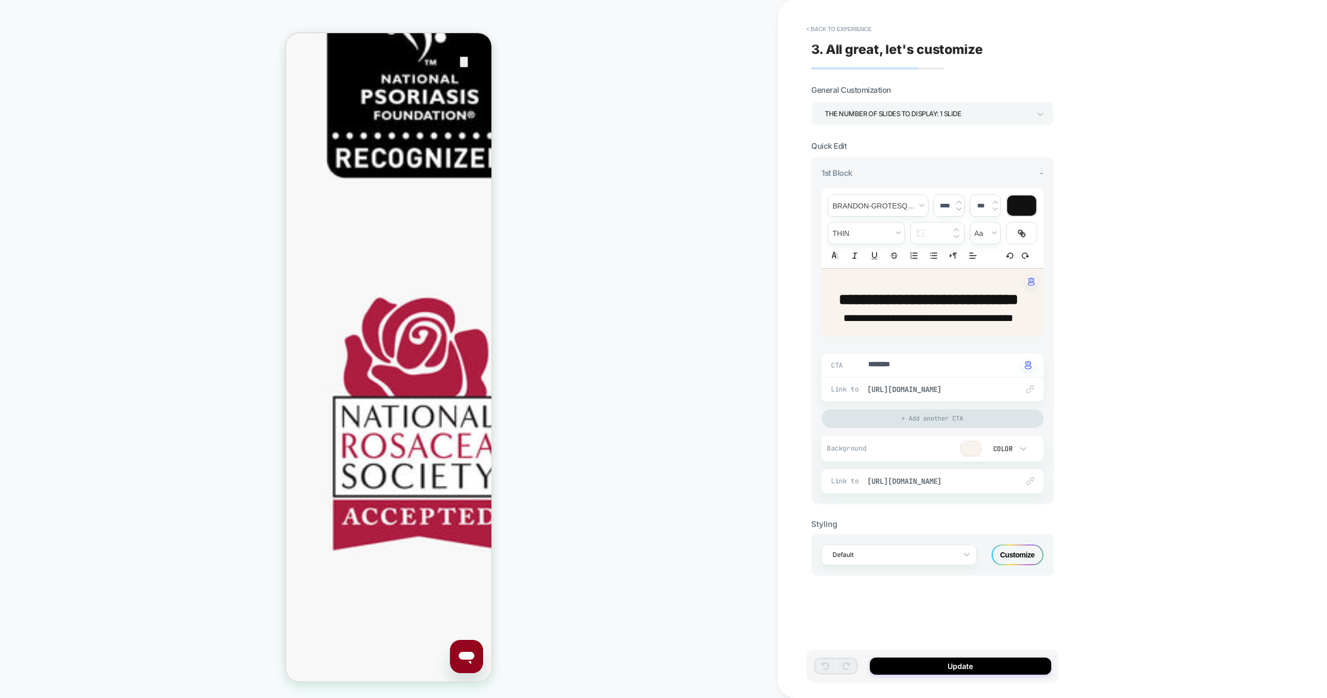
scroll to position [1979, 0]
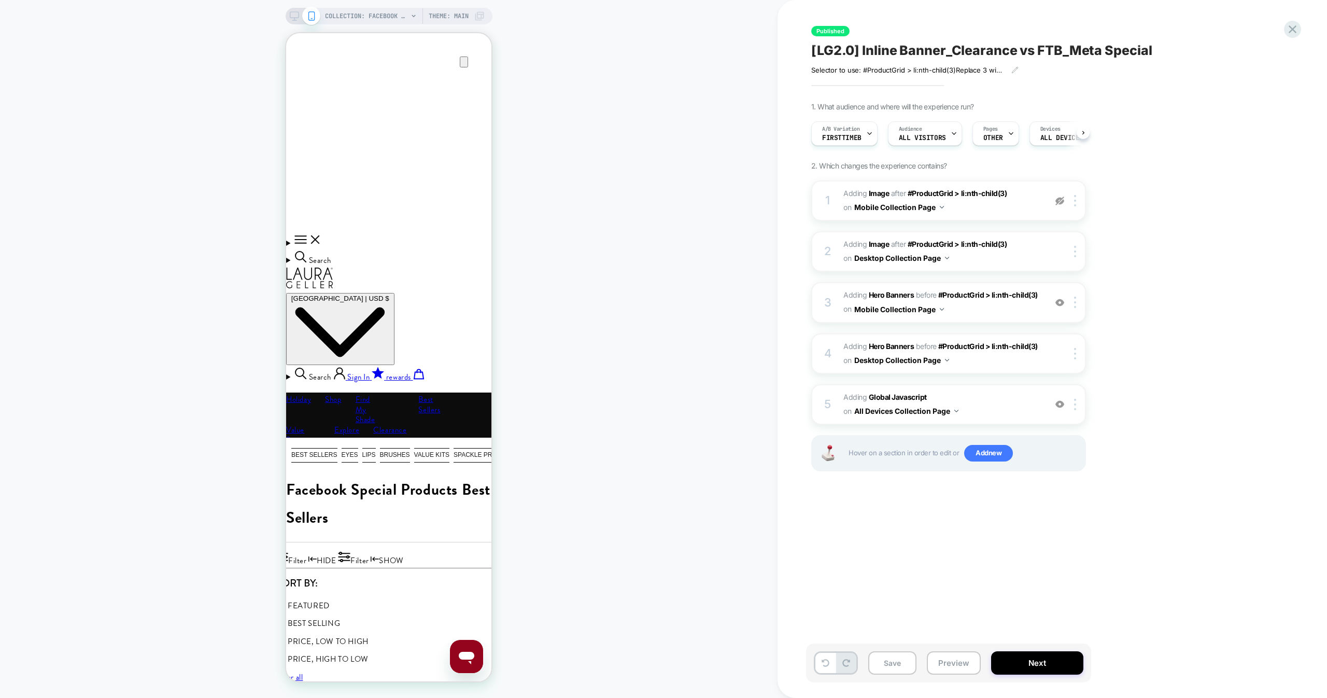
scroll to position [483, 0]
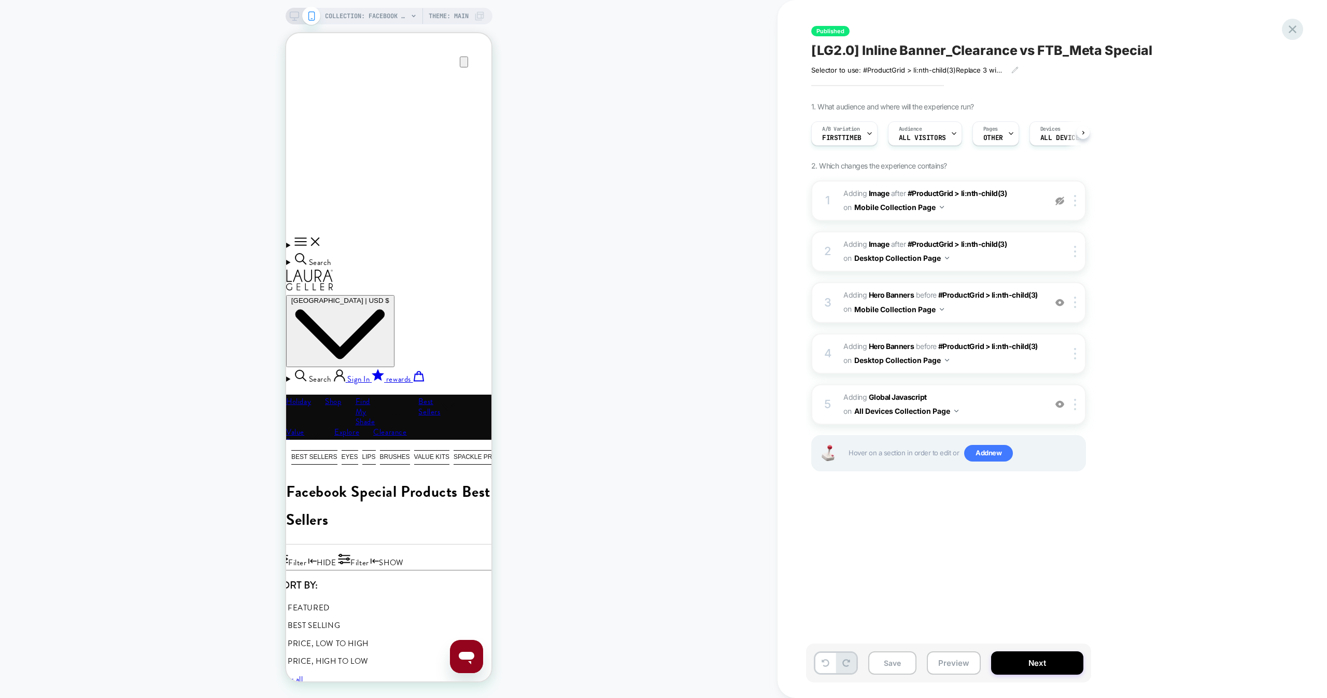
click at [1295, 34] on icon at bounding box center [1292, 29] width 14 height 14
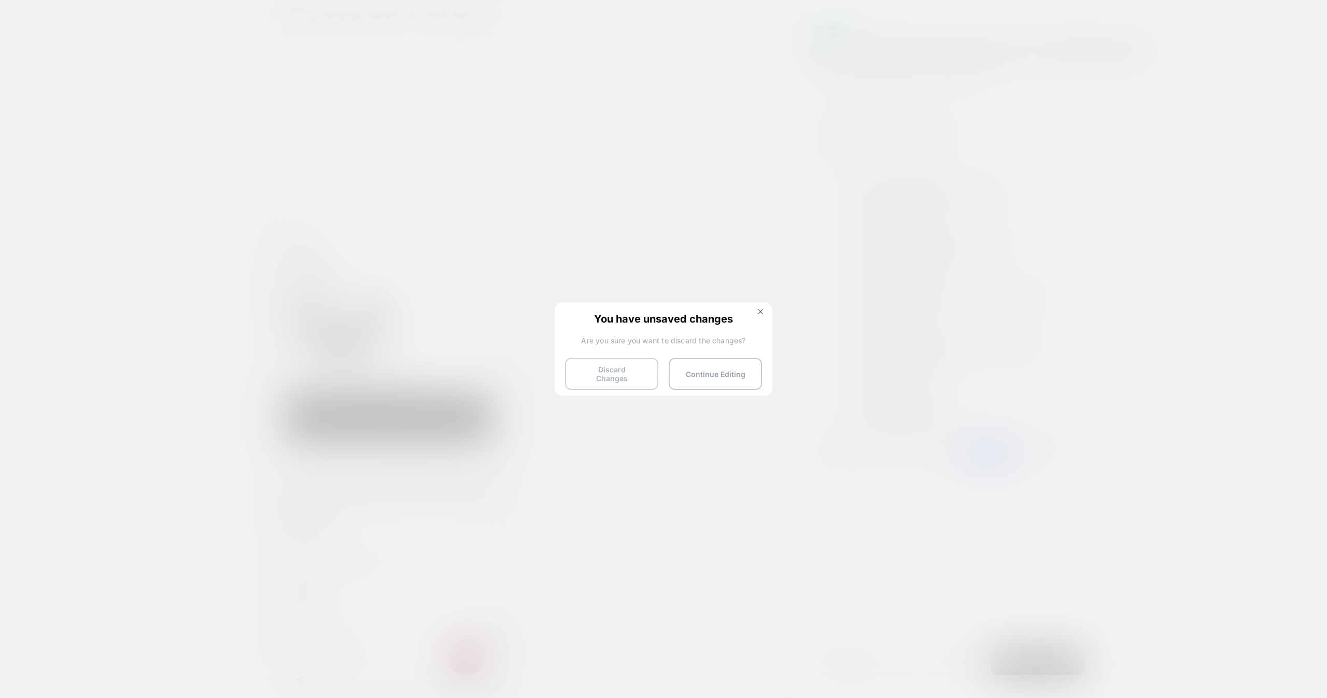
click at [622, 378] on button "Discard Changes" at bounding box center [611, 374] width 93 height 32
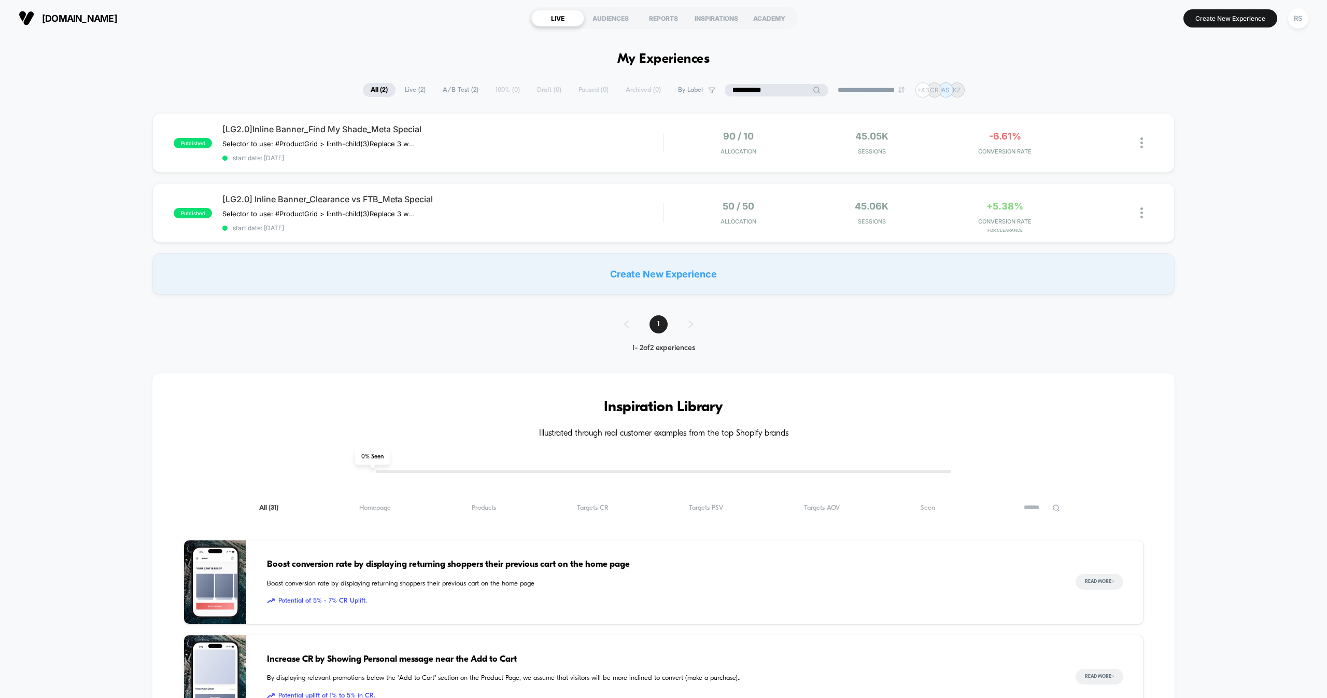
click at [772, 91] on input "**********" at bounding box center [776, 90] width 104 height 12
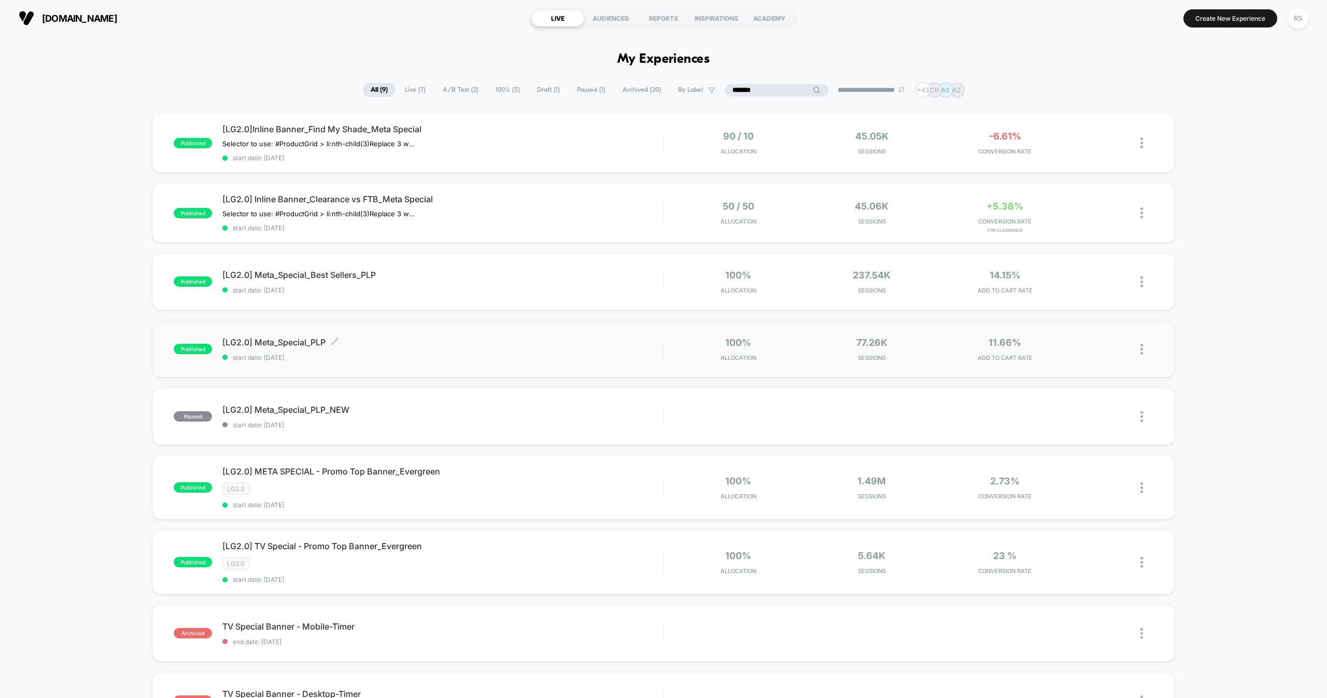
type input "*******"
click at [401, 342] on span "[LG2.0] Meta_Special_PLP Click to edit experience details" at bounding box center [442, 342] width 440 height 10
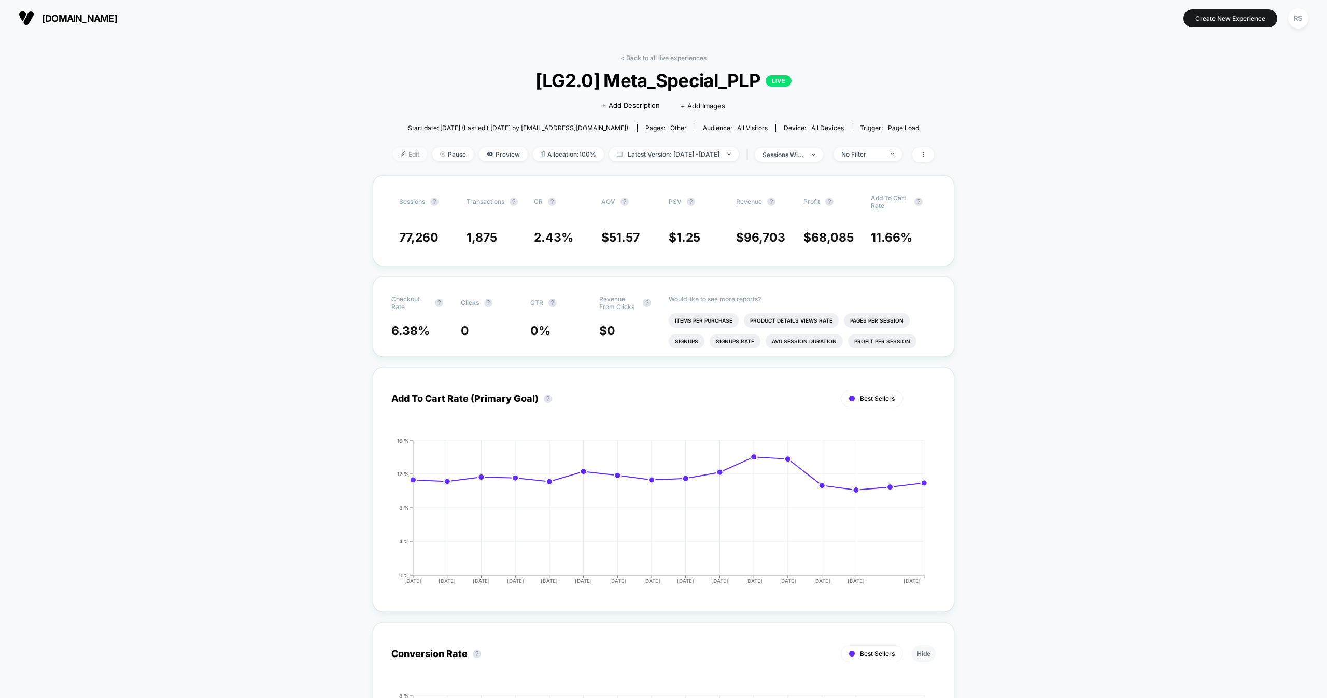
click at [393, 149] on span "Edit" at bounding box center [410, 154] width 34 height 14
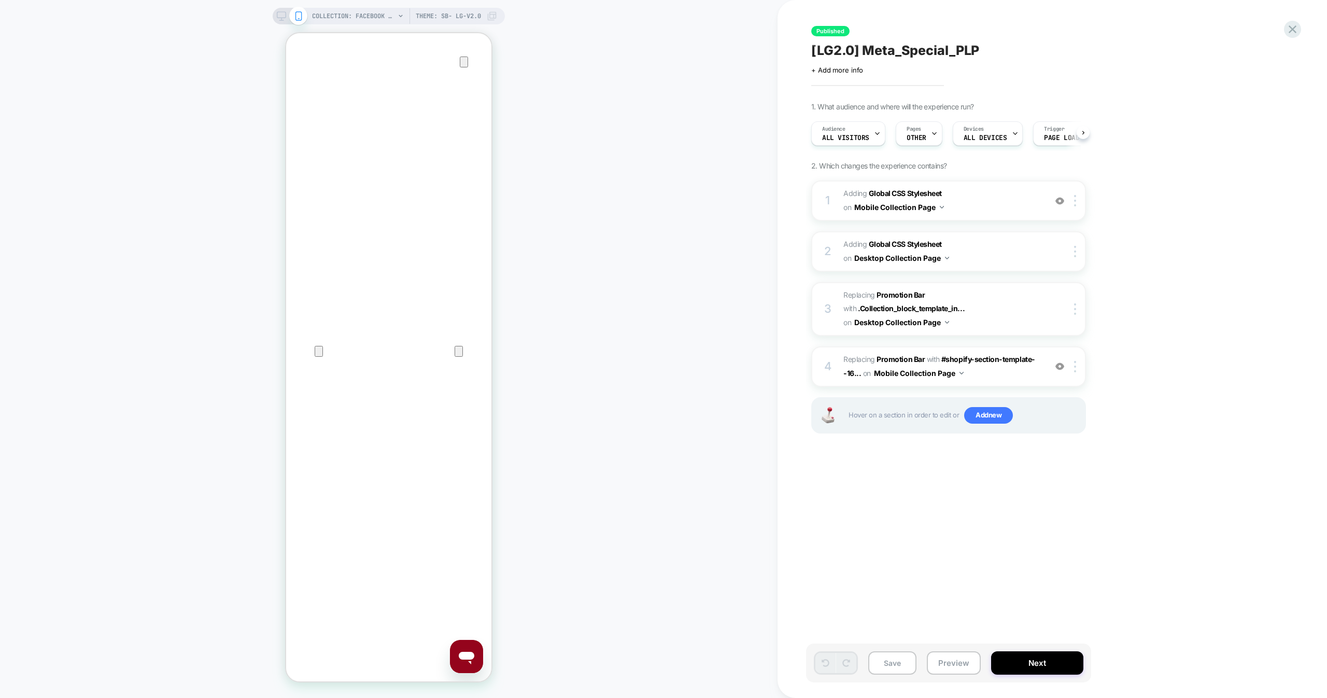
click at [303, 77] on icon "Close" at bounding box center [296, 83] width 12 height 12
click at [135, 82] on div "COLLECTION: Facebook Special Products (Category) COLLECTION: Facebook Special P…" at bounding box center [388, 348] width 777 height 677
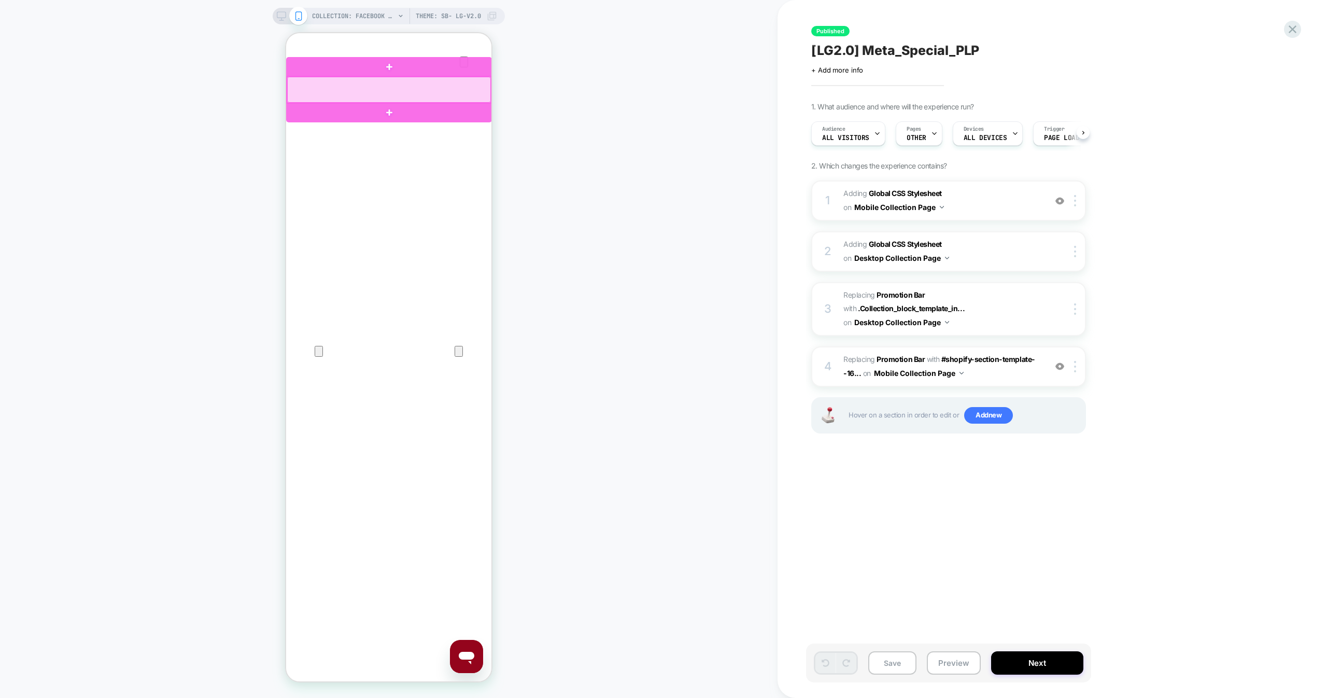
click at [357, 101] on div at bounding box center [389, 89] width 204 height 25
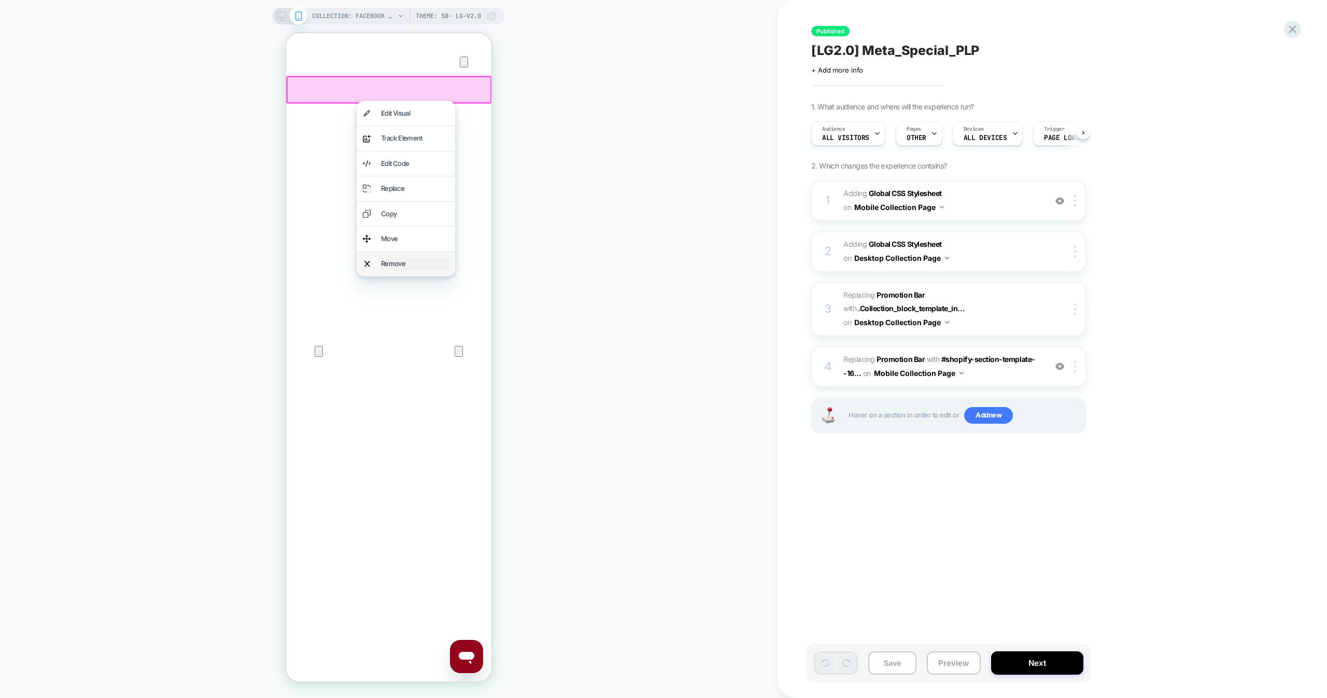
click at [405, 258] on div "Remove" at bounding box center [415, 264] width 68 height 12
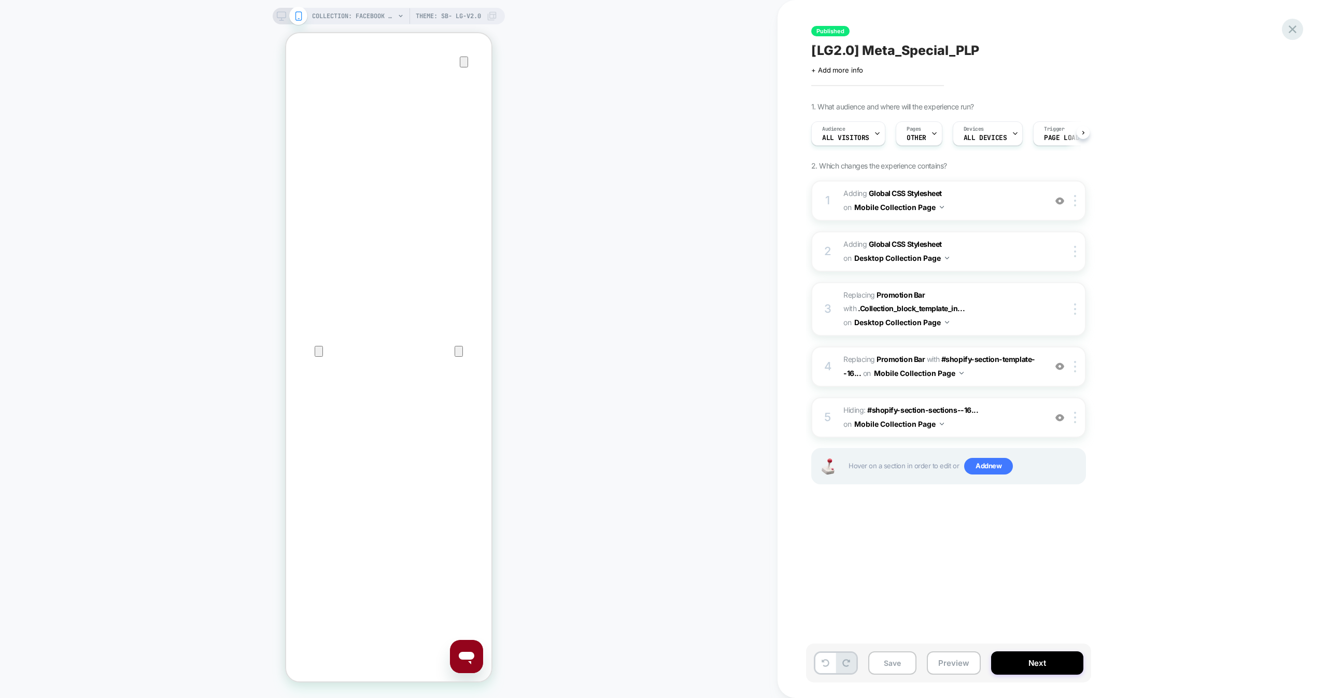
click at [1298, 29] on icon at bounding box center [1292, 29] width 14 height 14
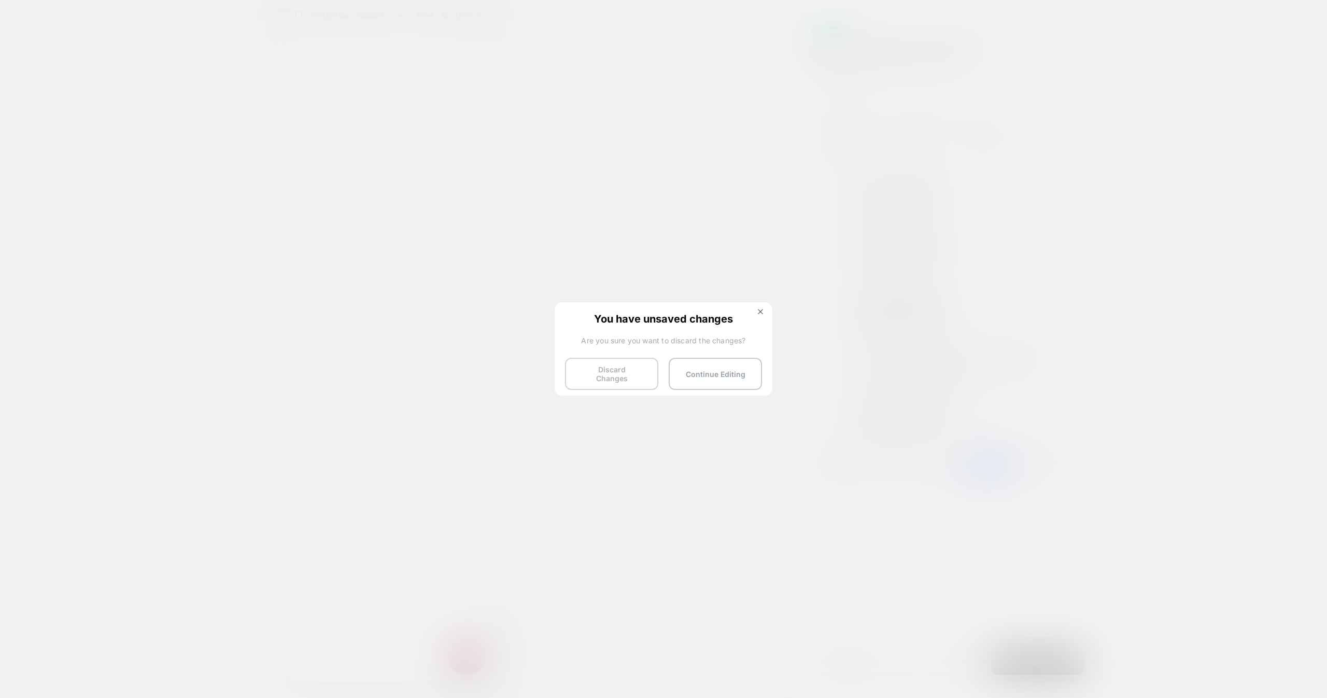
click at [601, 377] on button "Discard Changes" at bounding box center [611, 374] width 93 height 32
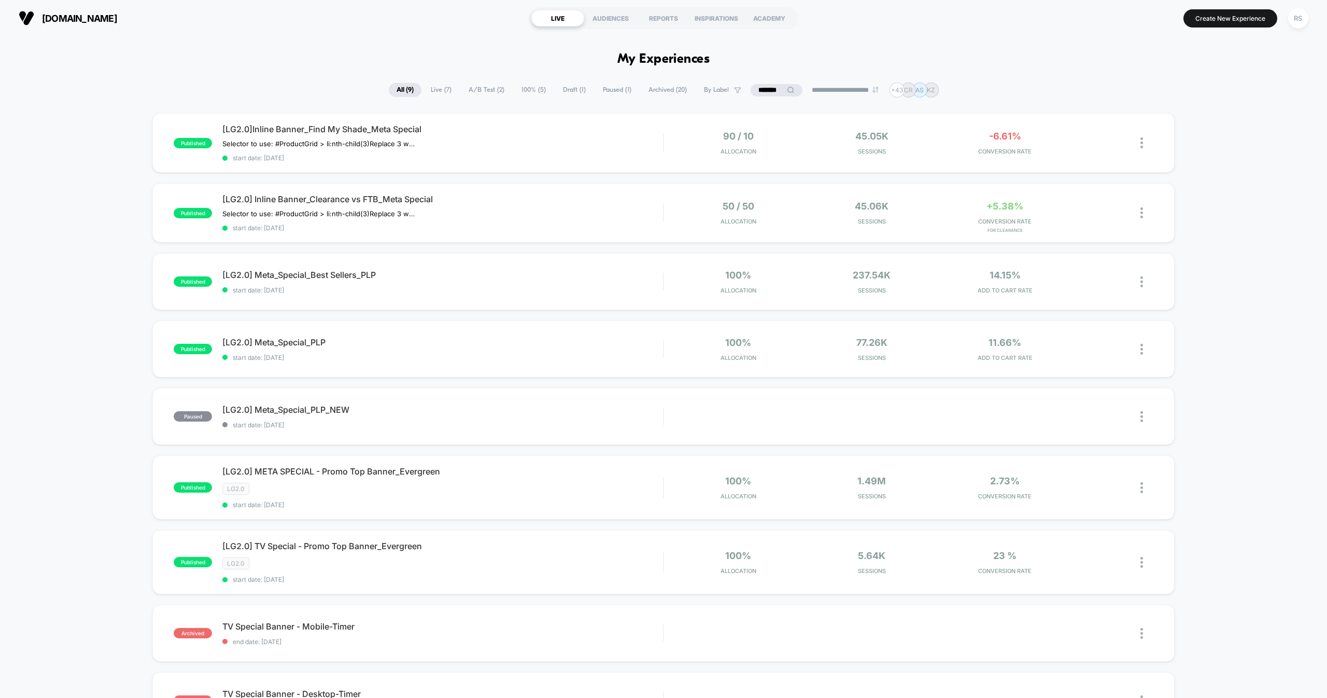
drag, startPoint x: 601, startPoint y: 377, endPoint x: 765, endPoint y: 83, distance: 337.1
click at [765, 83] on html "**********" at bounding box center [663, 349] width 1327 height 698
click at [765, 84] on input "*******" at bounding box center [776, 90] width 104 height 12
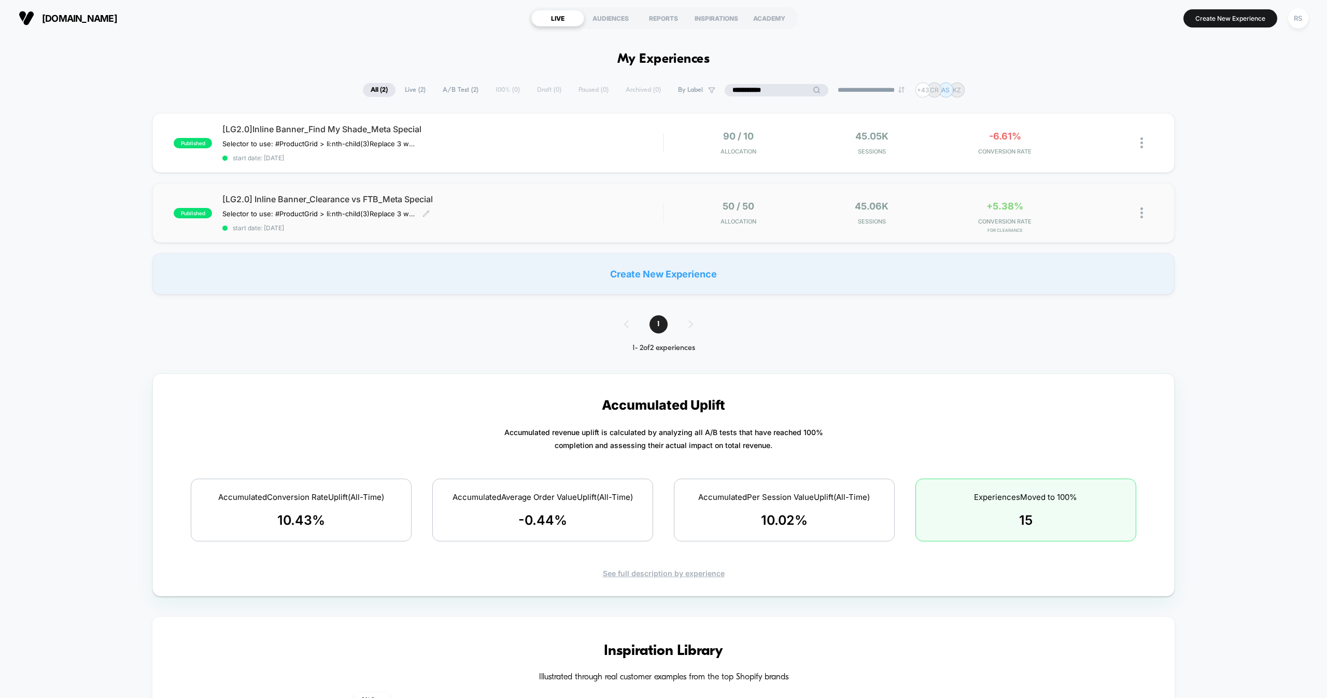
type input "**********"
click at [539, 214] on div "[LG2.0] Inline Banner_Clearance vs FTB_Meta Special Selector to use: #ProductGr…" at bounding box center [442, 213] width 440 height 38
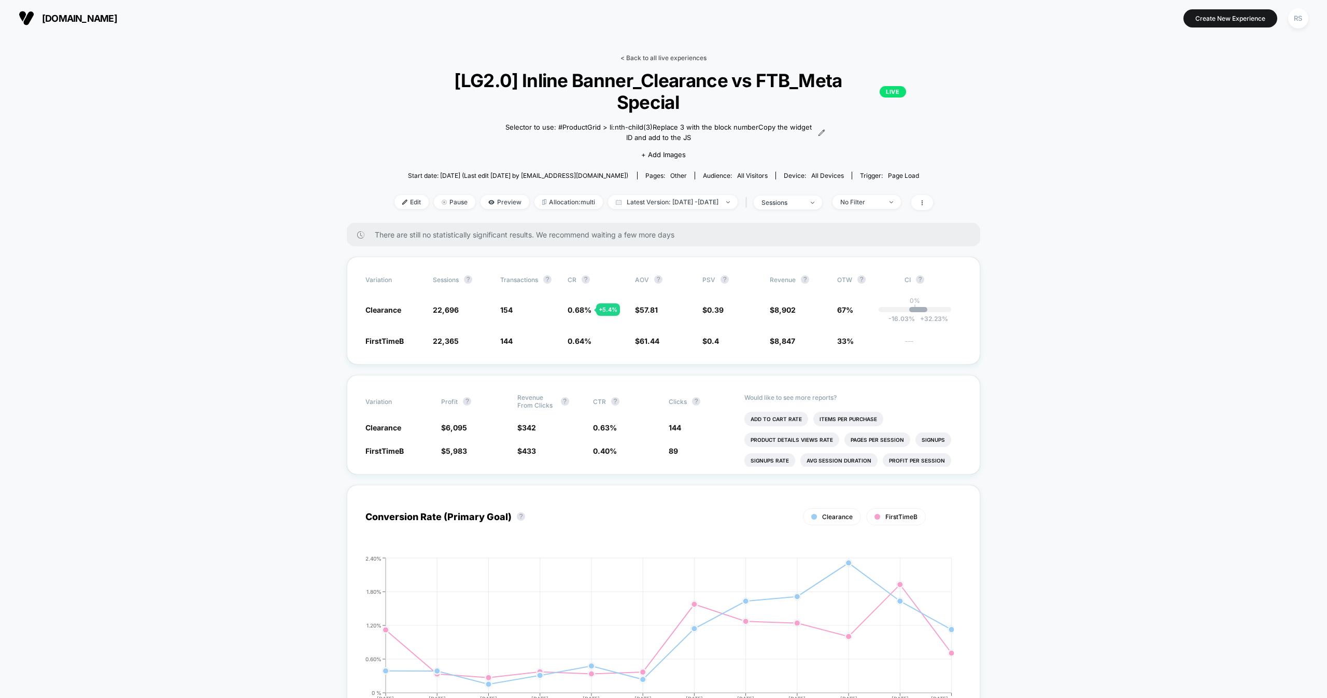
click at [651, 58] on link "< Back to all live experiences" at bounding box center [663, 58] width 86 height 8
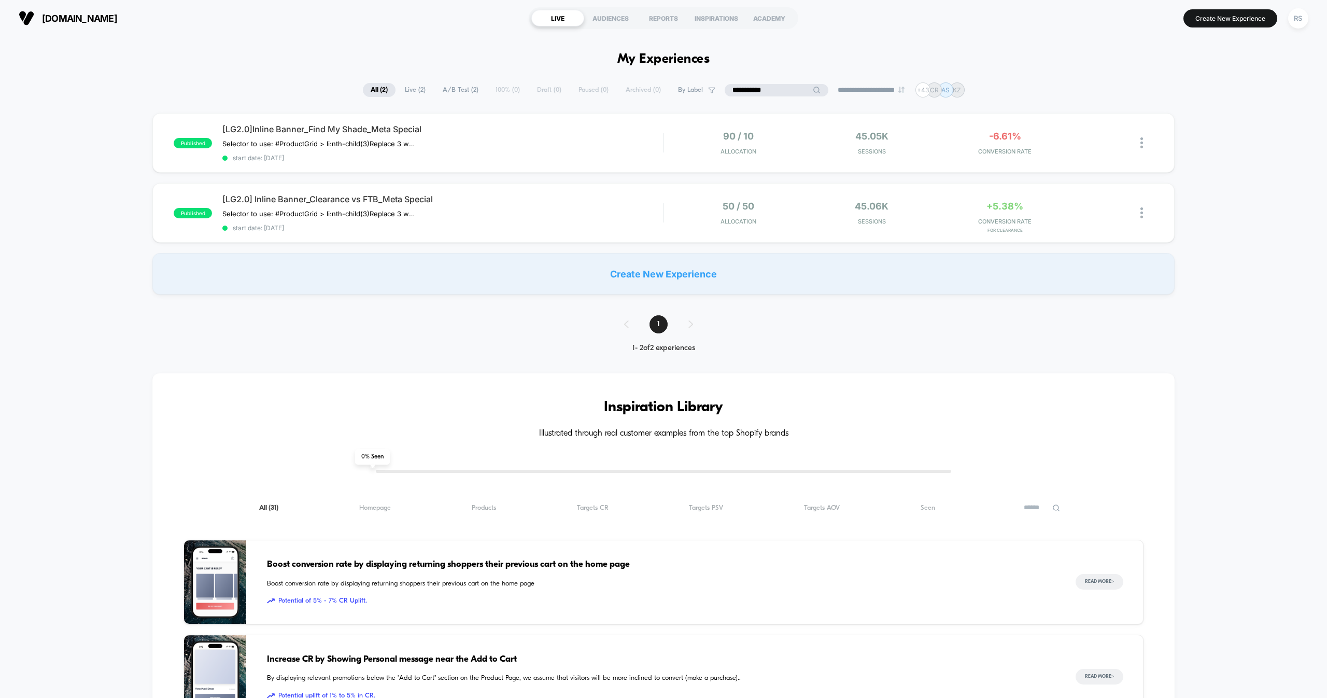
click at [764, 85] on input "**********" at bounding box center [776, 90] width 104 height 12
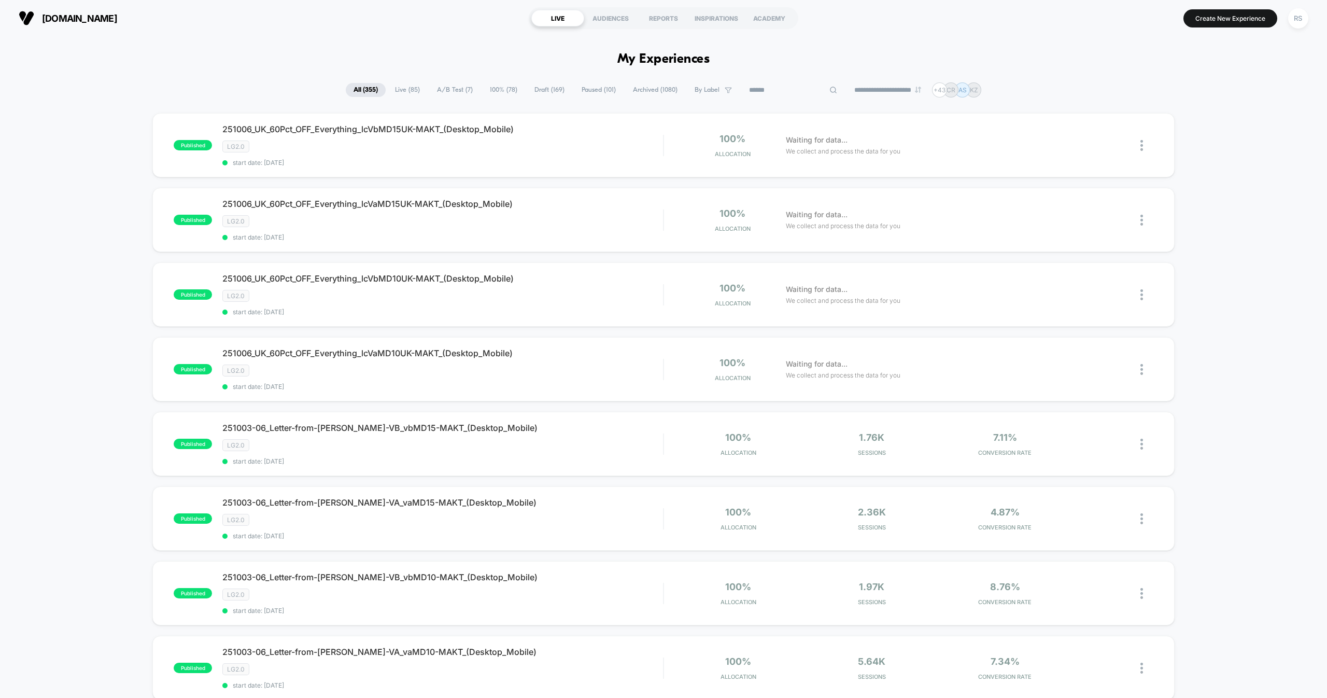
click at [465, 87] on span "A/B Test ( 7 )" at bounding box center [454, 90] width 51 height 14
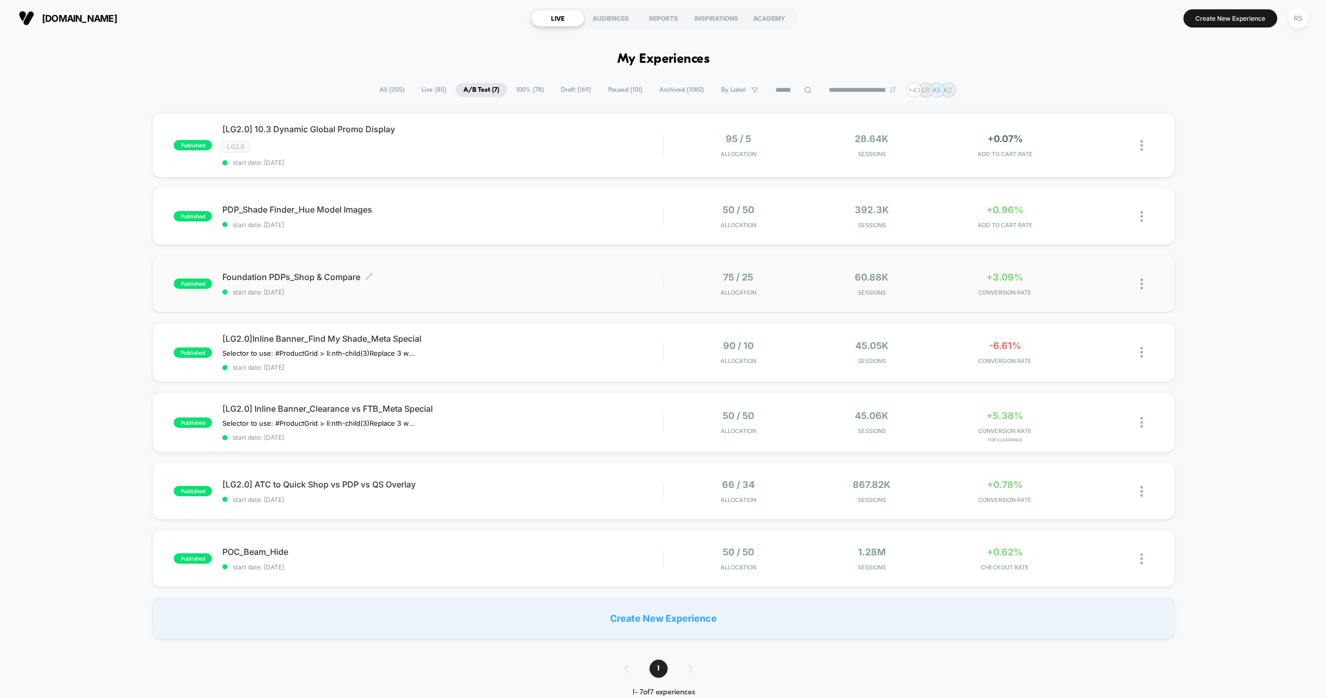
click at [444, 281] on span "Foundation PDPs_Shop & Compare Click to edit experience details" at bounding box center [442, 277] width 440 height 10
